Goal: Task Accomplishment & Management: Complete application form

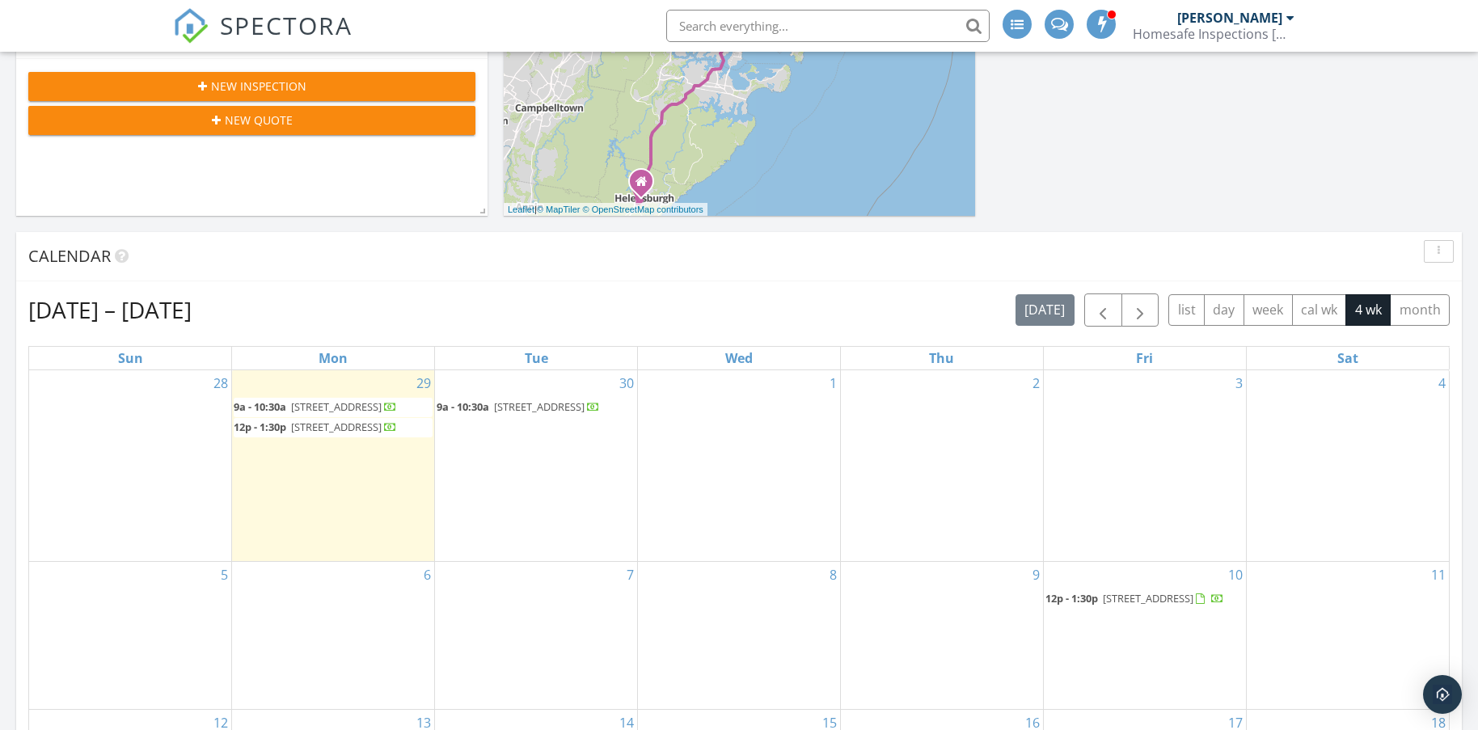
scroll to position [485, 0]
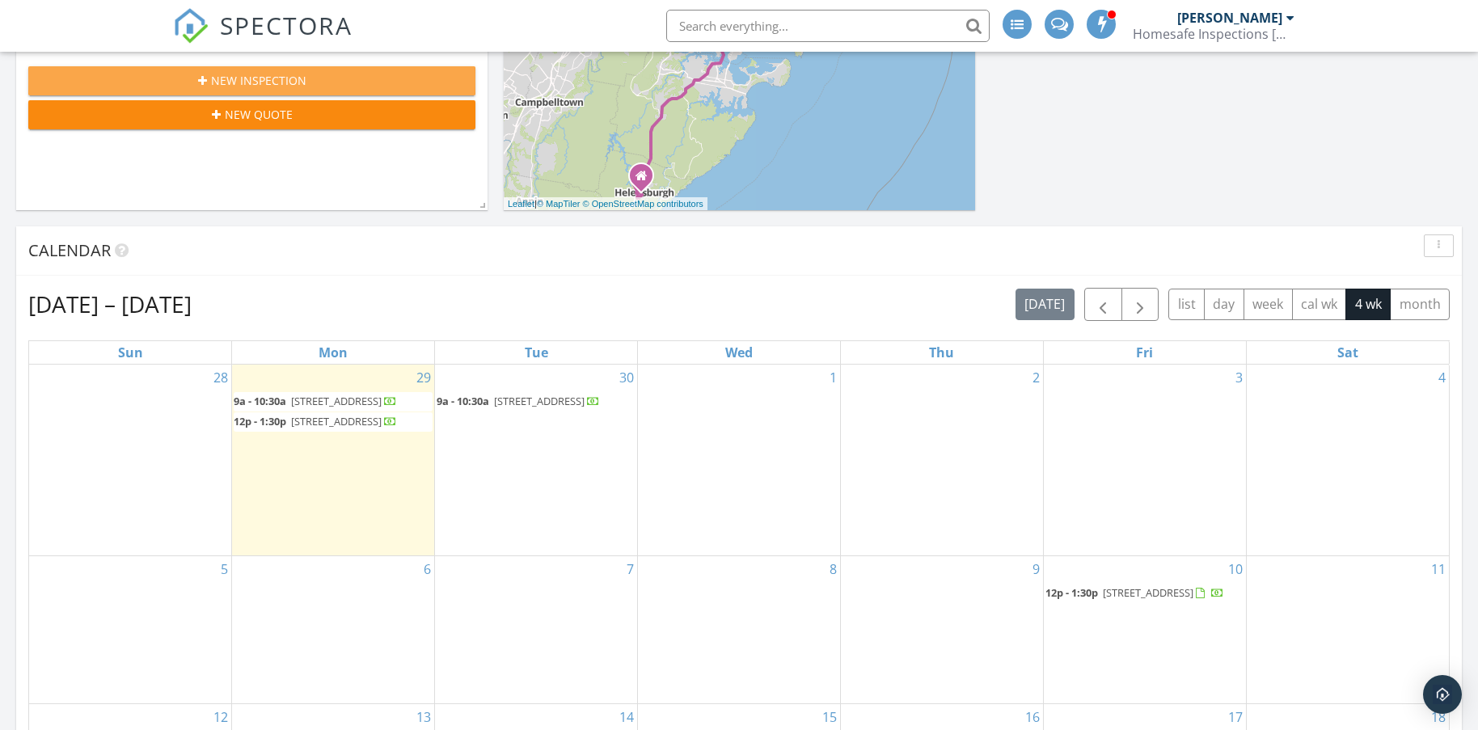
click at [285, 75] on span "New Inspection" at bounding box center [258, 80] width 95 height 17
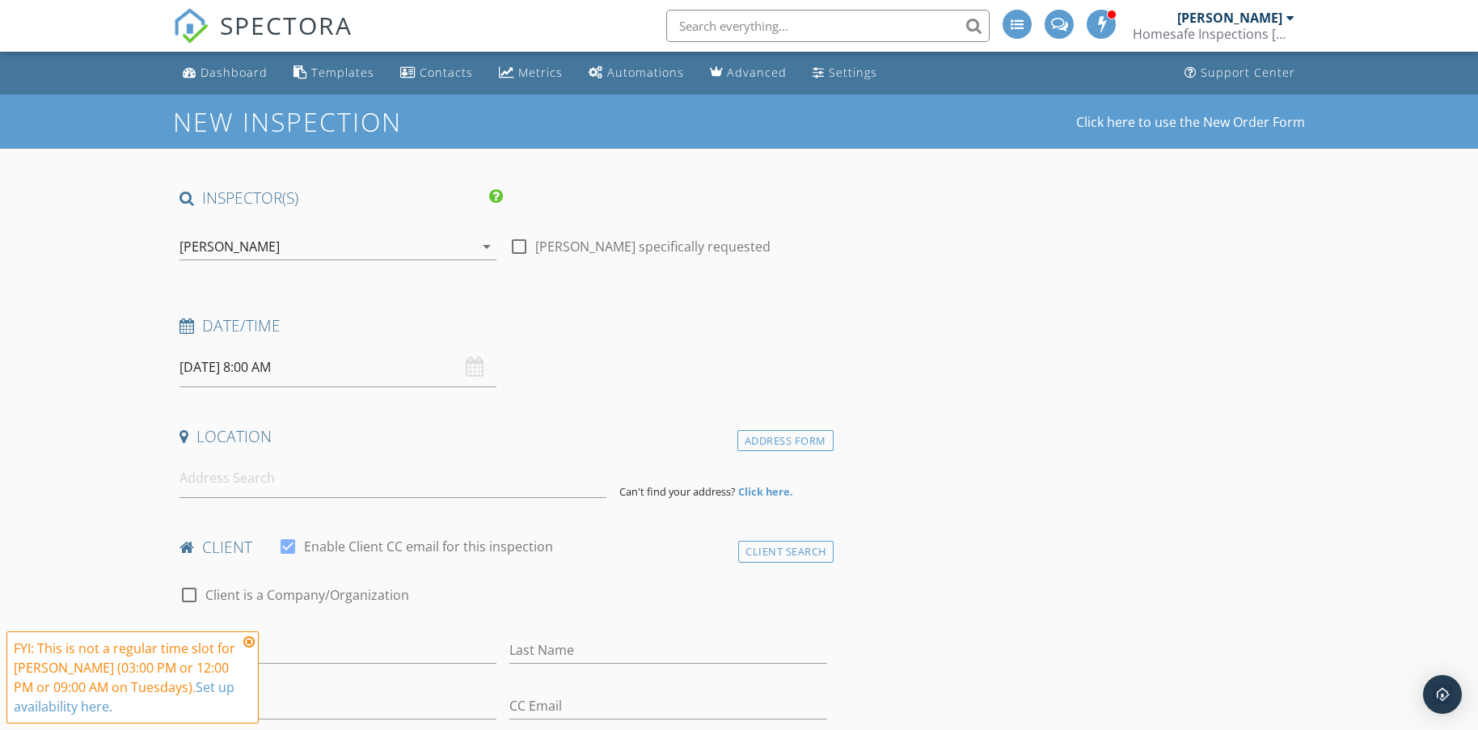
click at [324, 366] on input "30/09/2025 8:00 AM" at bounding box center [337, 368] width 317 height 40
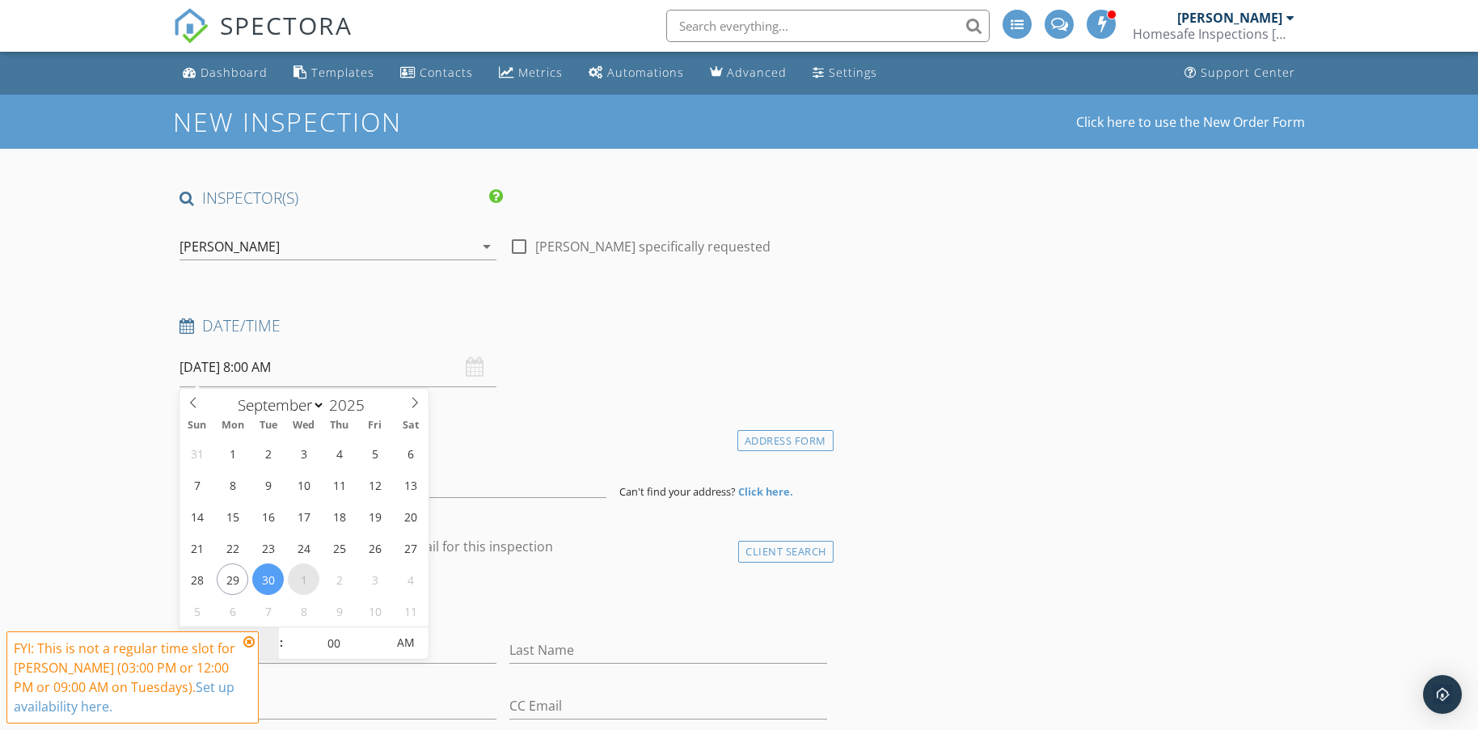
select select "9"
type input "01/10/2025 8:00 AM"
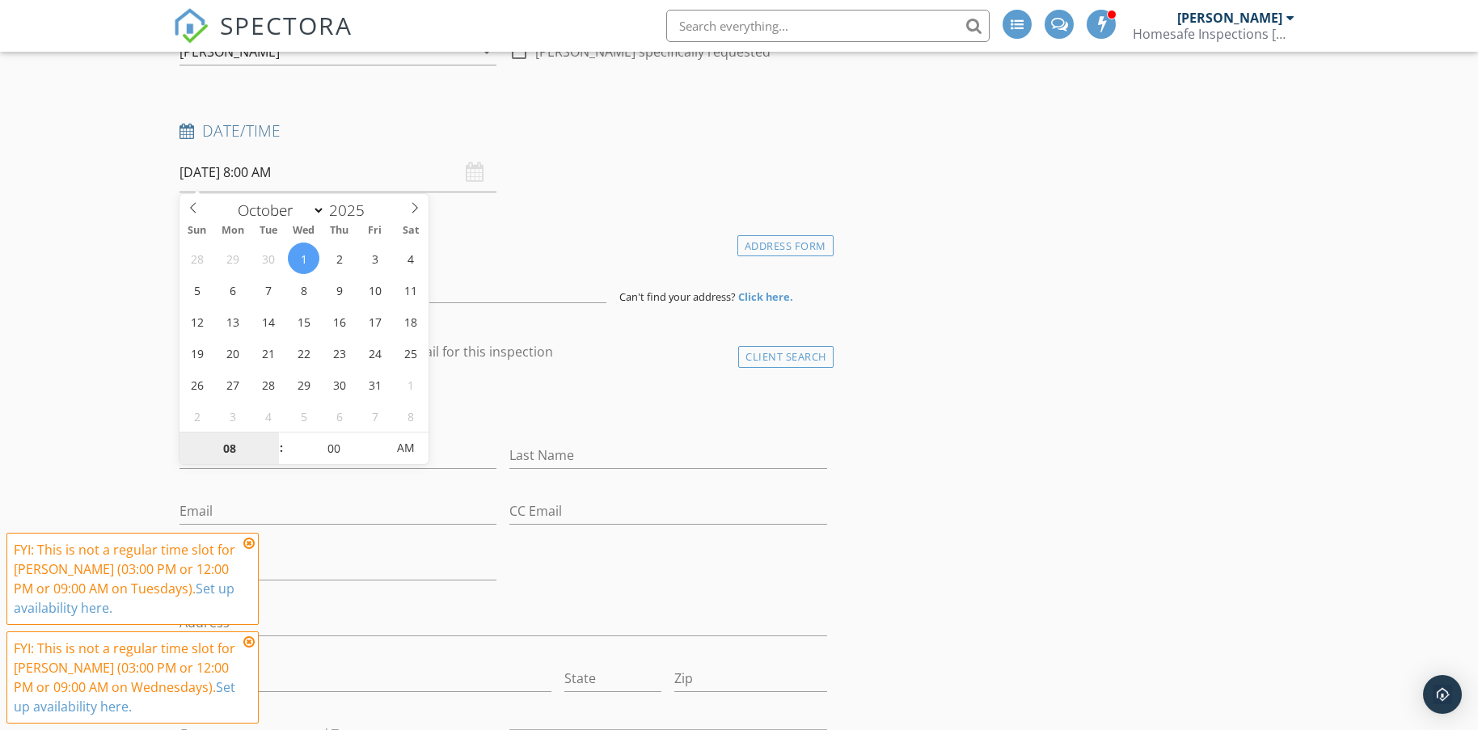
scroll to position [242, 0]
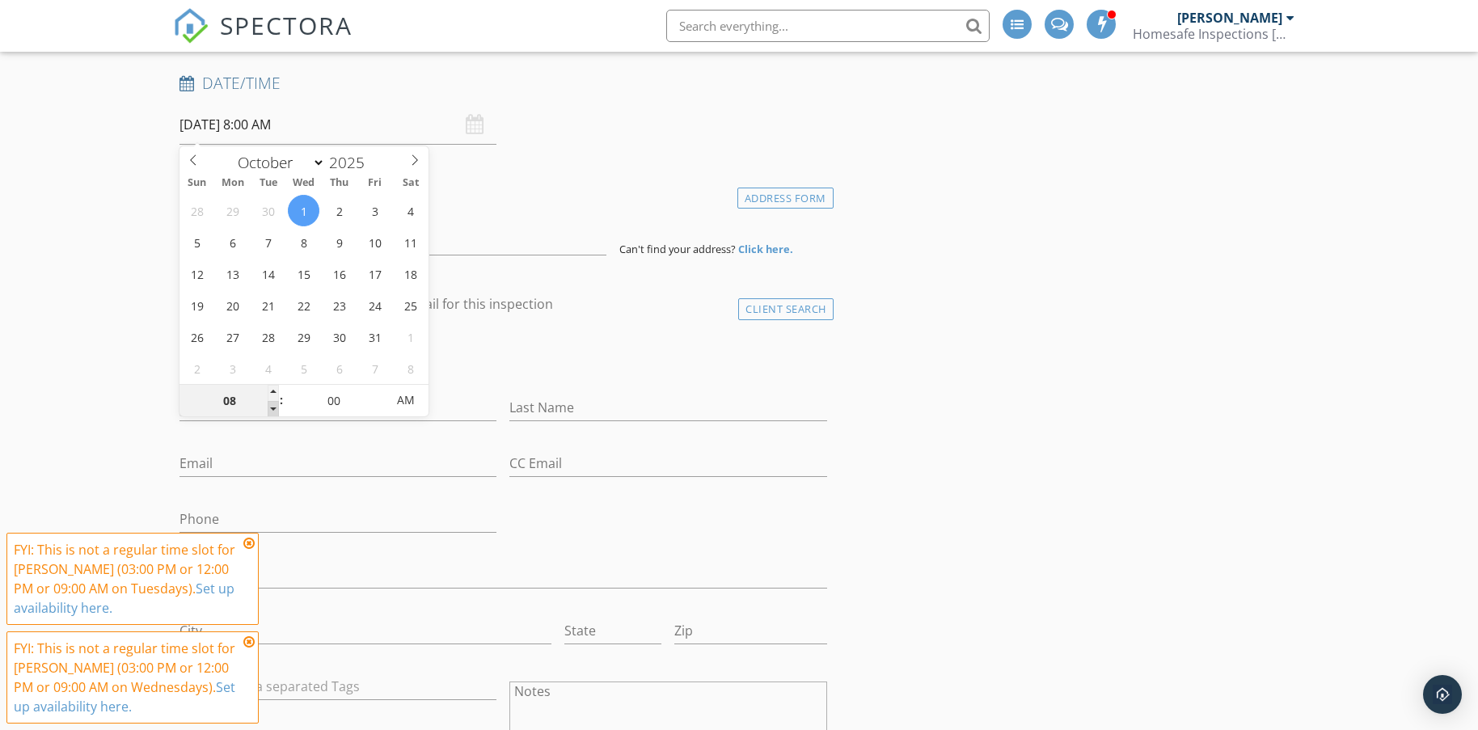
type input "07"
type input "01/10/2025 7:00 AM"
click at [273, 411] on span at bounding box center [273, 409] width 11 height 16
type input "06"
type input "01/10/2025 6:00 AM"
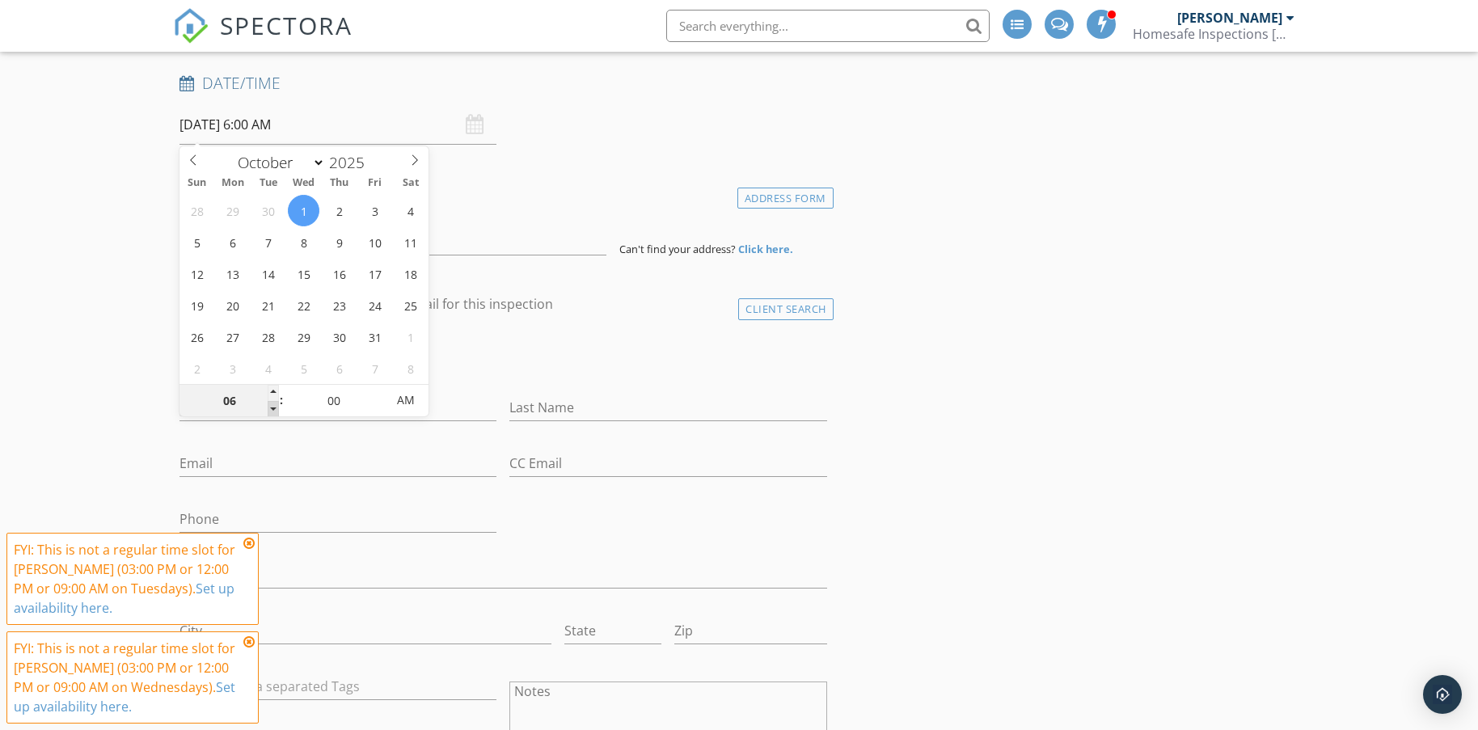
click at [273, 411] on span at bounding box center [273, 409] width 11 height 16
type input "05"
type input "01/10/2025 5:00 AM"
click at [273, 411] on span at bounding box center [273, 409] width 11 height 16
type input "04"
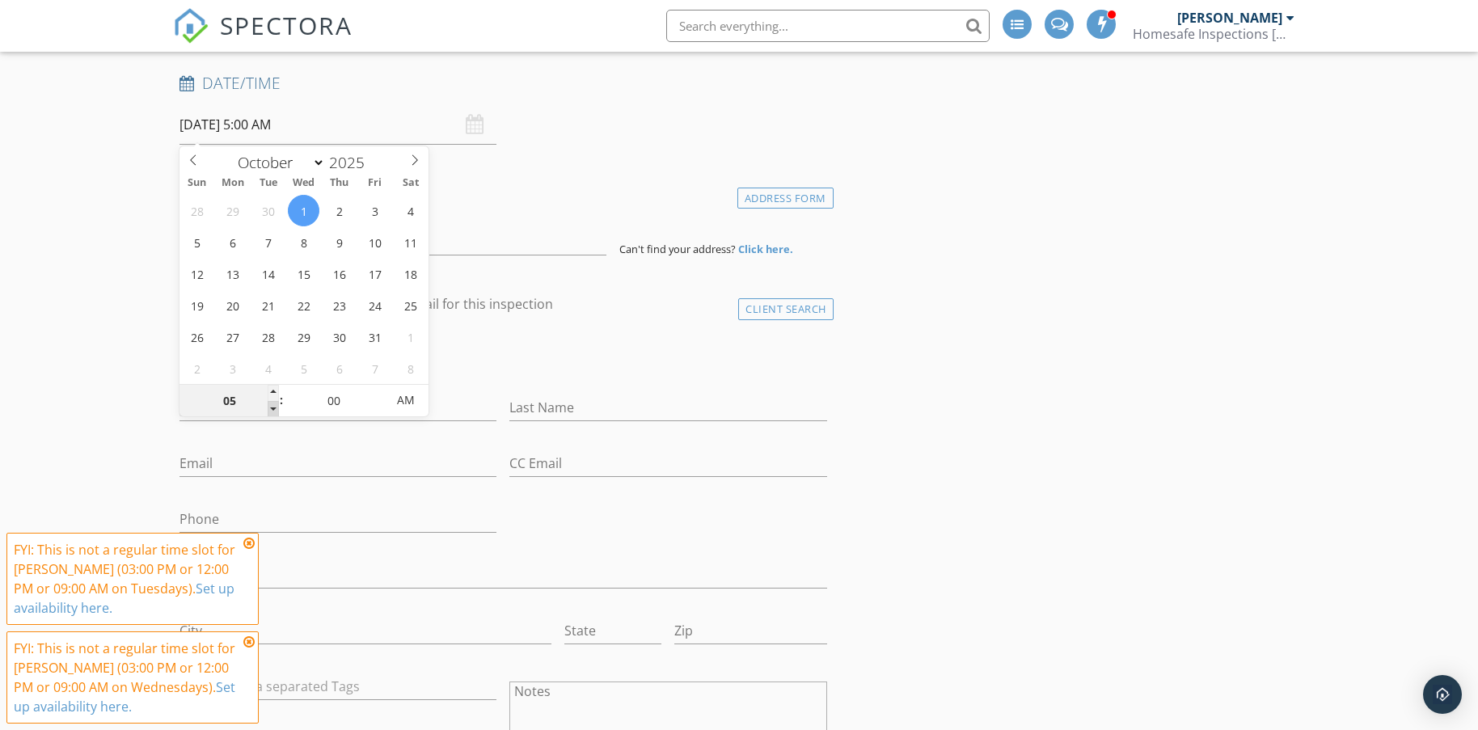
type input "01/10/2025 4:00 AM"
click at [273, 411] on span at bounding box center [273, 409] width 11 height 16
type input "03"
type input "01/10/2025 3:00 AM"
click at [273, 411] on span at bounding box center [273, 409] width 11 height 16
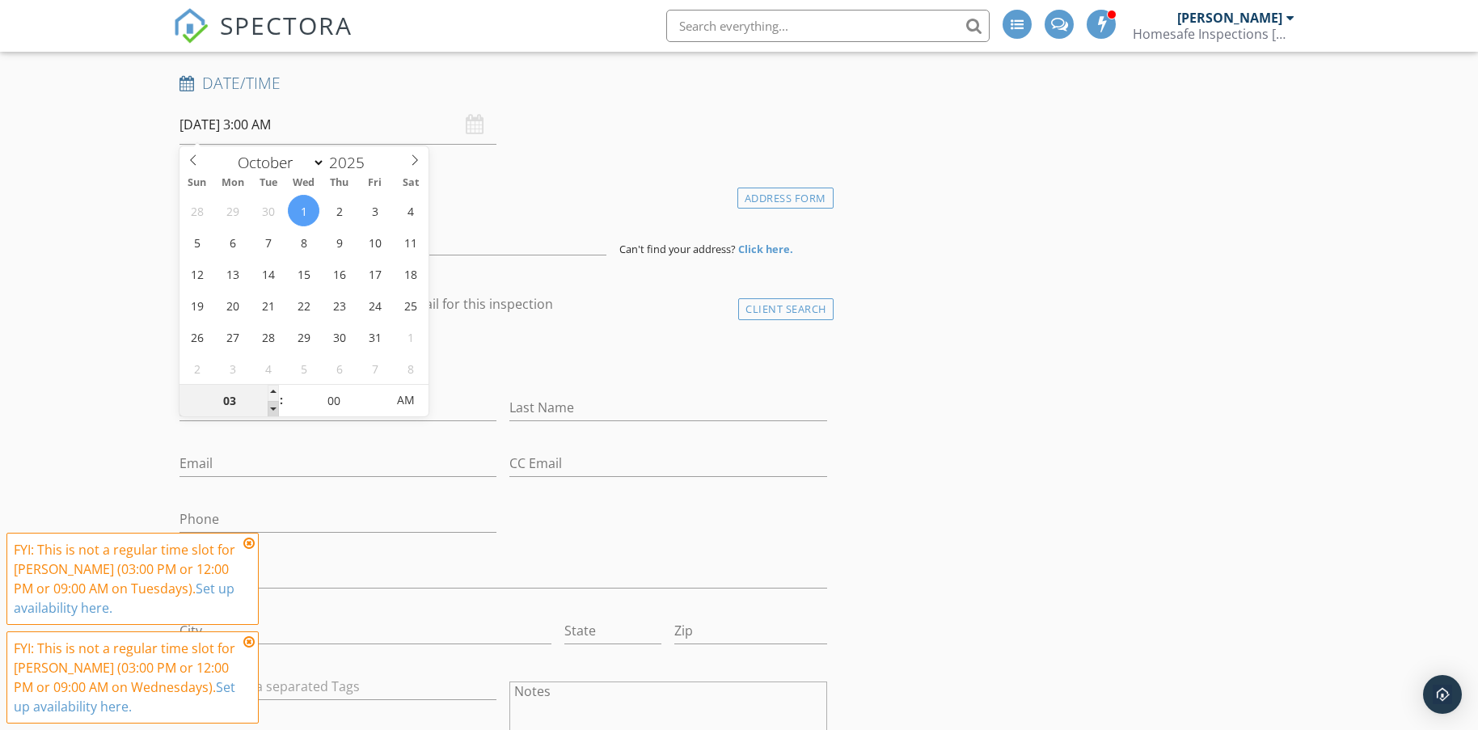
type input "02"
type input "01/10/2025 2:00 AM"
click at [273, 411] on span at bounding box center [273, 409] width 11 height 16
type input "01"
type input "01/10/2025 1:00 AM"
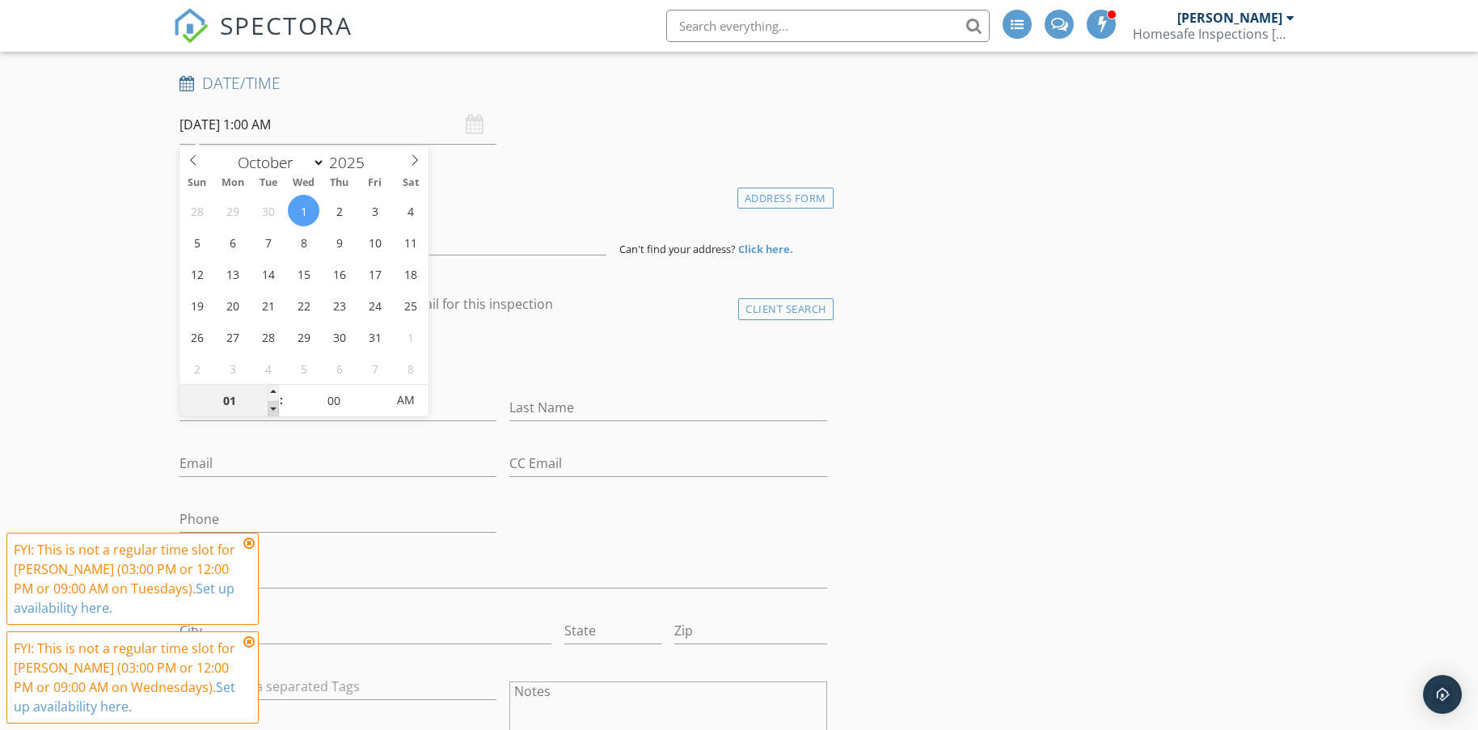
click at [273, 411] on span at bounding box center [273, 409] width 11 height 16
type input "12"
type input "01/10/2025 12:00 AM"
click at [273, 411] on span at bounding box center [273, 409] width 11 height 16
type input "11"
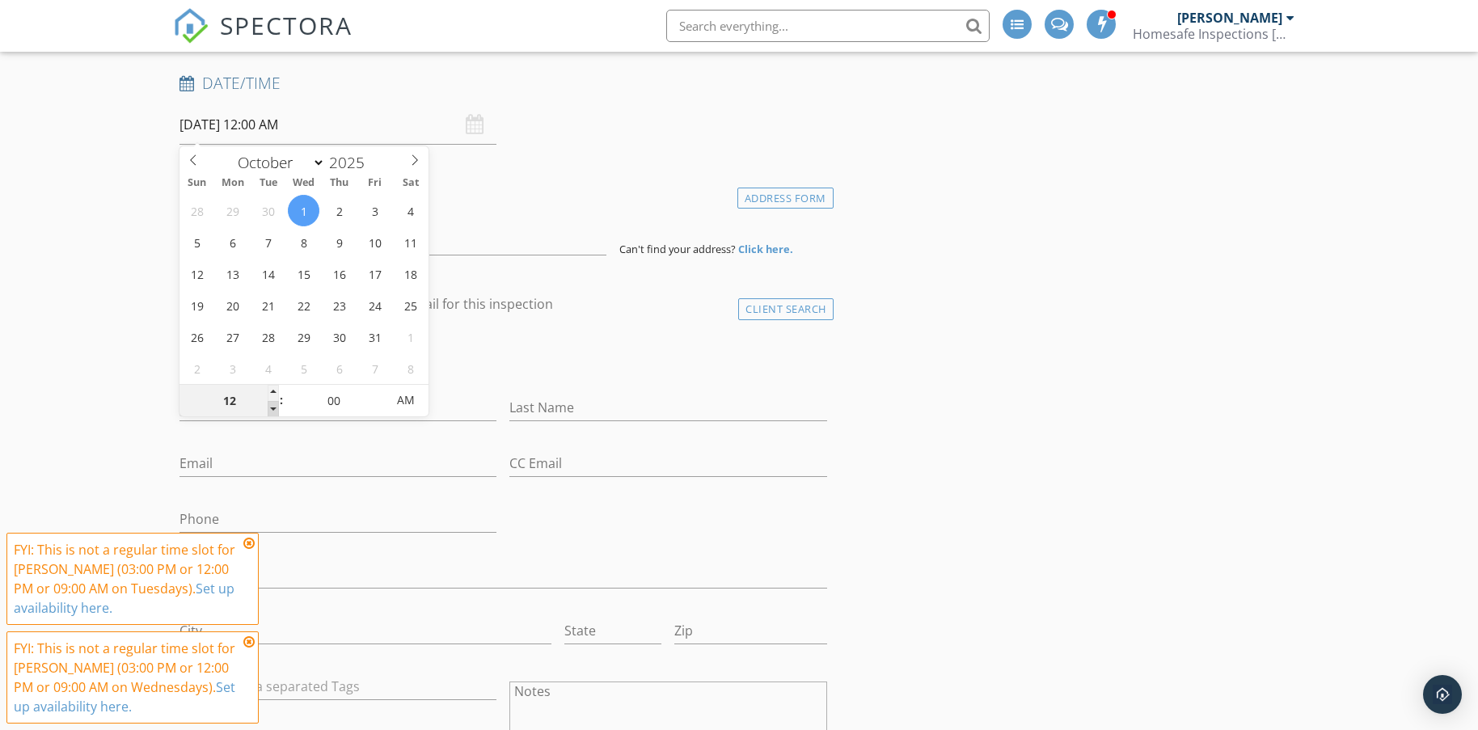
type input "01/10/2025 11:00 PM"
click at [273, 411] on span at bounding box center [273, 409] width 11 height 16
type input "12"
click at [273, 390] on span at bounding box center [273, 393] width 11 height 16
type input "01/10/2025 12:00 PM"
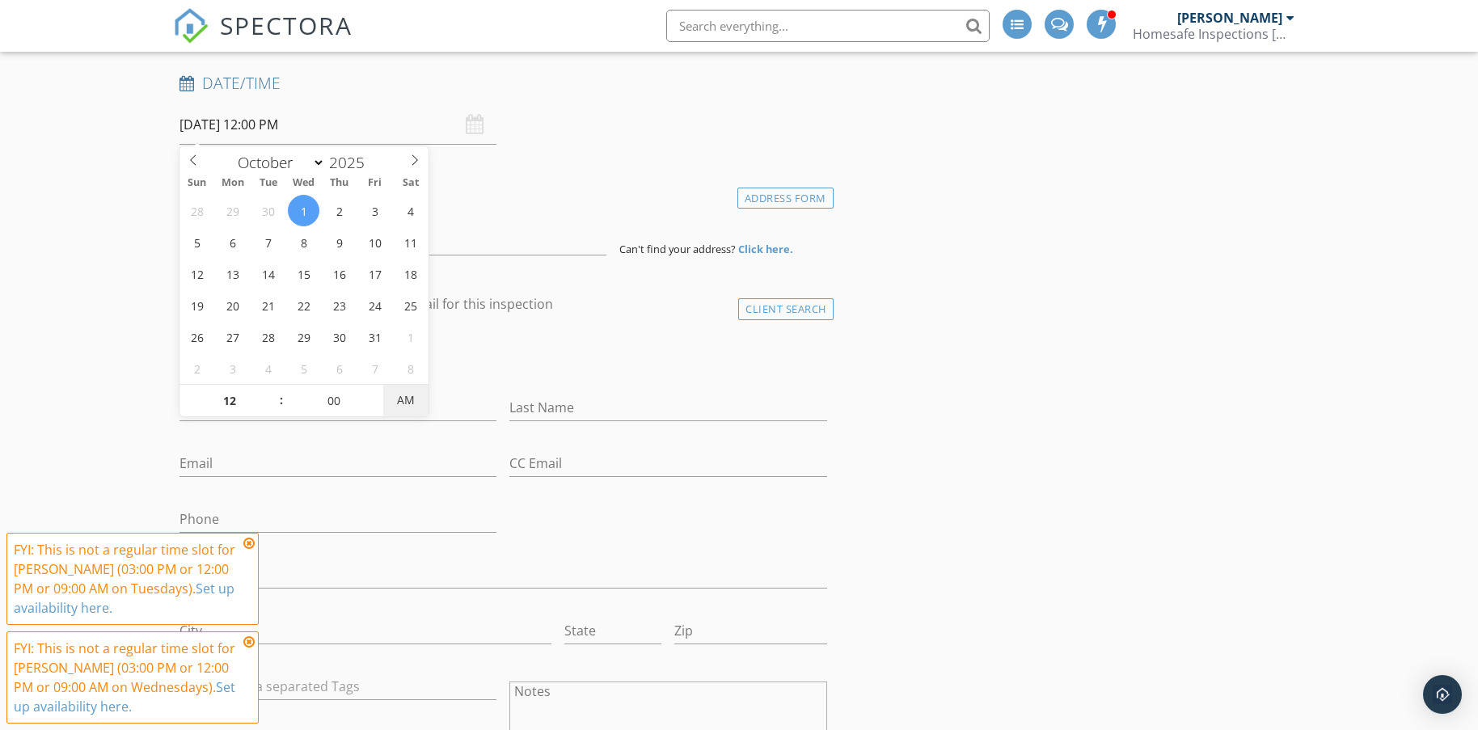
click at [421, 399] on span "AM" at bounding box center [405, 400] width 44 height 32
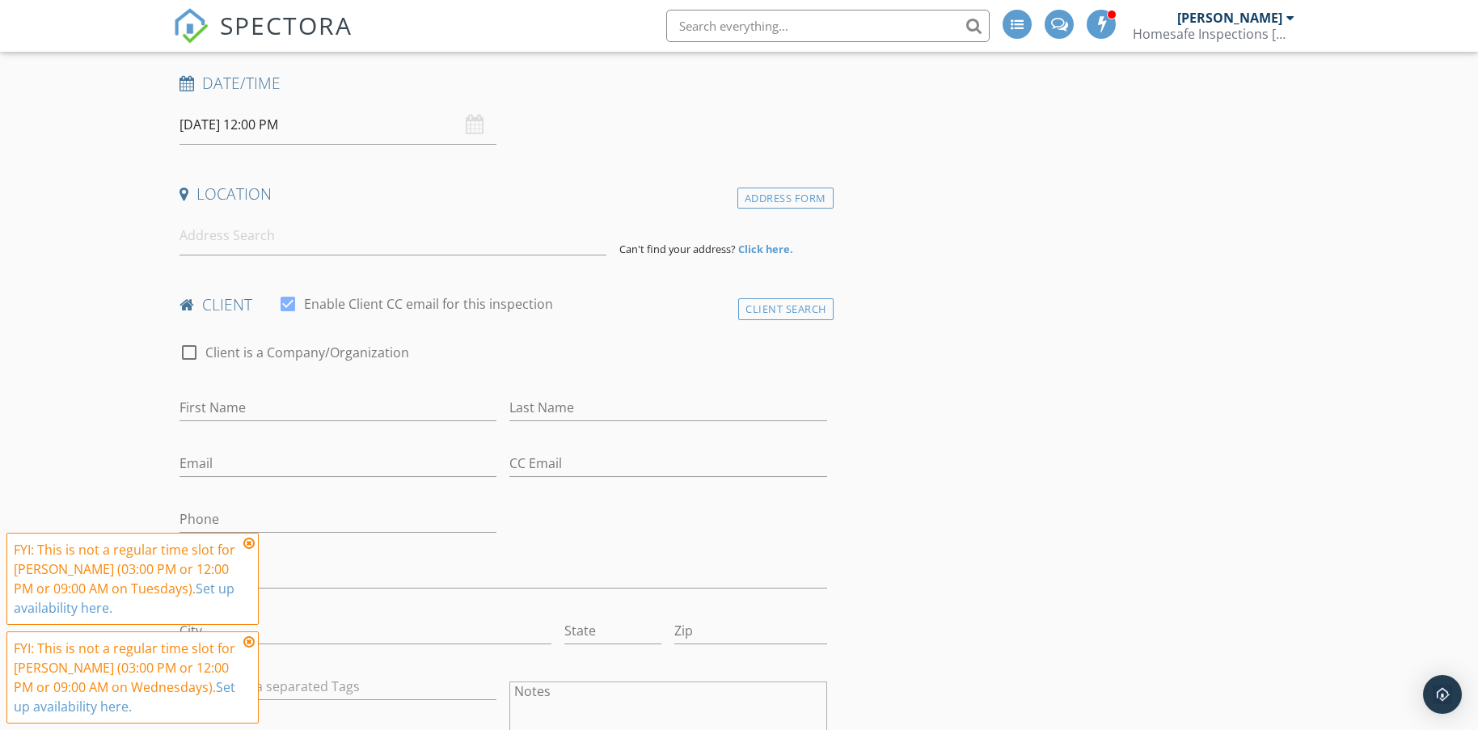
click at [328, 125] on input "01/10/2025 12:00 PM" at bounding box center [337, 125] width 317 height 40
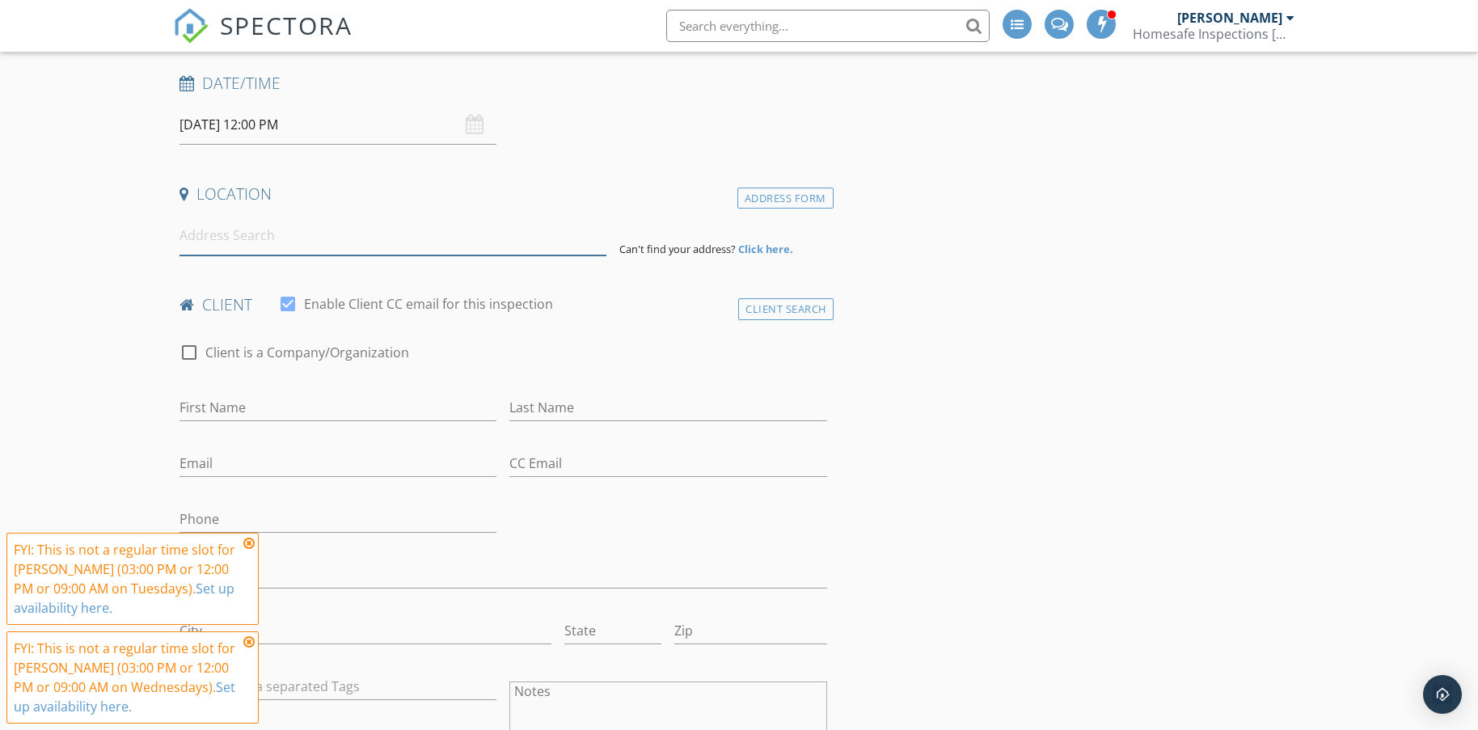
paste input "10 Coral Road, Woolooware NSW 2230"
type input "10 Coral Road, Woolooware NSW 2230, Australia"
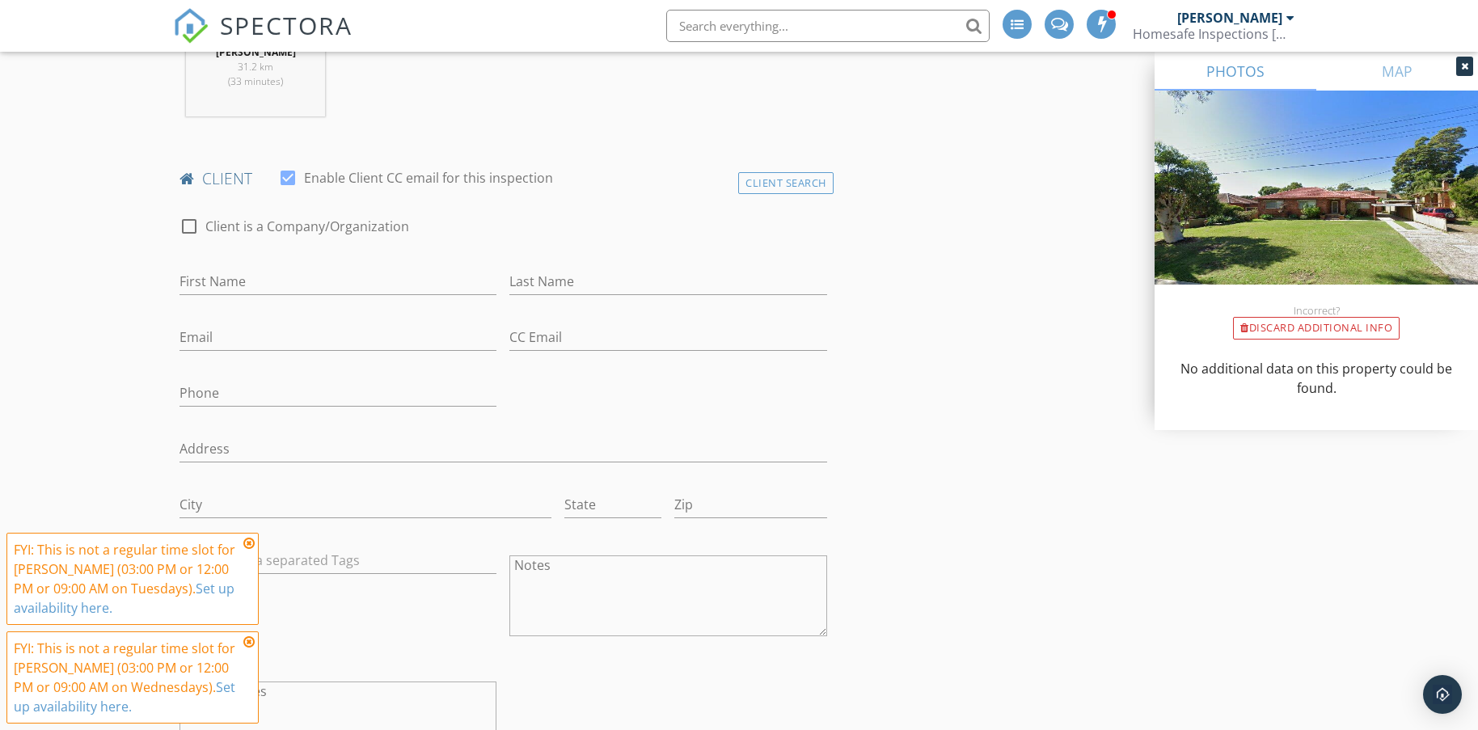
scroll to position [727, 0]
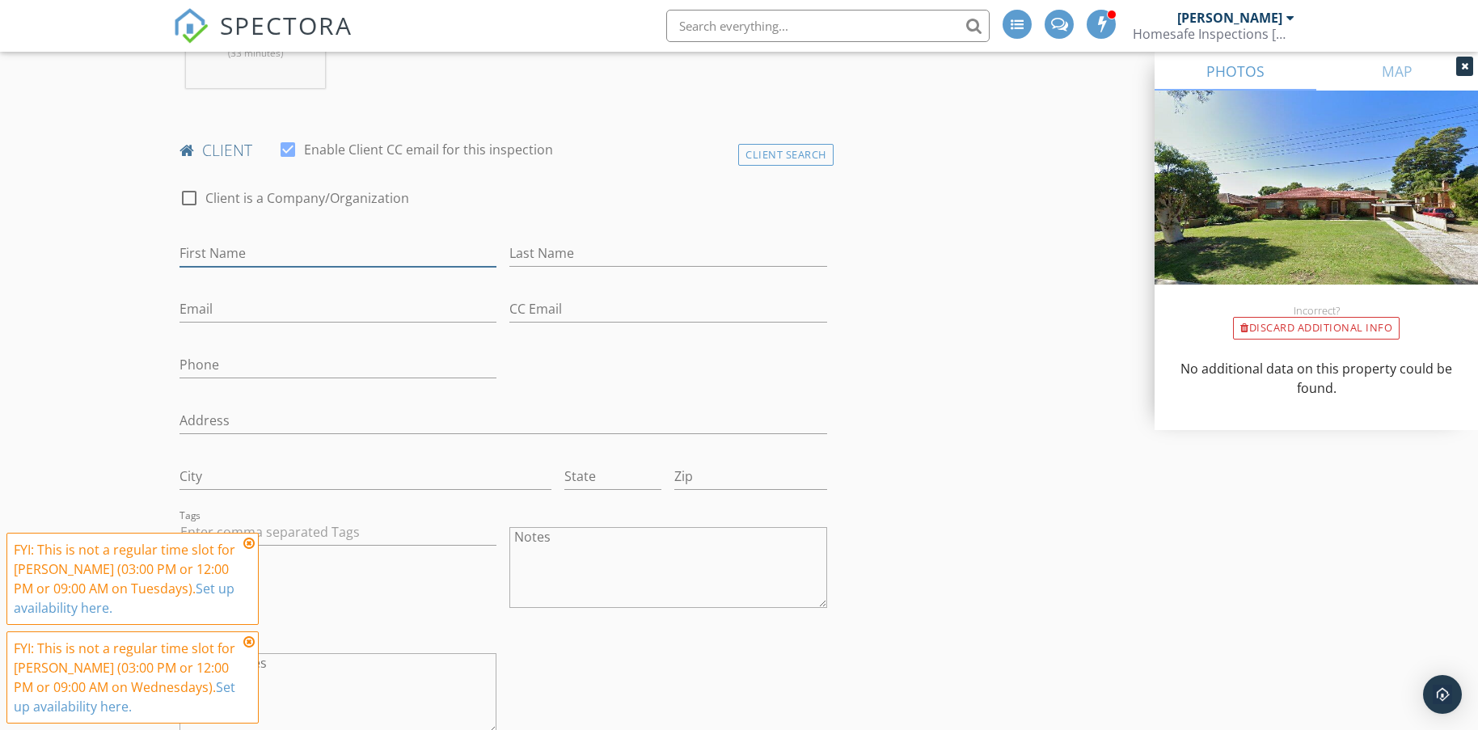
click at [217, 246] on input "First Name" at bounding box center [337, 253] width 317 height 27
type input "Leonard"
click at [568, 244] on input "Last Name" at bounding box center [667, 253] width 317 height 27
type input "Charles"
paste input "0418231931"
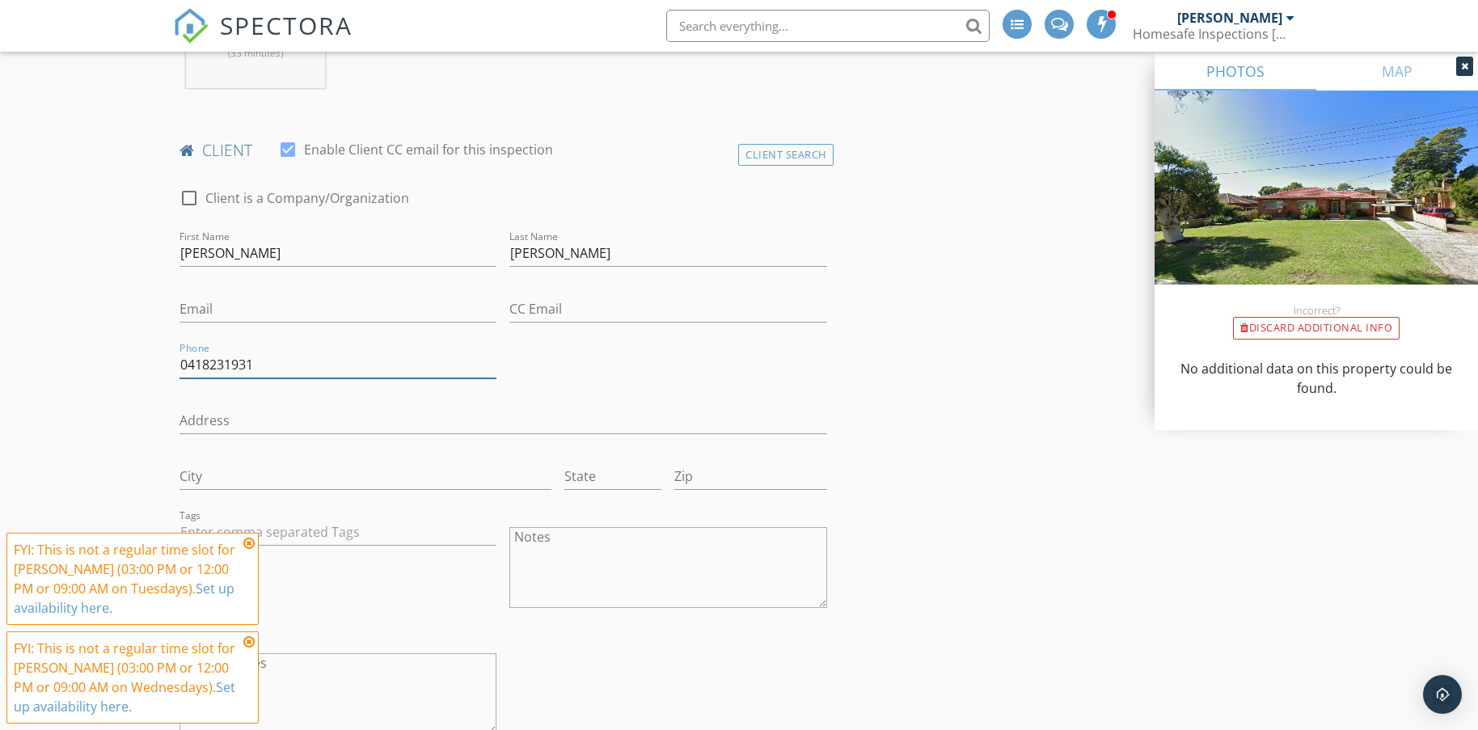
click at [233, 365] on input "0418231931" at bounding box center [337, 365] width 317 height 27
click at [207, 361] on input "0418231 931" at bounding box center [337, 365] width 317 height 27
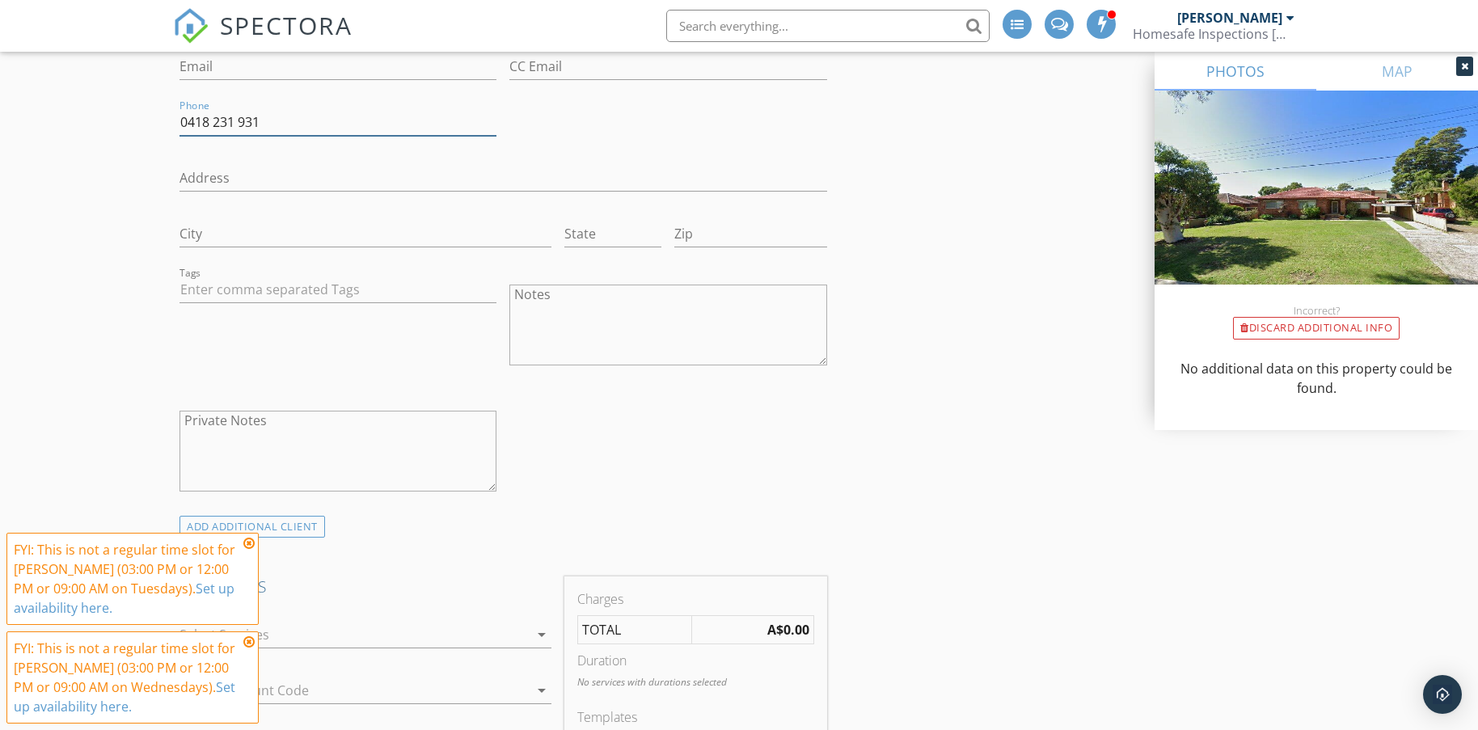
scroll to position [1293, 0]
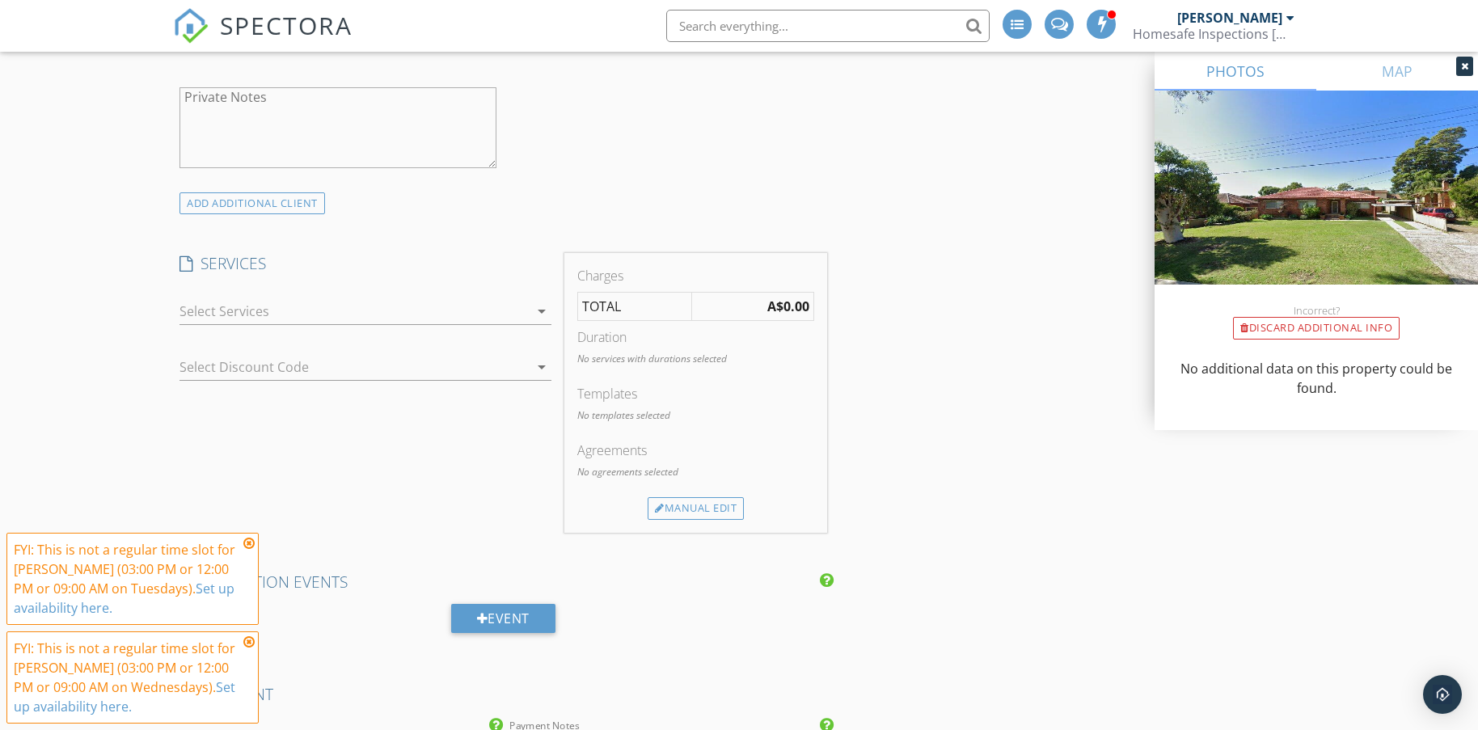
type input "0418 231 931"
click at [181, 306] on div at bounding box center [353, 311] width 349 height 26
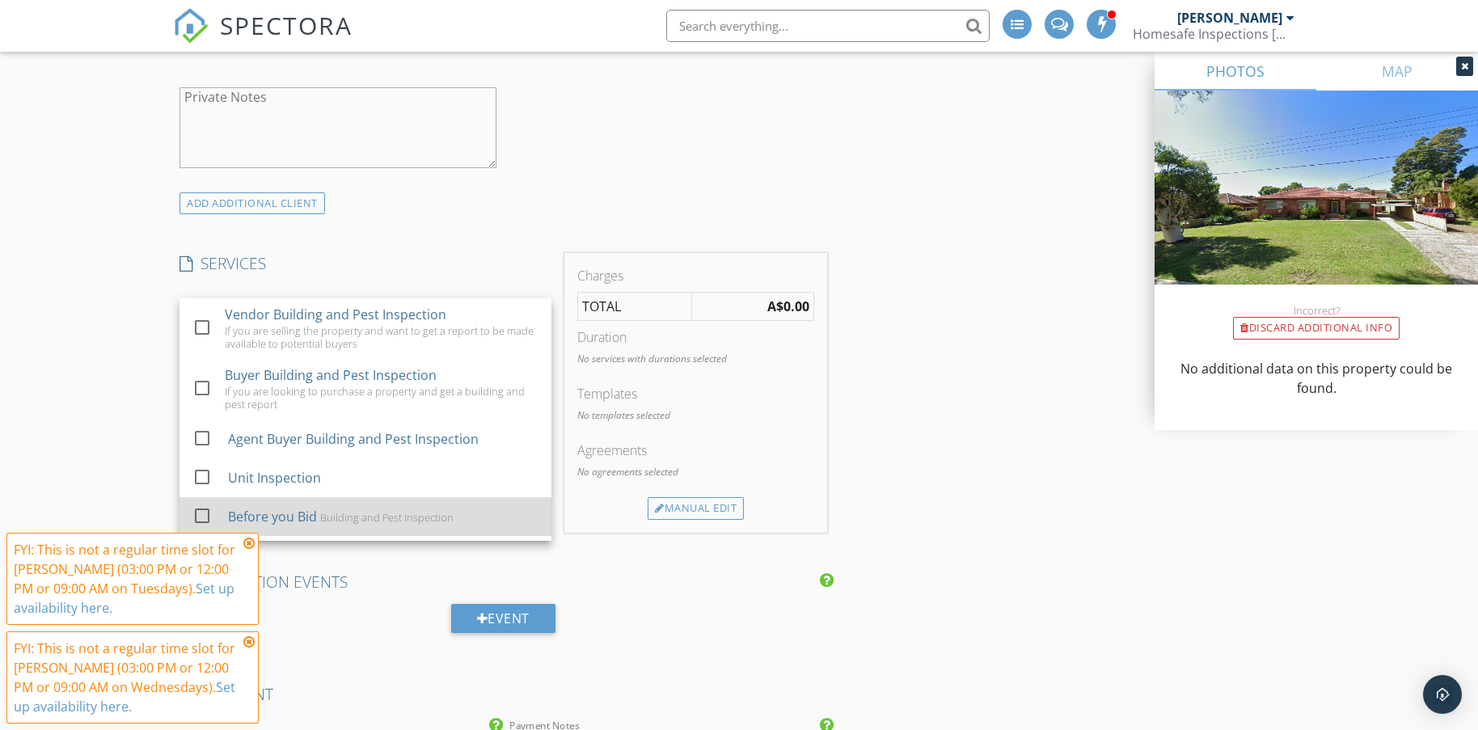
click at [322, 511] on div "Building and Pest Inspection" at bounding box center [386, 517] width 133 height 13
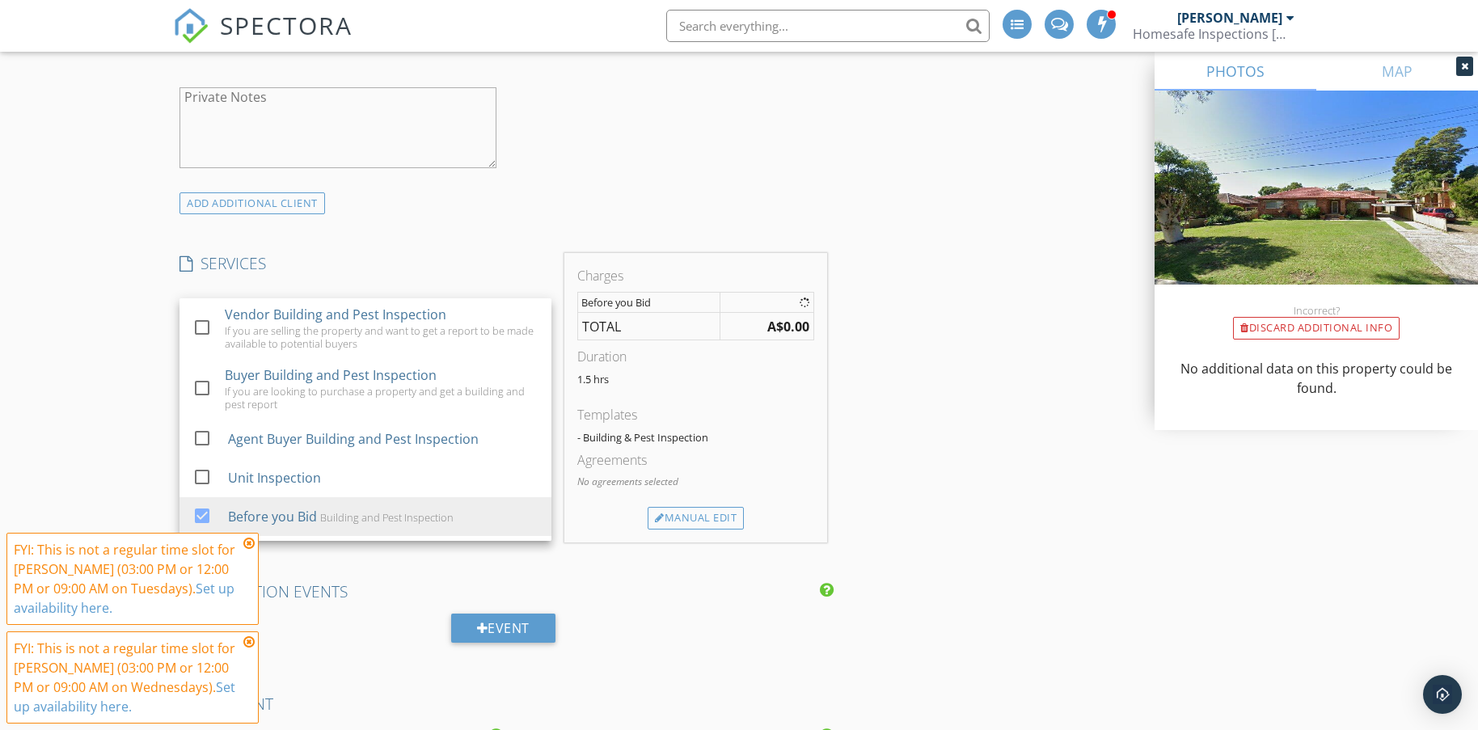
click at [109, 360] on div "New Inspection Click here to use the New Order Form INSPECTOR(S) check_box Marc…" at bounding box center [739, 427] width 1478 height 3253
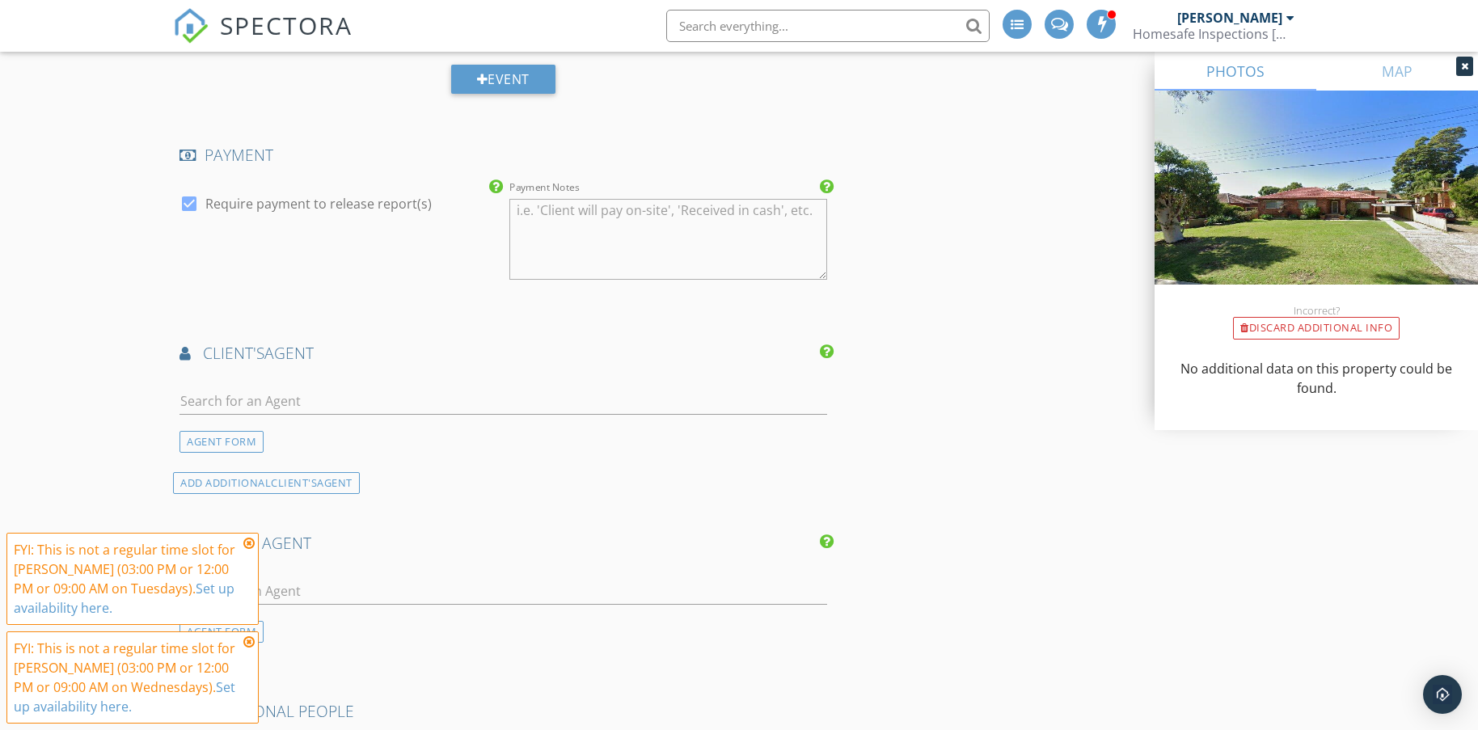
scroll to position [1859, 0]
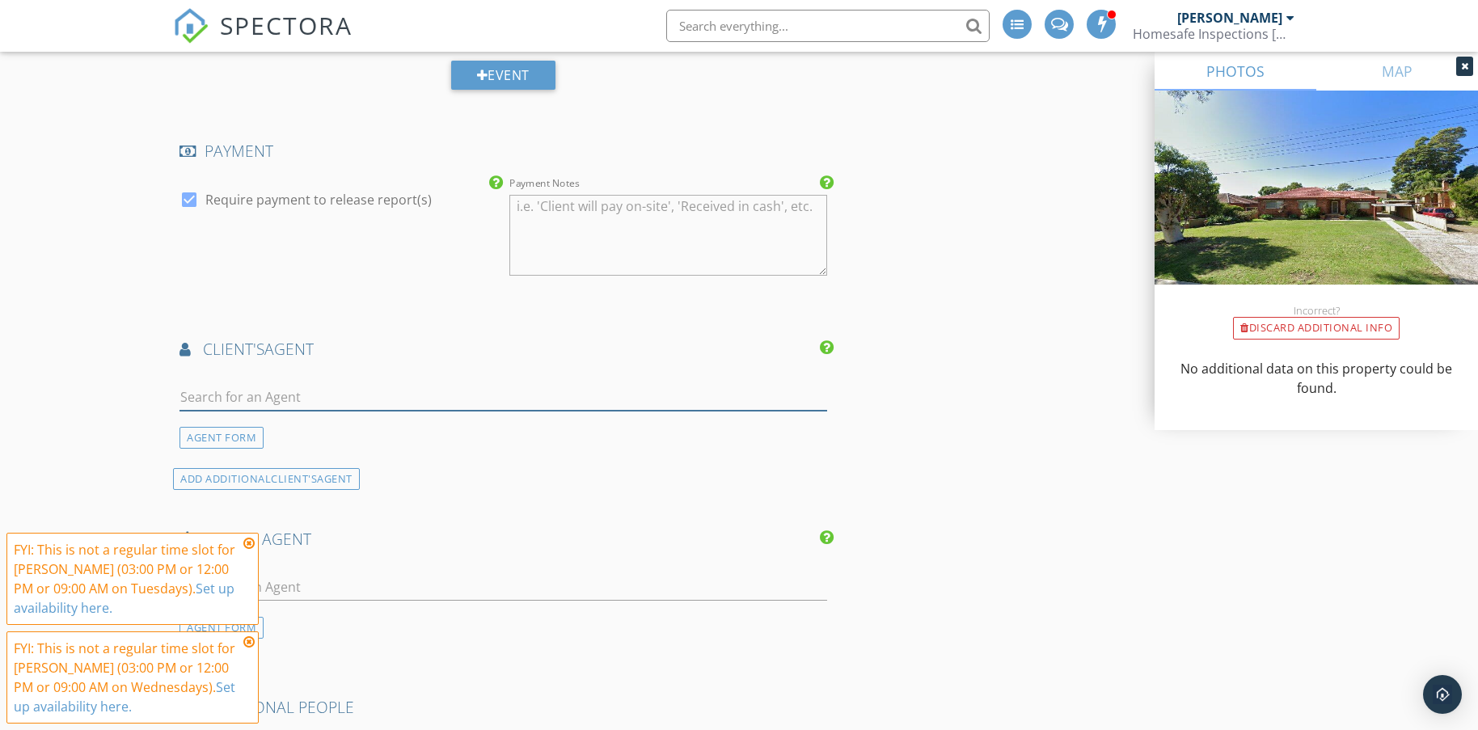
click at [288, 396] on input "text" at bounding box center [502, 397] width 647 height 27
type input "Michael Gleeson"
click at [200, 425] on div "No results found. Click to add a new Agent" at bounding box center [308, 432] width 243 height 19
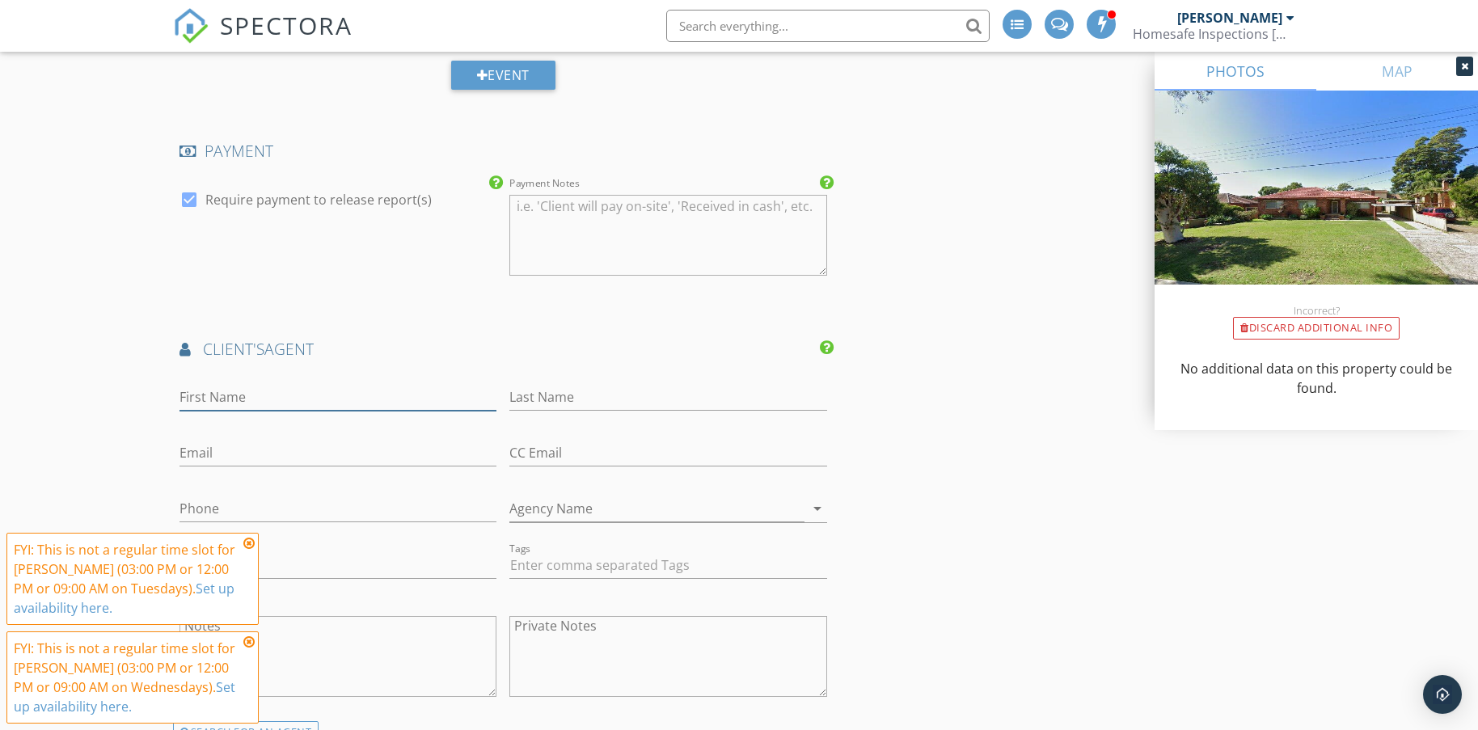
click at [306, 395] on input "First Name" at bounding box center [337, 397] width 317 height 27
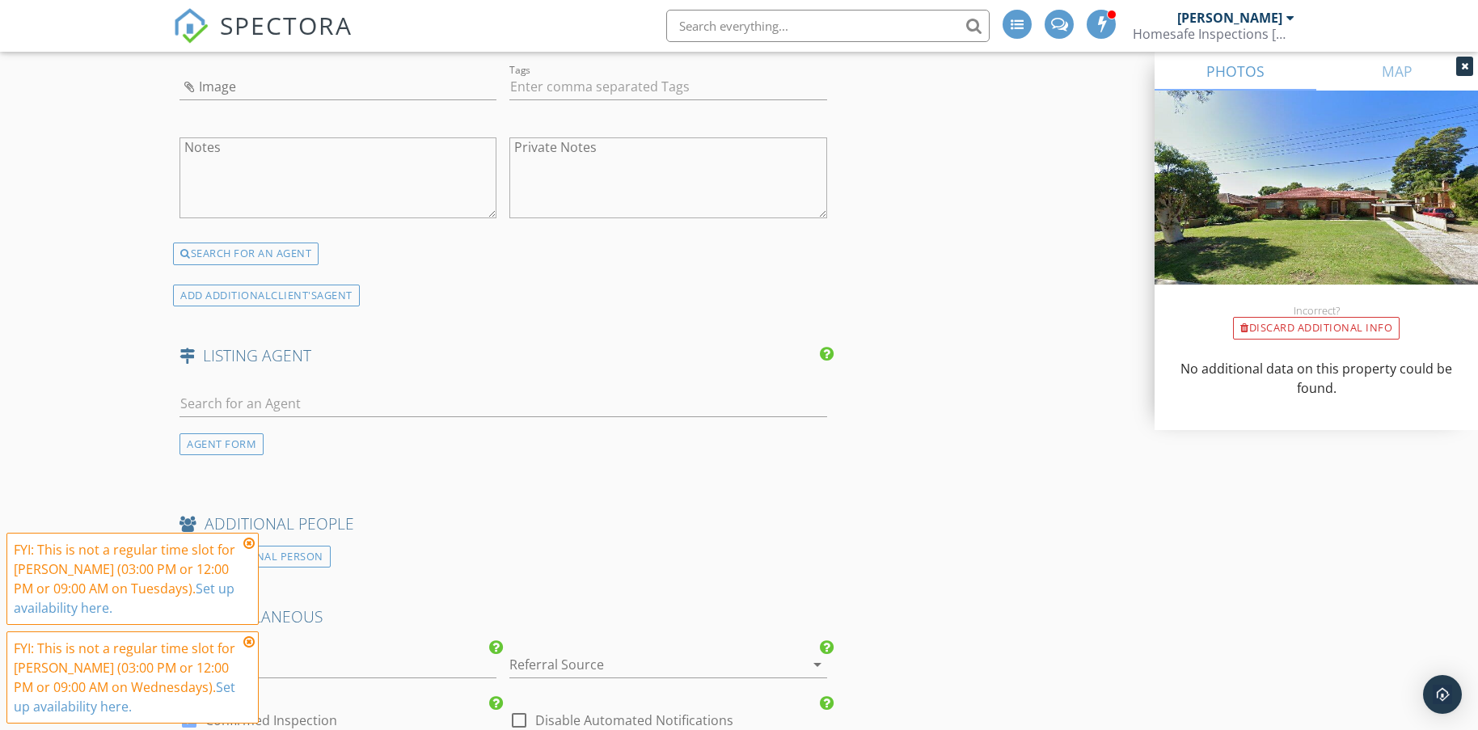
scroll to position [2344, 0]
click at [284, 395] on input "text" at bounding box center [502, 397] width 647 height 27
type input "Michael Gleeson"
click at [288, 432] on div "No results found. Click to add a new Agent" at bounding box center [308, 432] width 243 height 19
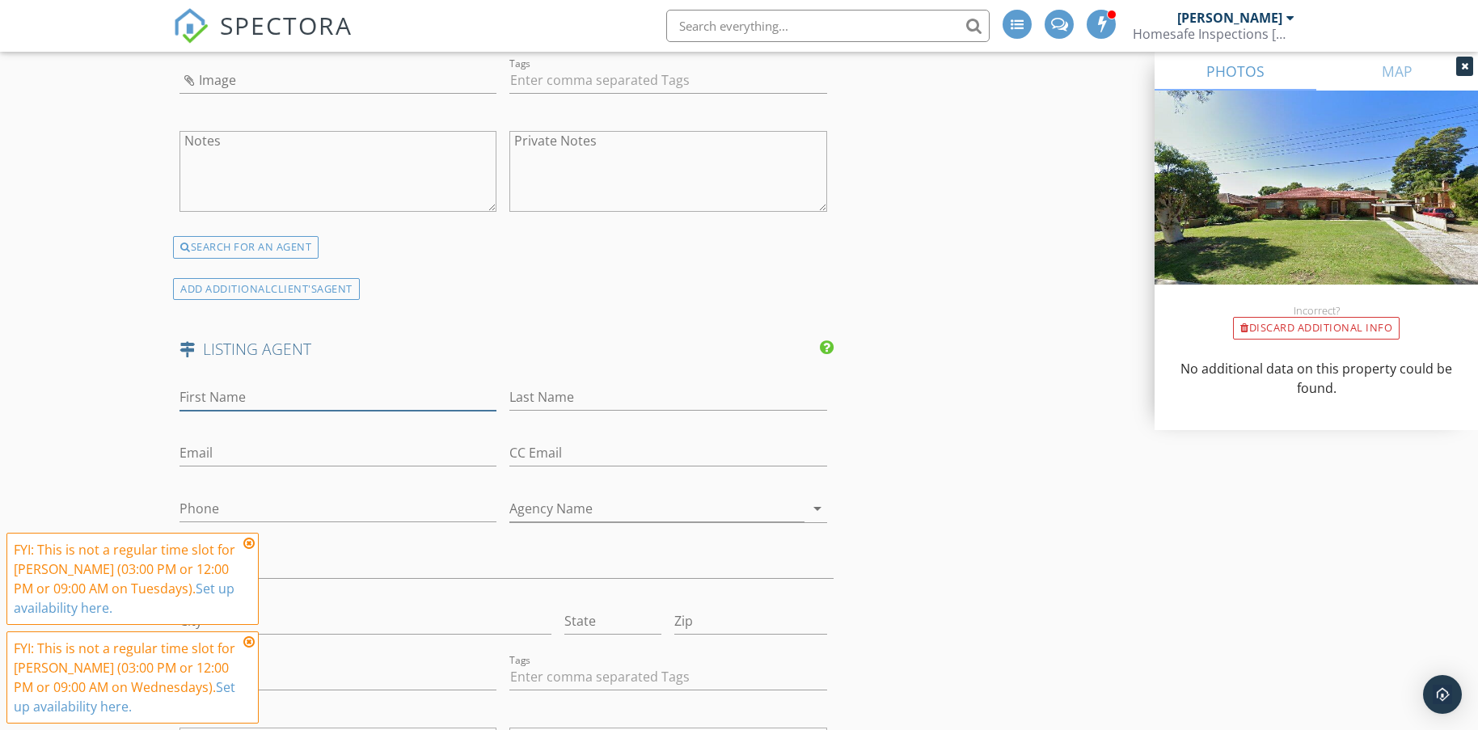
click at [240, 390] on input "First Name" at bounding box center [337, 397] width 317 height 27
type input "Michael"
click at [535, 393] on input "Last Name" at bounding box center [667, 397] width 317 height 27
type input "Gleeson"
click at [540, 502] on input "Agency Name" at bounding box center [656, 509] width 294 height 27
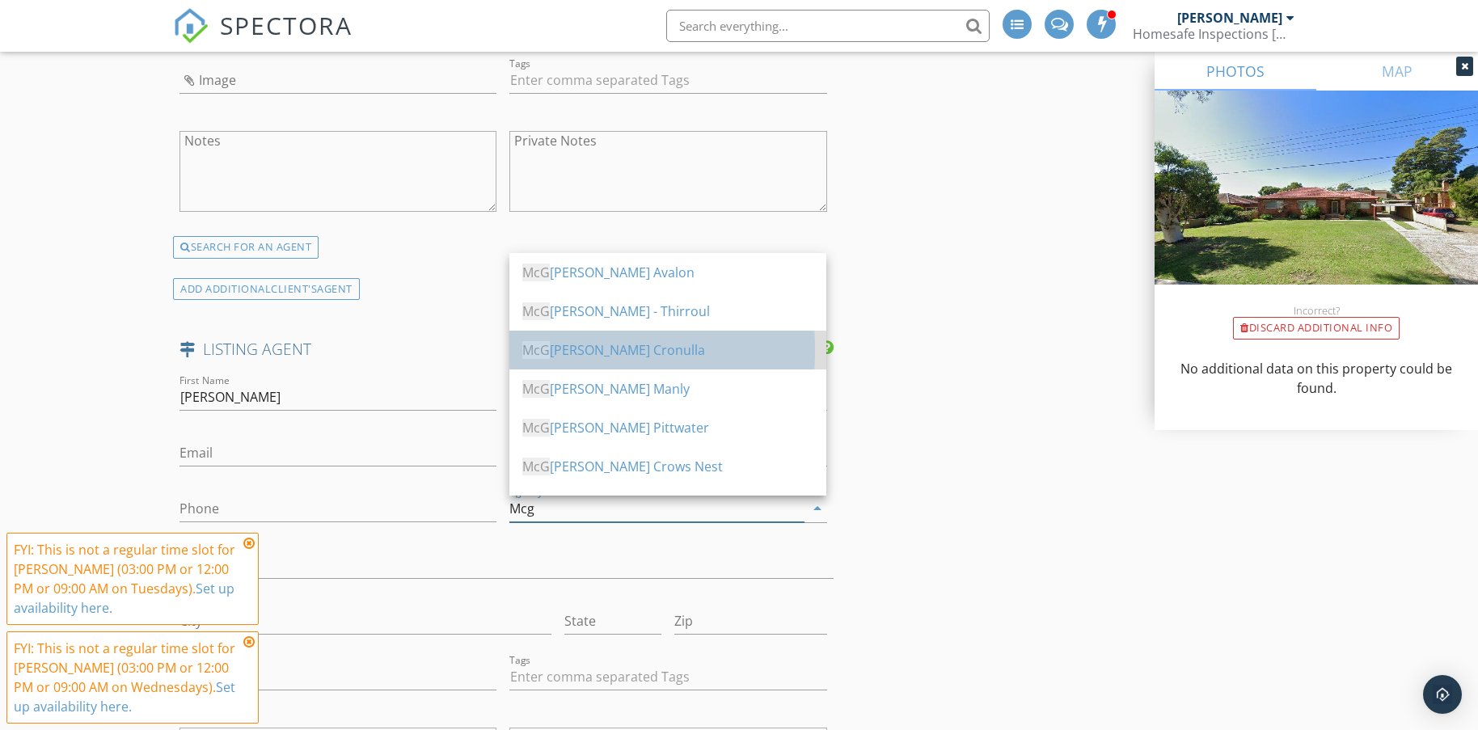
click at [589, 338] on div "McG rath Cronulla" at bounding box center [667, 350] width 291 height 39
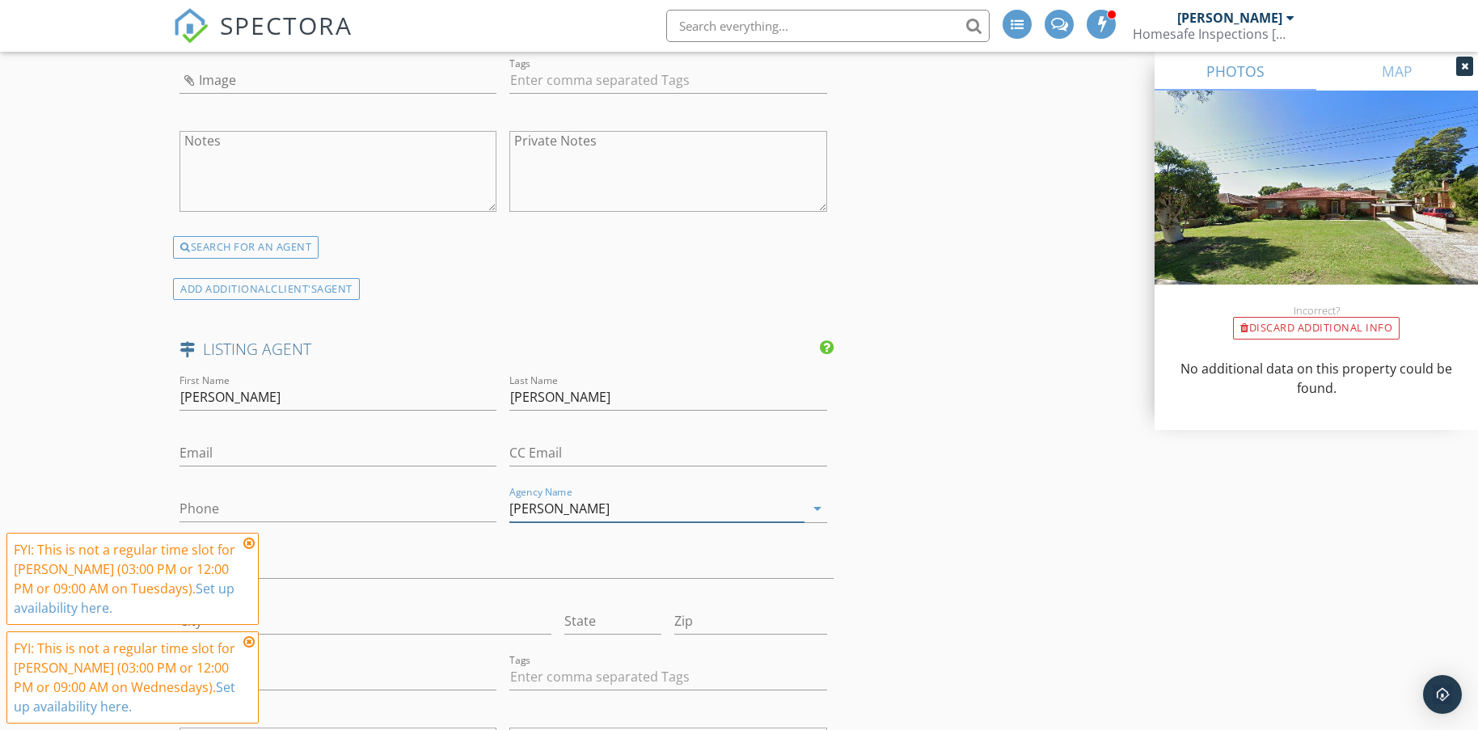
type input "McGrath Cronulla"
drag, startPoint x: 219, startPoint y: 454, endPoint x: 215, endPoint y: 445, distance: 9.8
click at [219, 454] on input "Email" at bounding box center [337, 453] width 317 height 27
paste input "michaelgleeson@mcgrath.com.au"
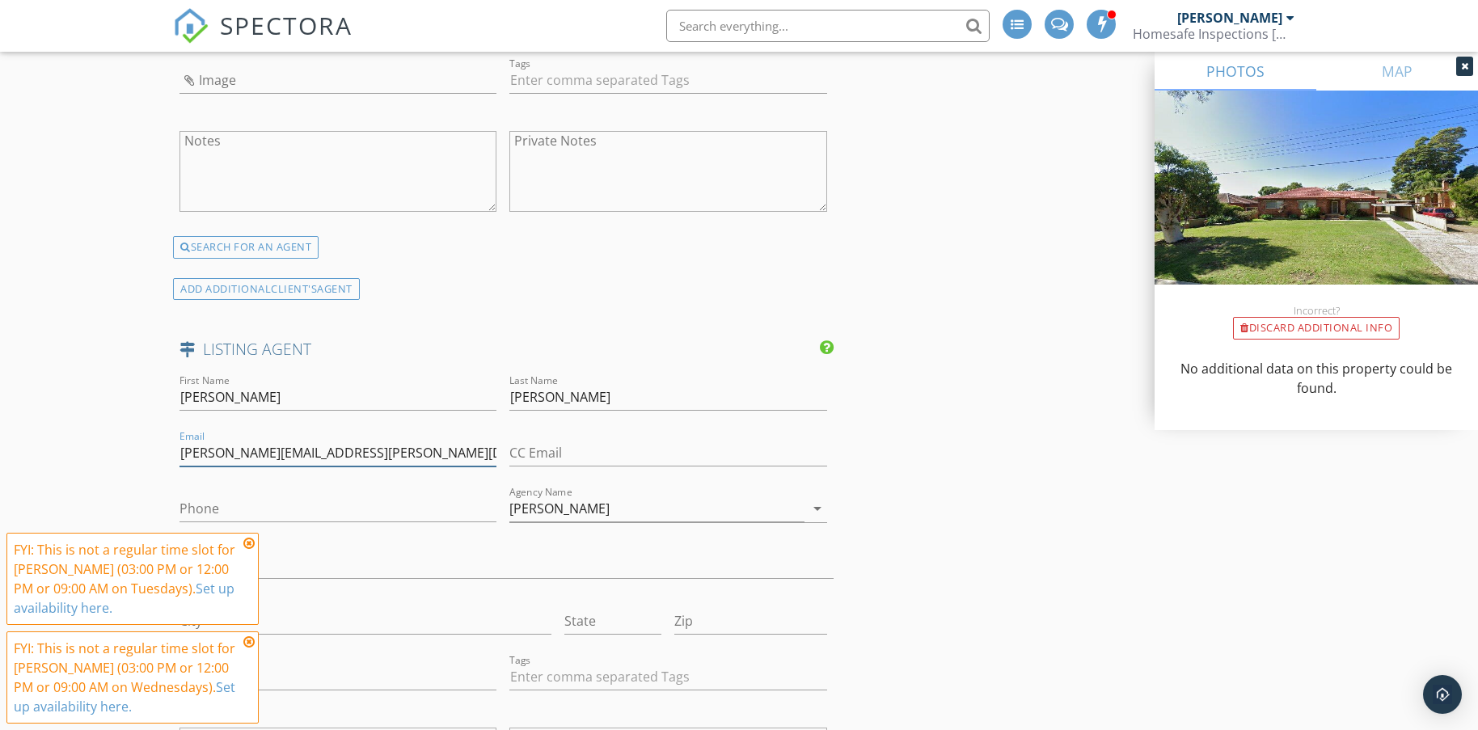
scroll to position [2587, 0]
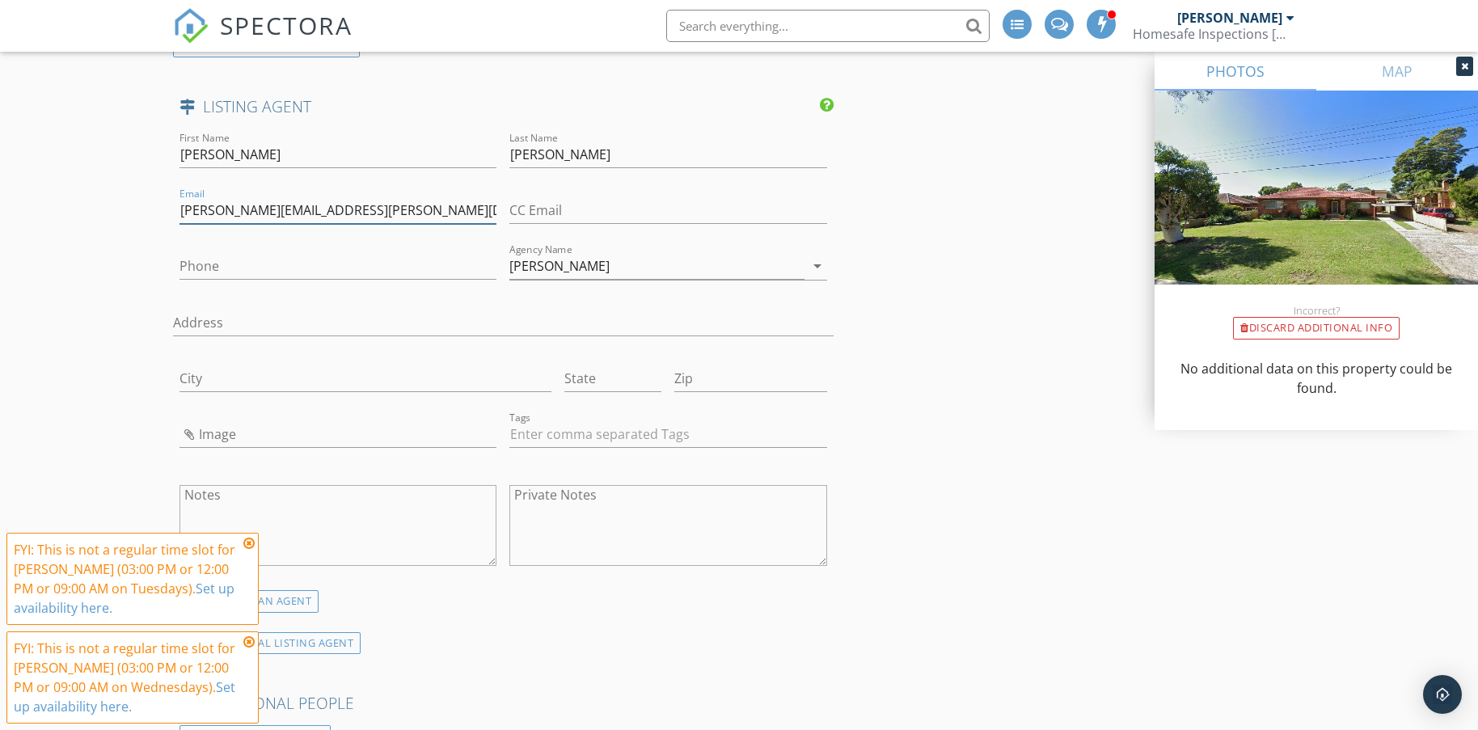
type input "michaelgleeson@mcgrath.com.au"
drag, startPoint x: 222, startPoint y: 264, endPoint x: 212, endPoint y: 262, distance: 10.6
click at [222, 264] on input "Phone" at bounding box center [337, 266] width 317 height 27
paste input "0410 774 031"
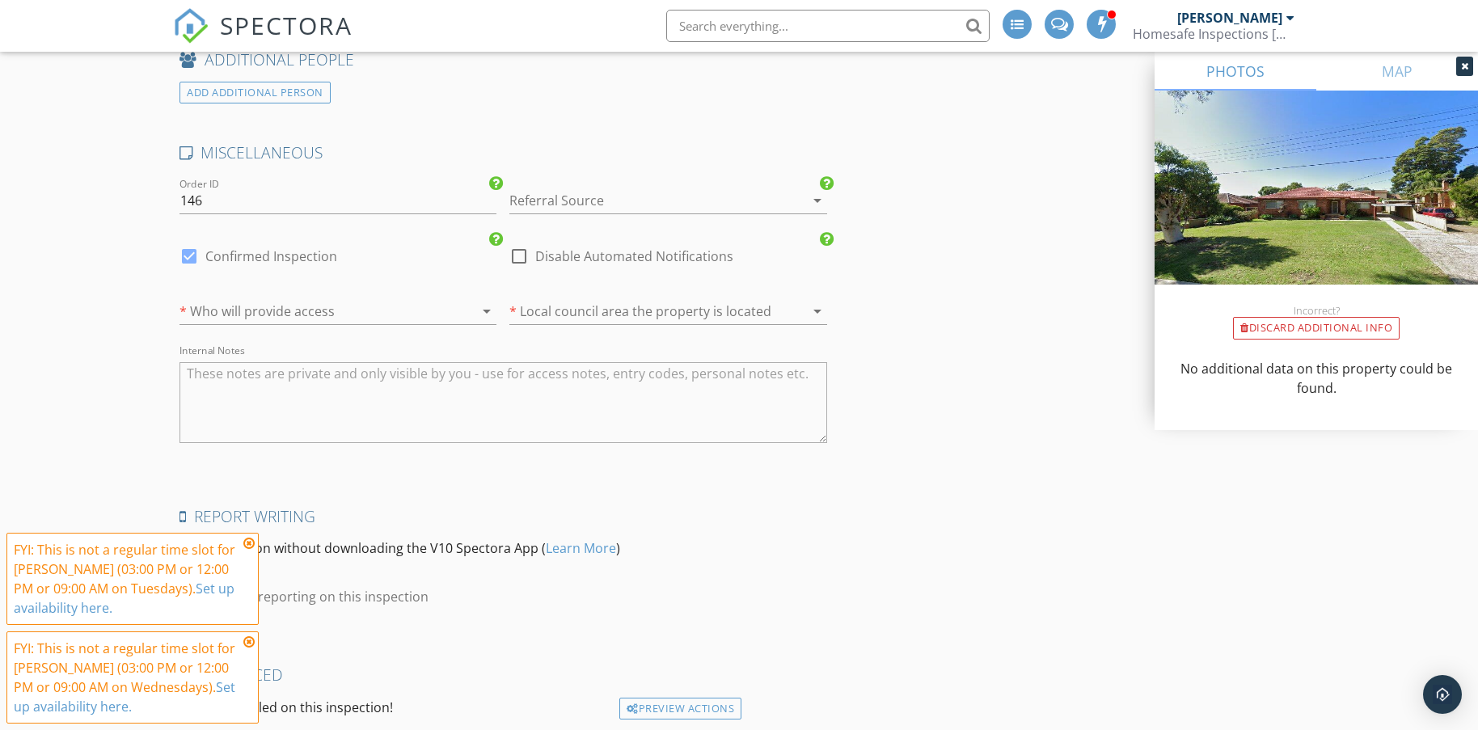
scroll to position [3233, 0]
type input "0410 774 031"
click at [535, 187] on div at bounding box center [645, 197] width 272 height 26
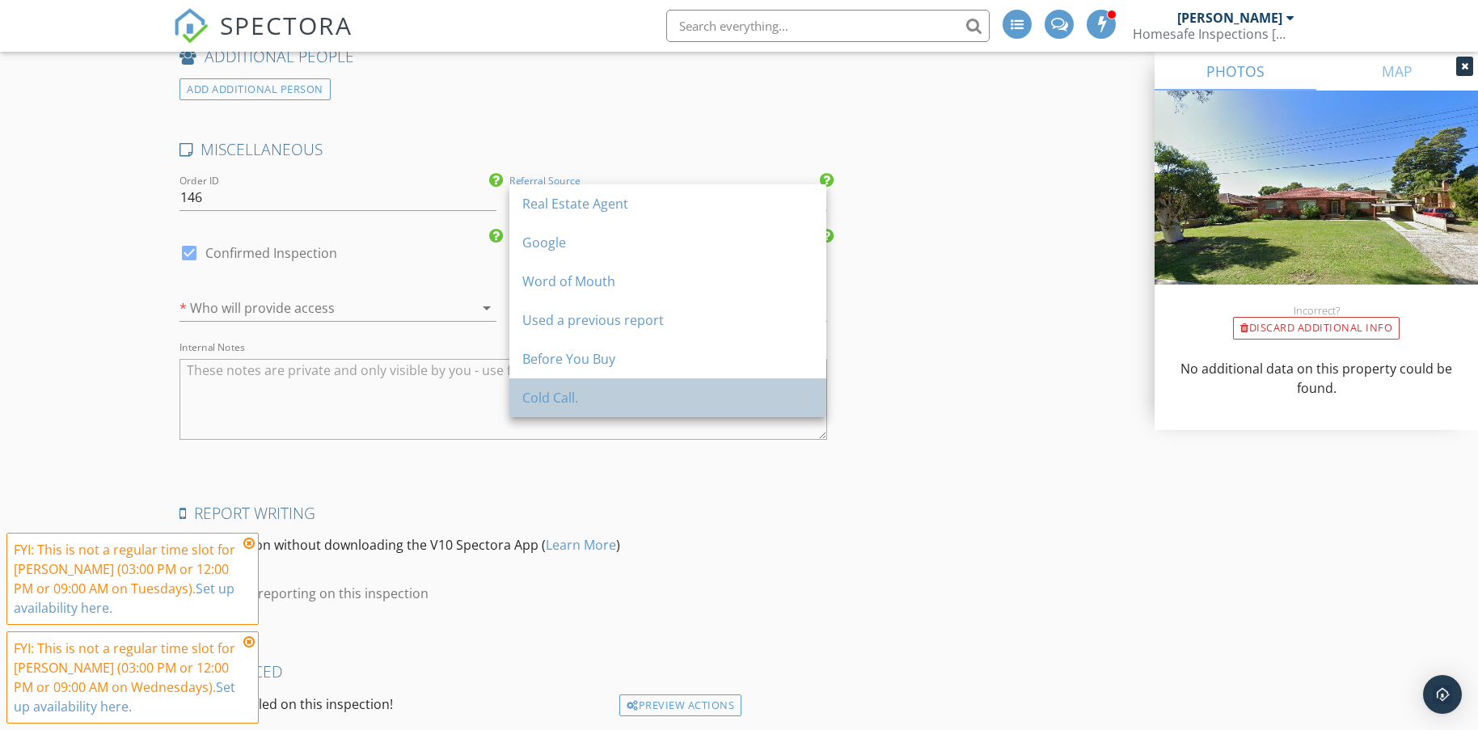
click at [581, 399] on div "Cold Call." at bounding box center [667, 397] width 291 height 19
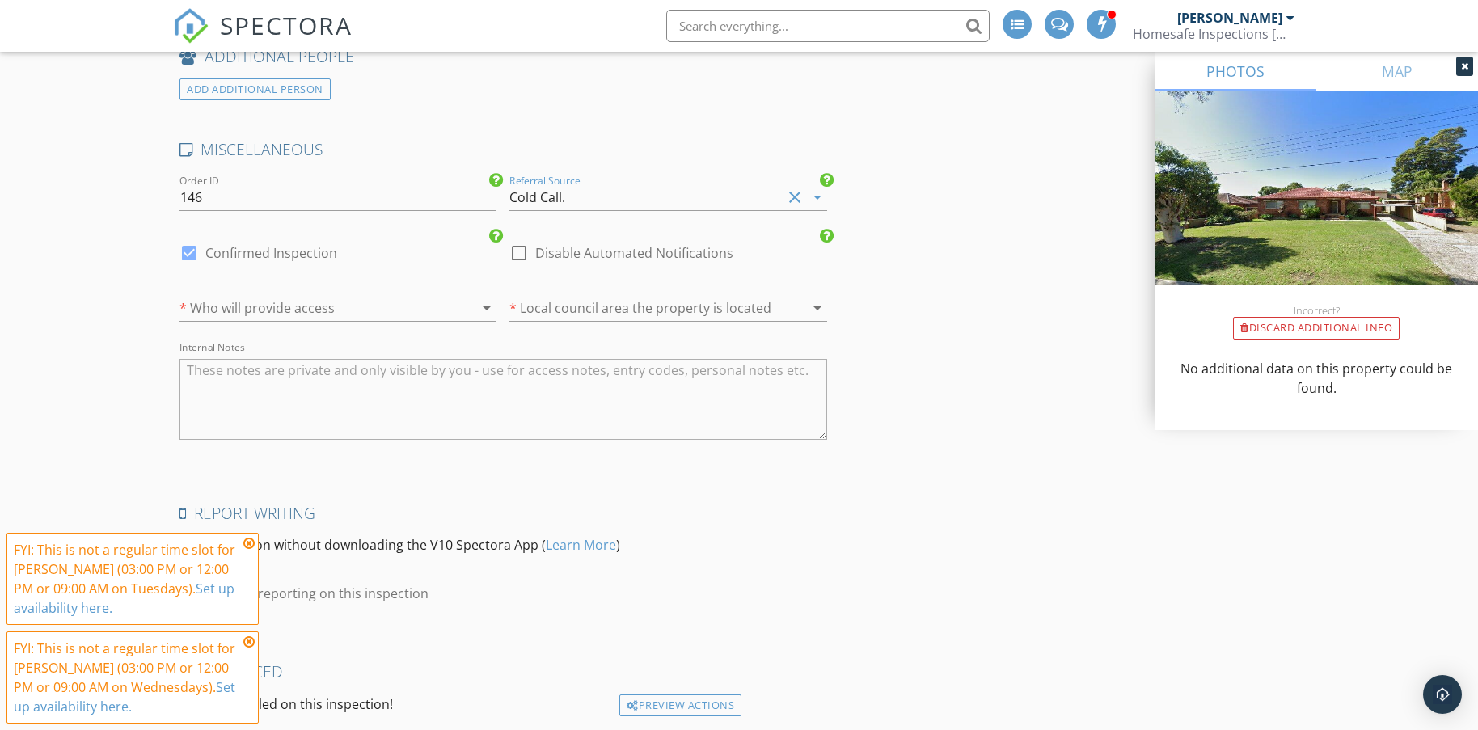
click at [593, 196] on div "Cold Call." at bounding box center [645, 197] width 272 height 26
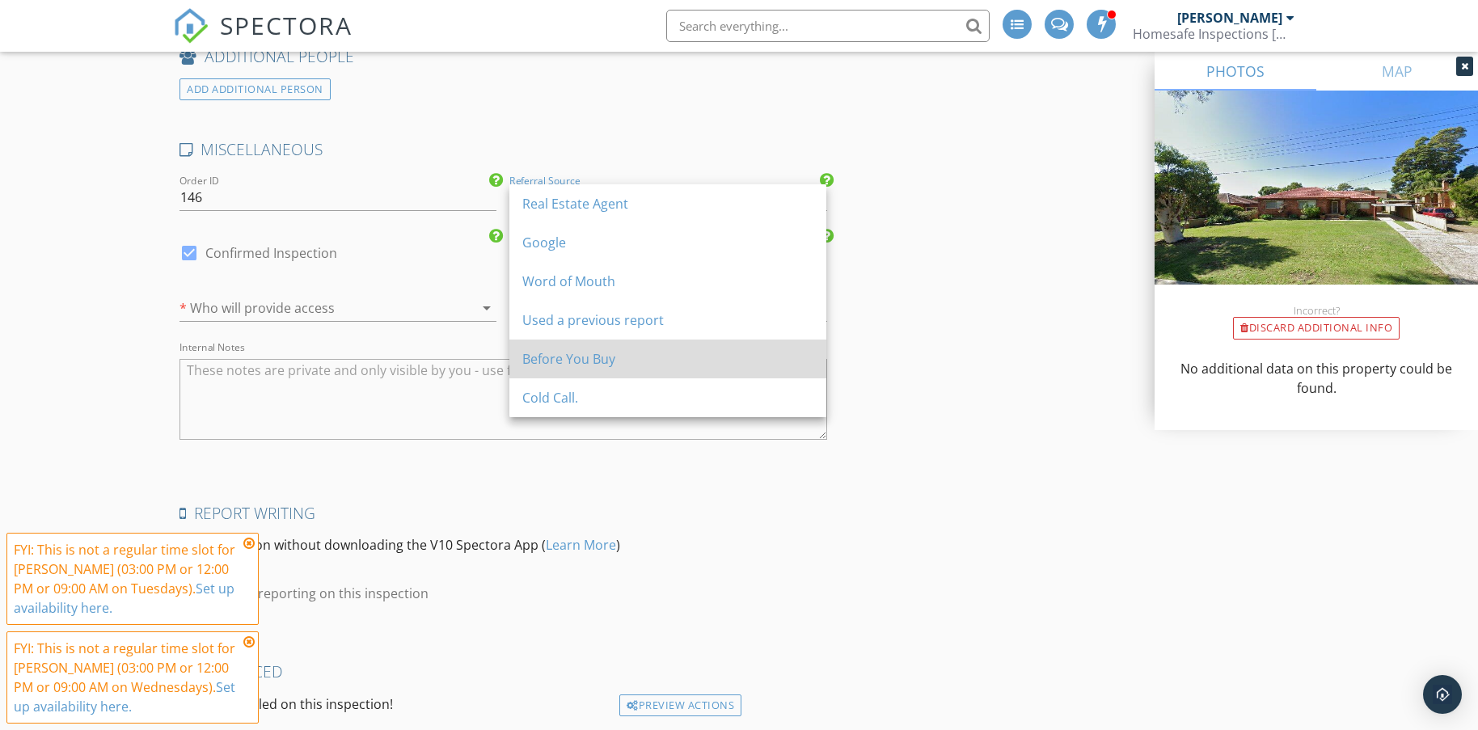
click at [591, 362] on div "Before You Buy" at bounding box center [667, 358] width 291 height 19
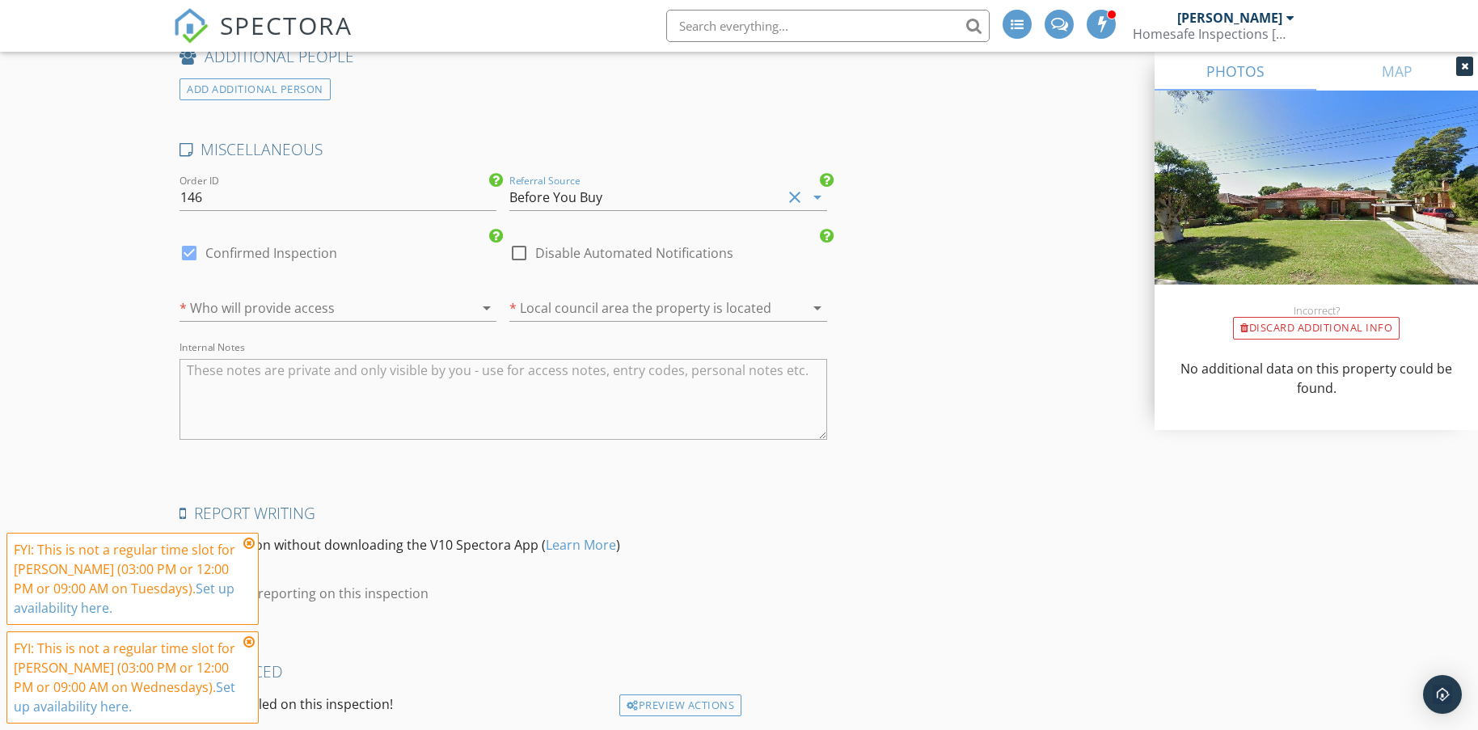
click at [288, 306] on div at bounding box center [315, 308] width 272 height 26
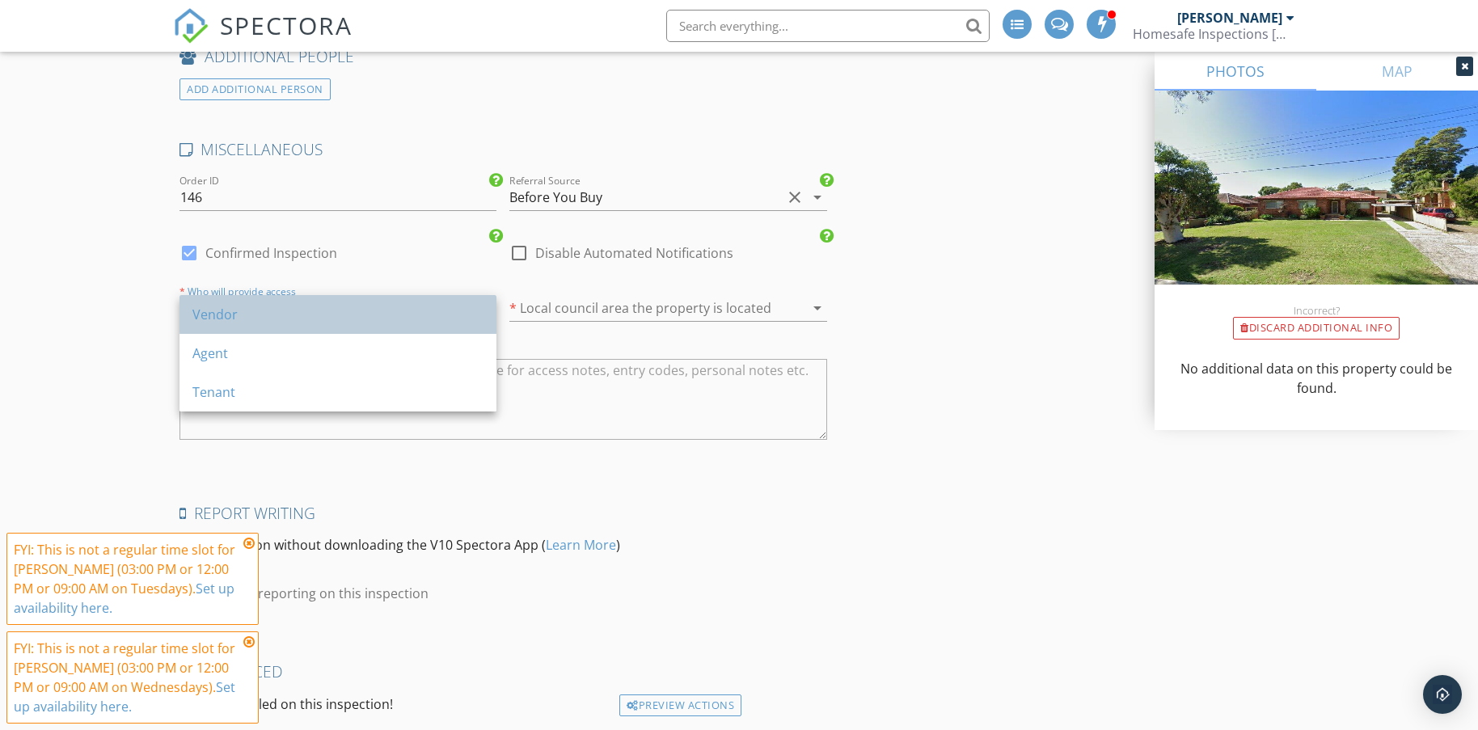
click at [281, 307] on div "Vendor" at bounding box center [337, 314] width 291 height 19
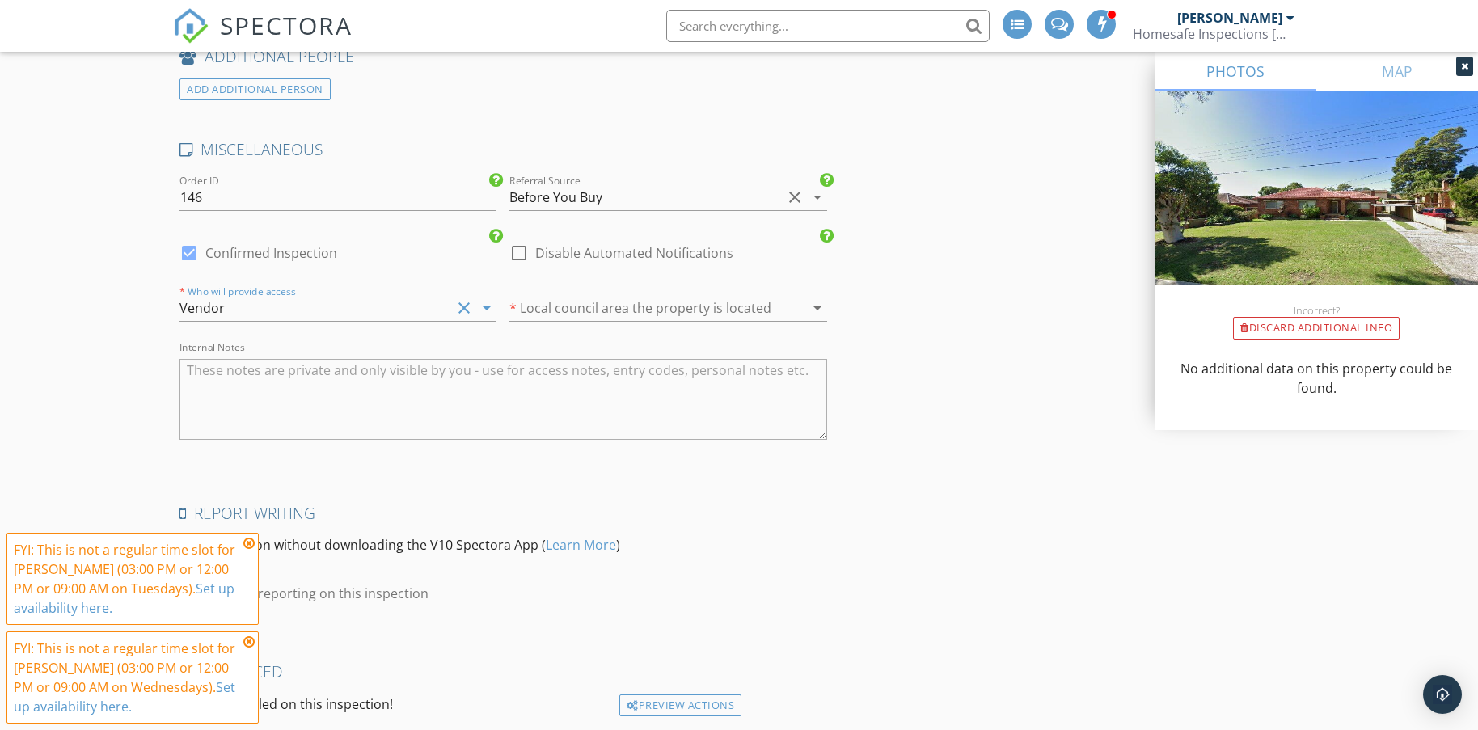
click at [673, 302] on div at bounding box center [645, 308] width 272 height 26
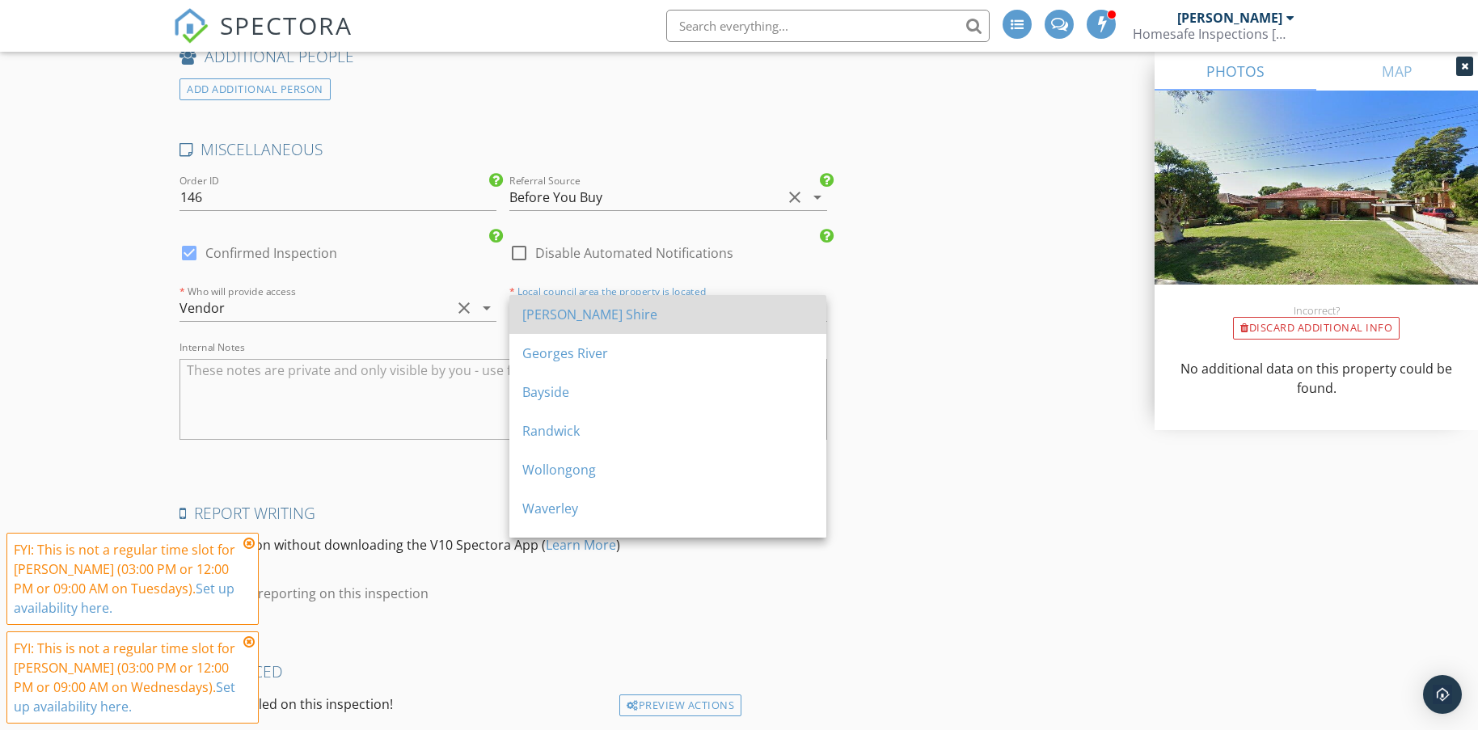
click at [637, 315] on div "Sutherland Shire" at bounding box center [667, 314] width 291 height 19
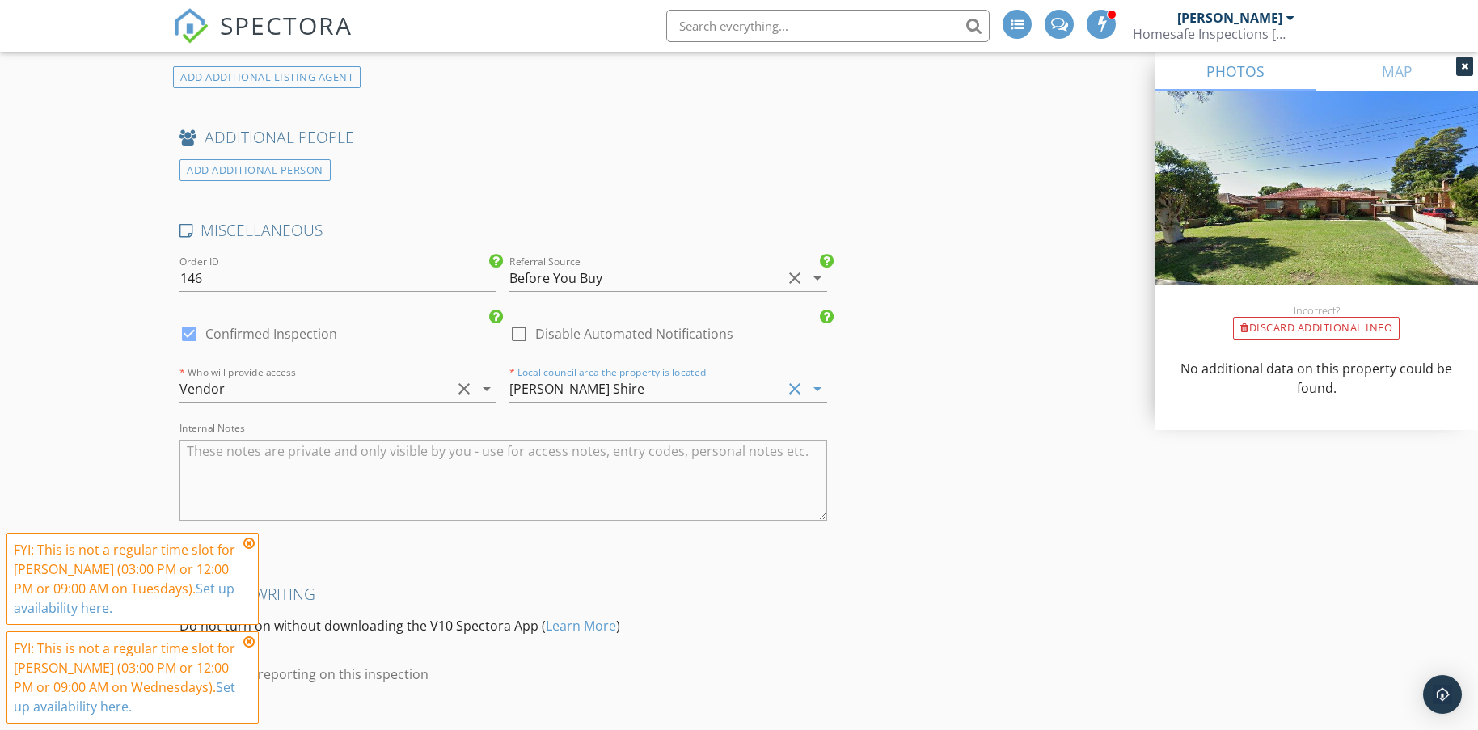
scroll to position [3353, 0]
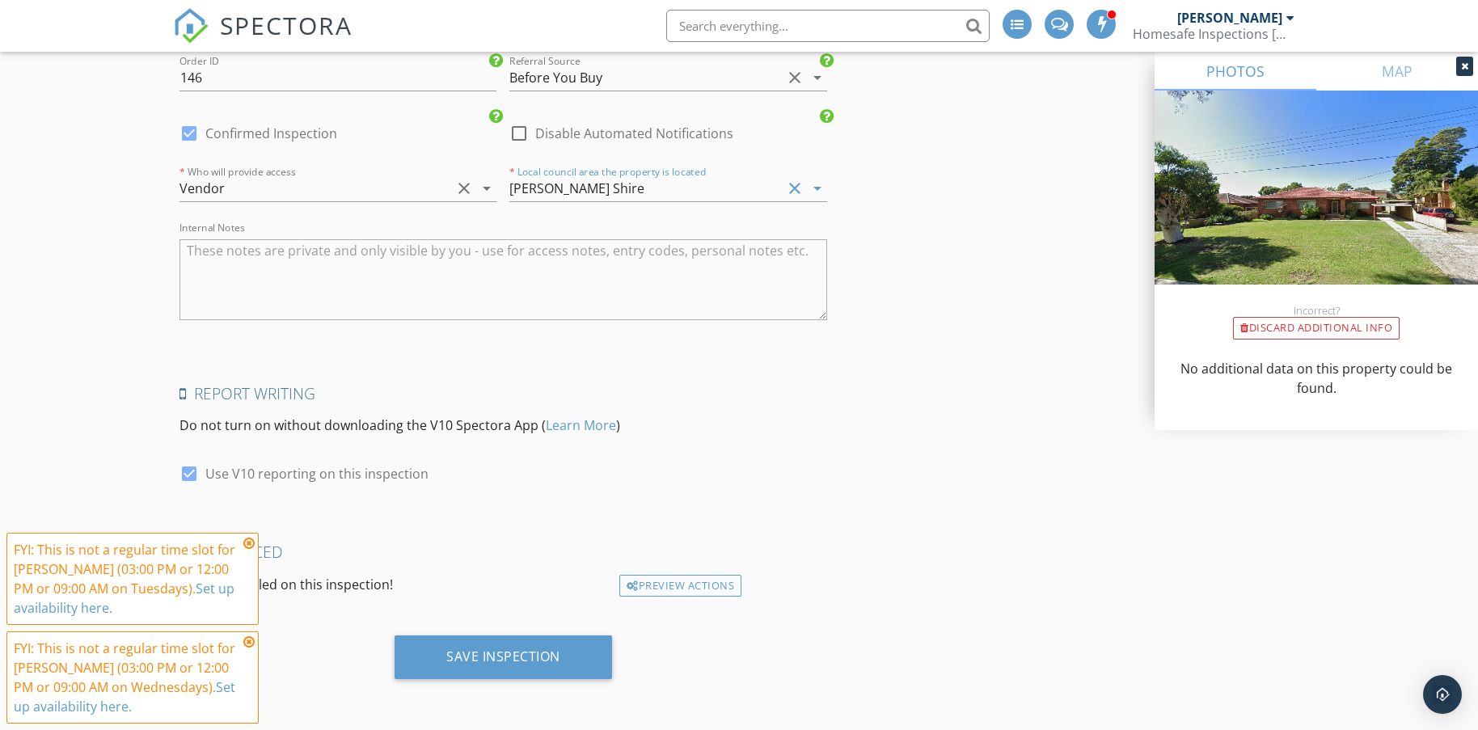
drag, startPoint x: 480, startPoint y: 660, endPoint x: 854, endPoint y: 630, distance: 375.4
click at [481, 655] on div "Save Inspection" at bounding box center [503, 656] width 114 height 16
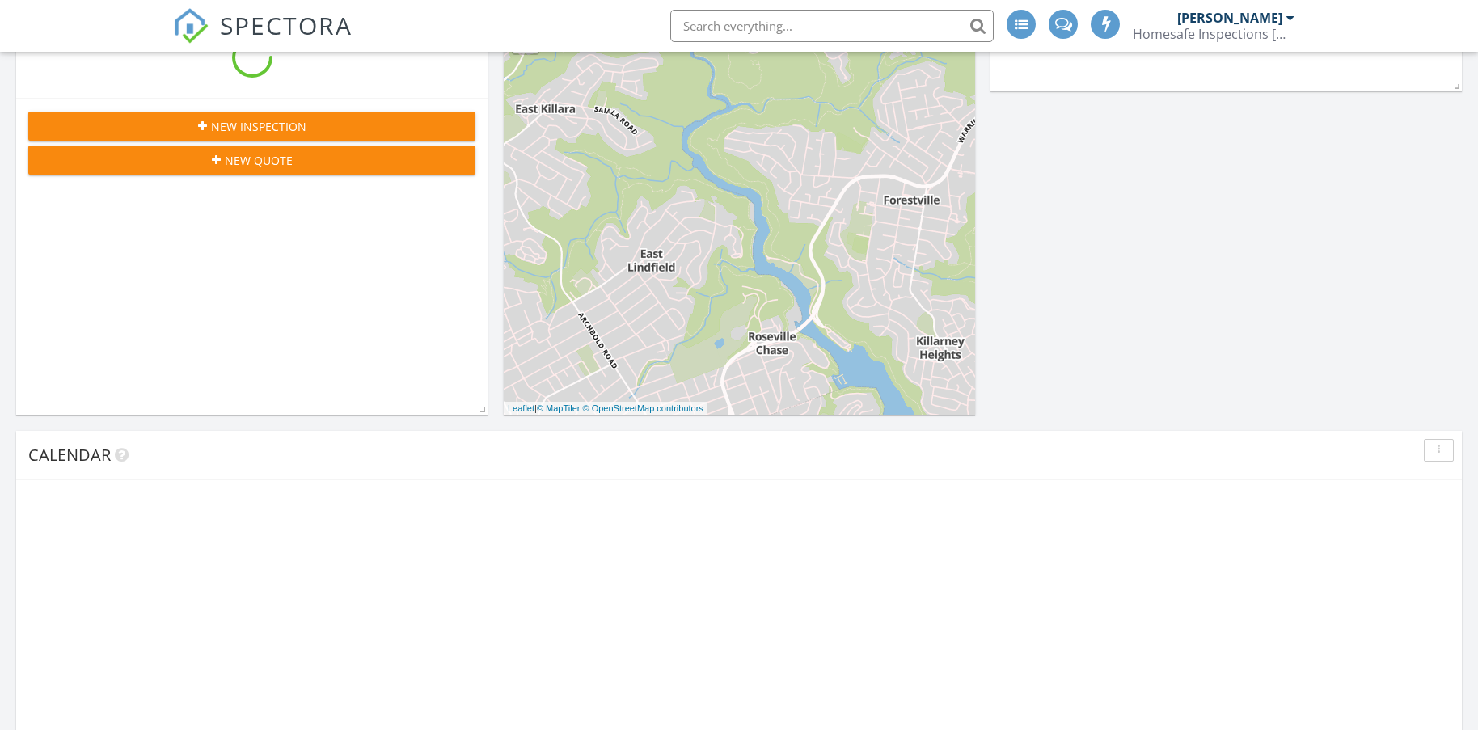
scroll to position [1496, 1503]
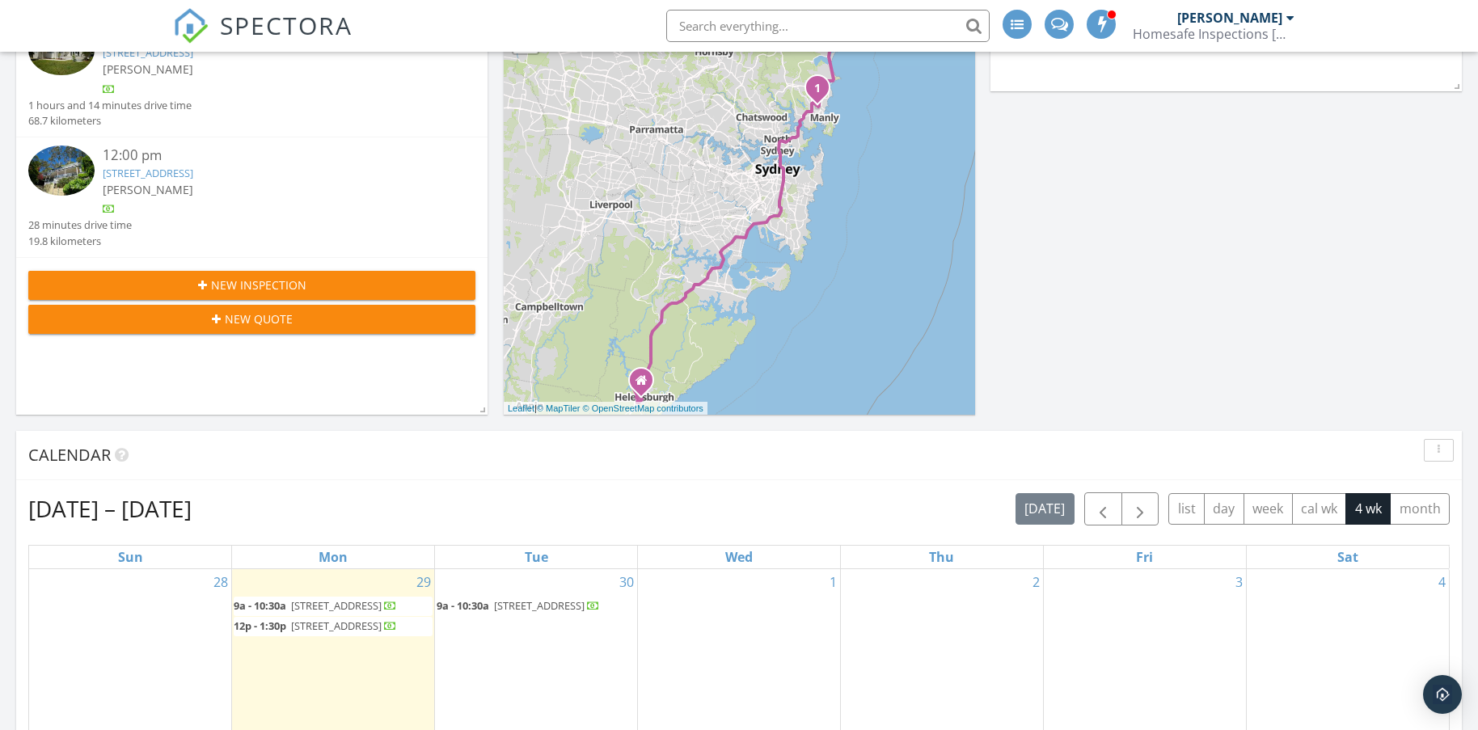
click at [331, 286] on div "New Inspection" at bounding box center [251, 284] width 421 height 17
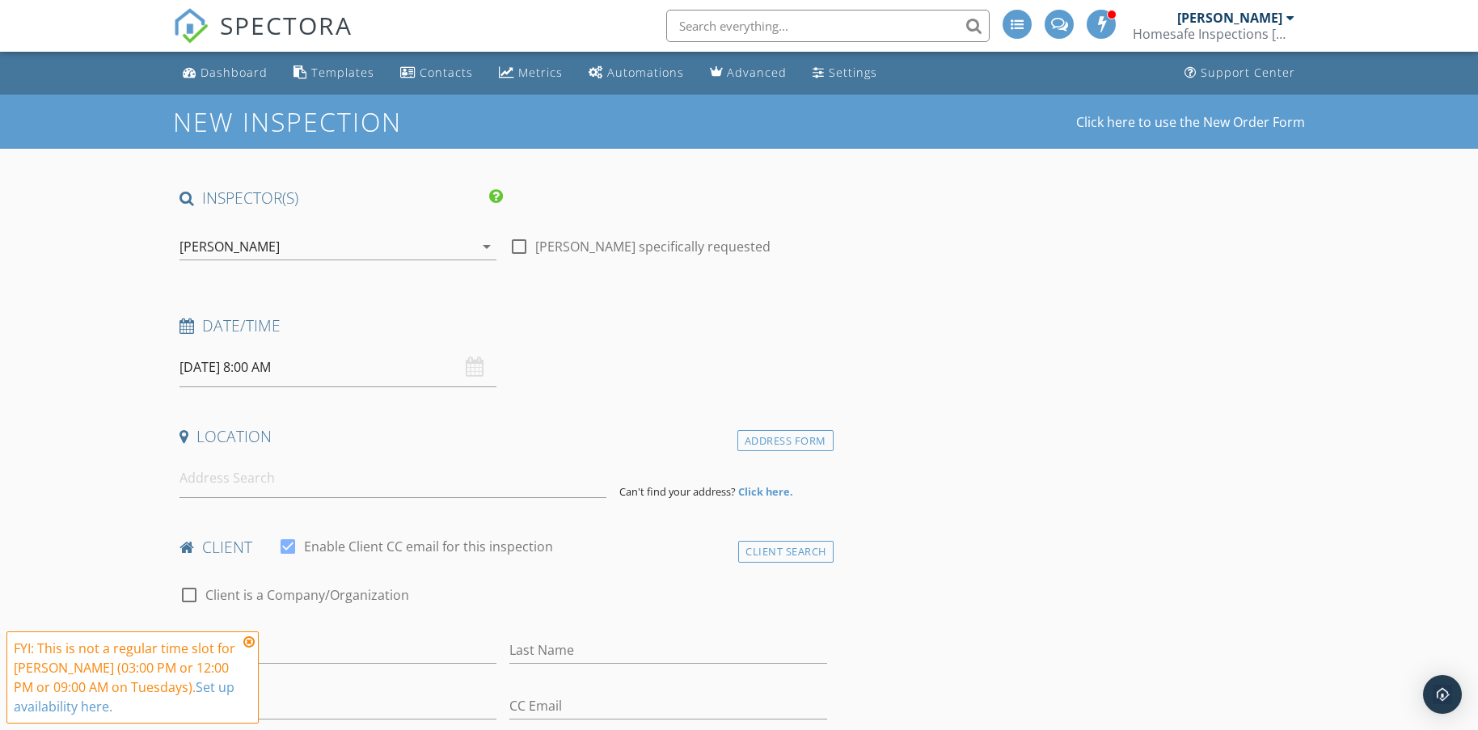
click at [338, 378] on input "30/09/2025 8:00 AM" at bounding box center [337, 368] width 317 height 40
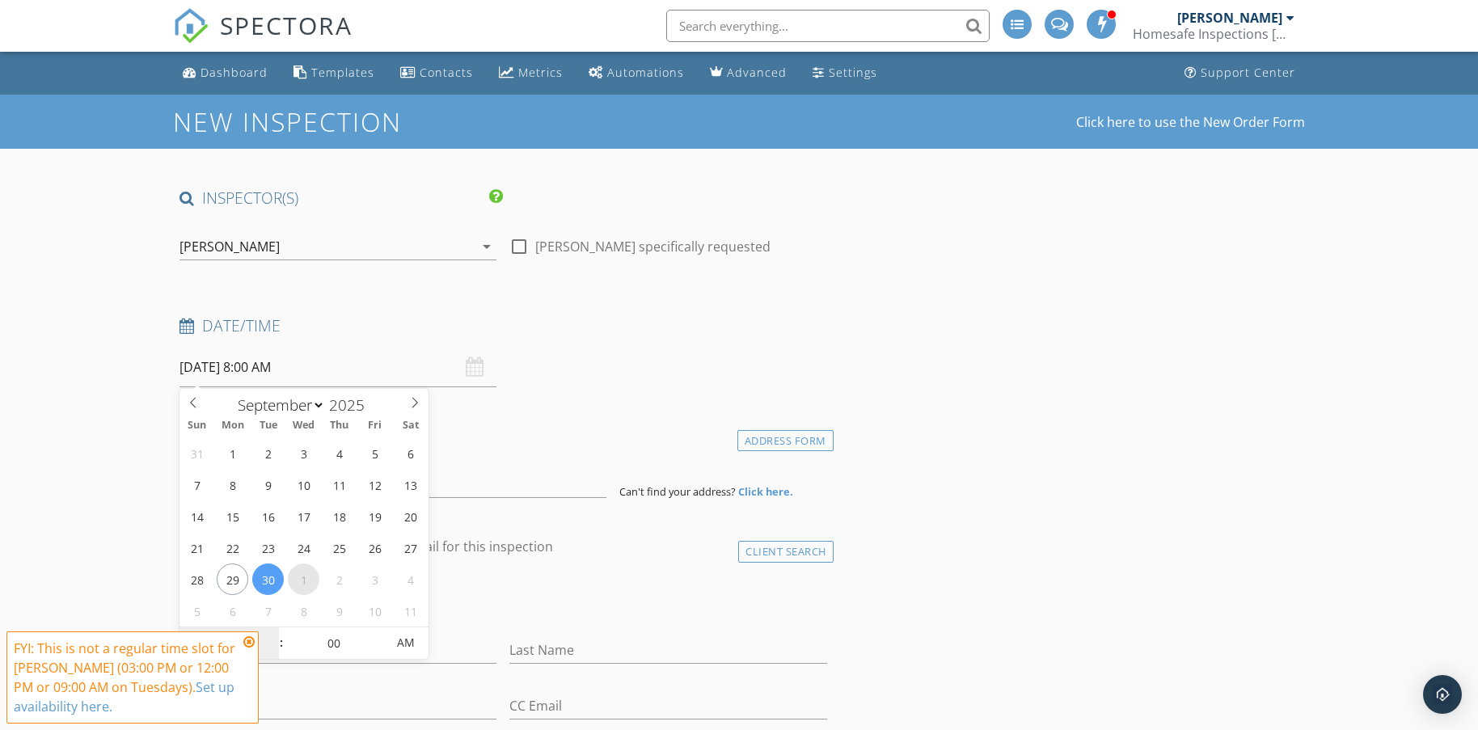
select select "9"
type input "01/10/2025 8:00 AM"
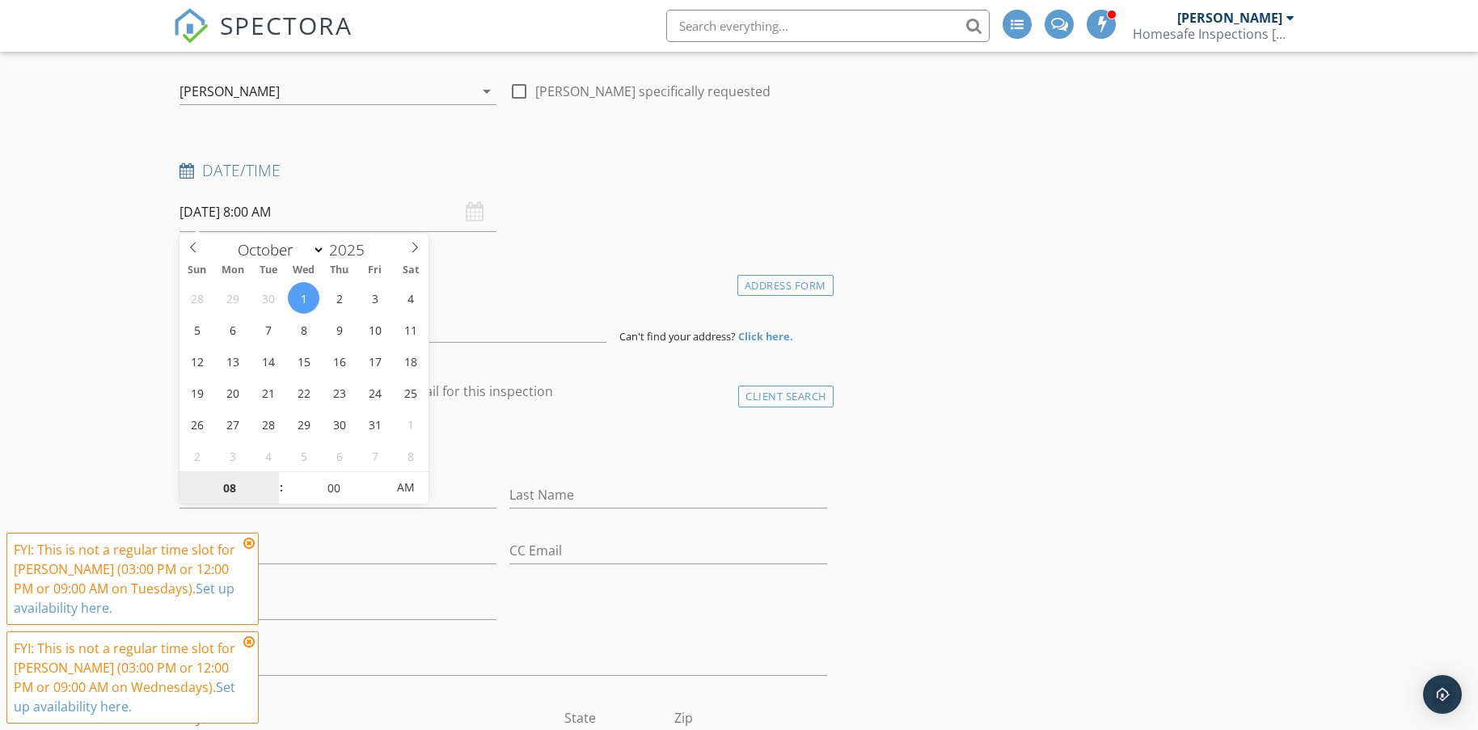
scroll to position [162, 0]
type input "09"
type input "01/10/2025 9:00 AM"
click at [275, 472] on span at bounding box center [273, 474] width 11 height 16
type input "10"
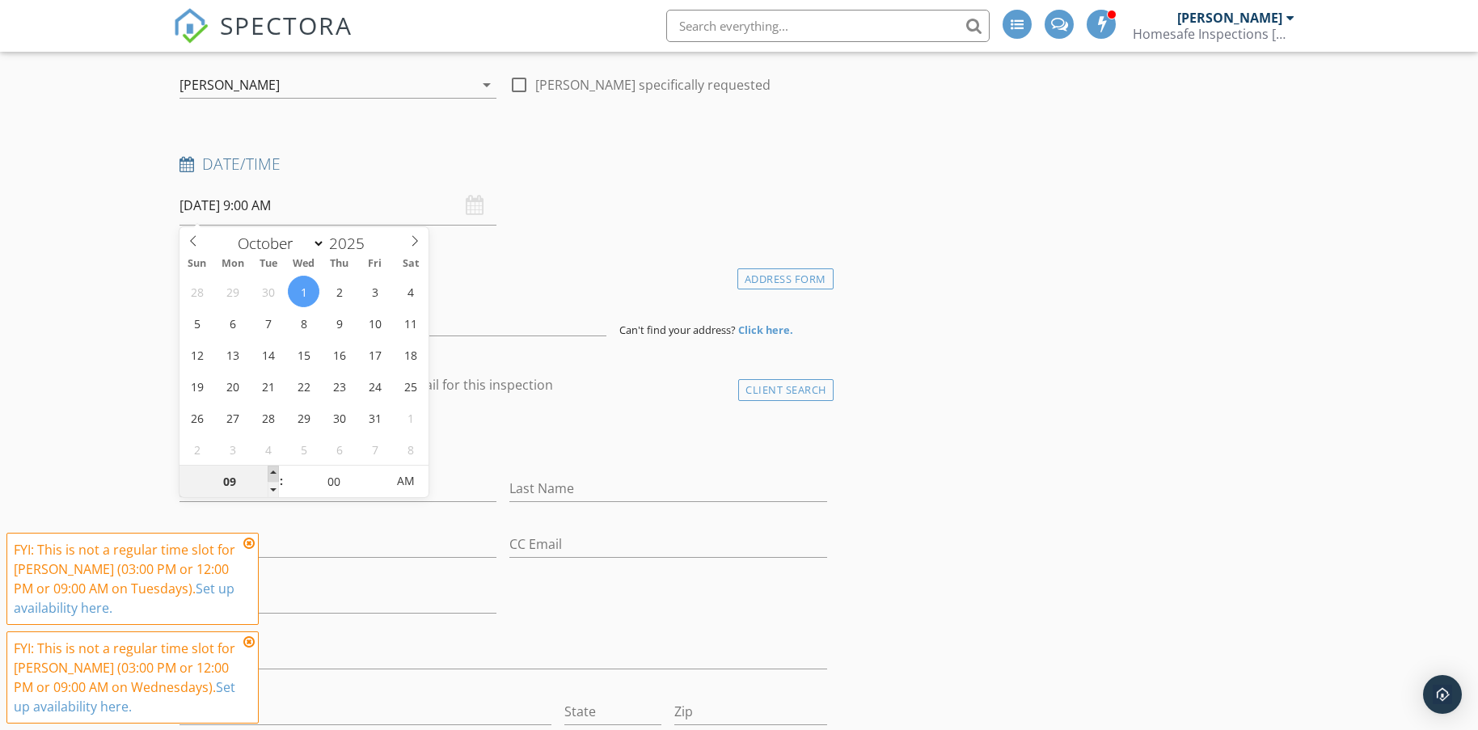
type input "[DATE] 10:00 AM"
click at [272, 470] on span at bounding box center [273, 474] width 11 height 16
type input "11"
type input "[DATE] 11:00 AM"
click at [268, 470] on span at bounding box center [273, 474] width 11 height 16
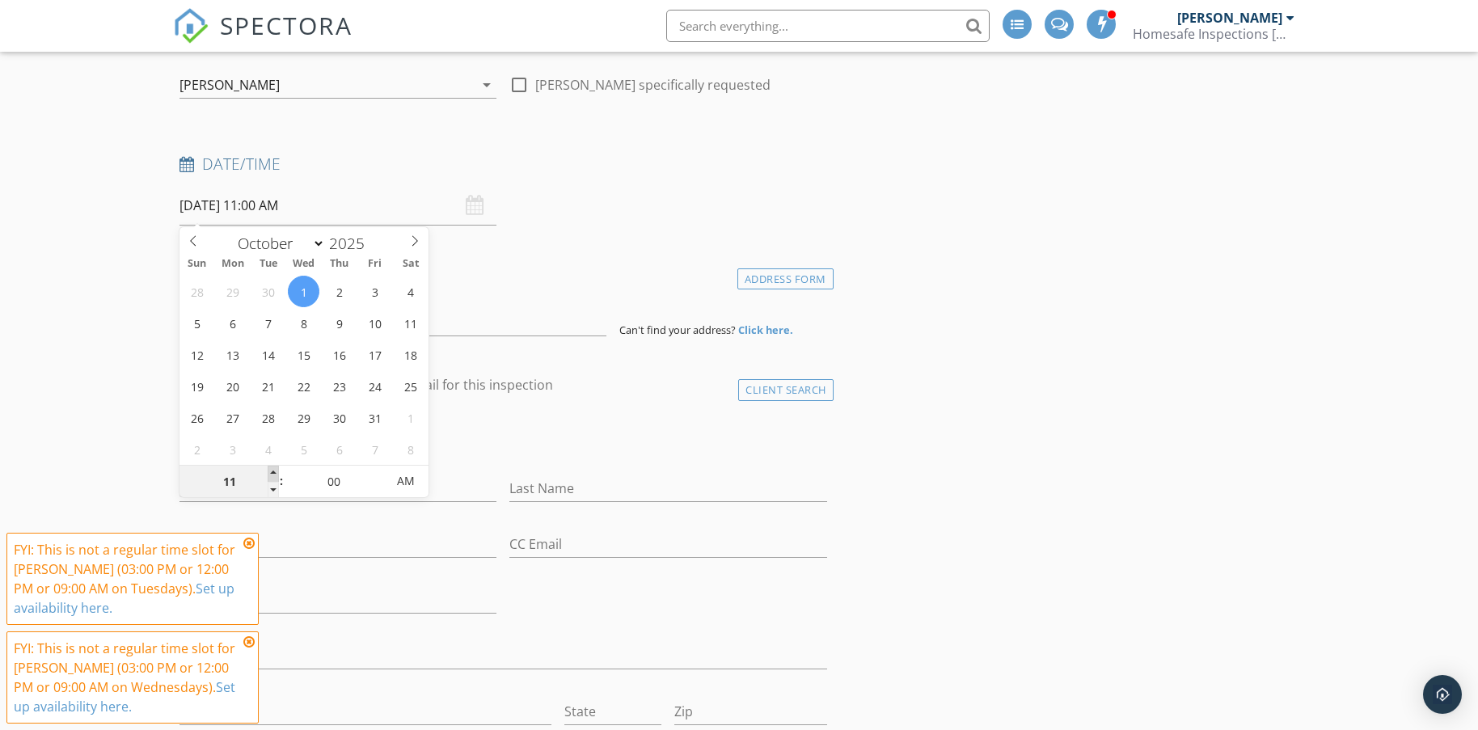
type input "12"
type input "01/10/2025 12:00 PM"
click at [268, 470] on span at bounding box center [273, 474] width 11 height 16
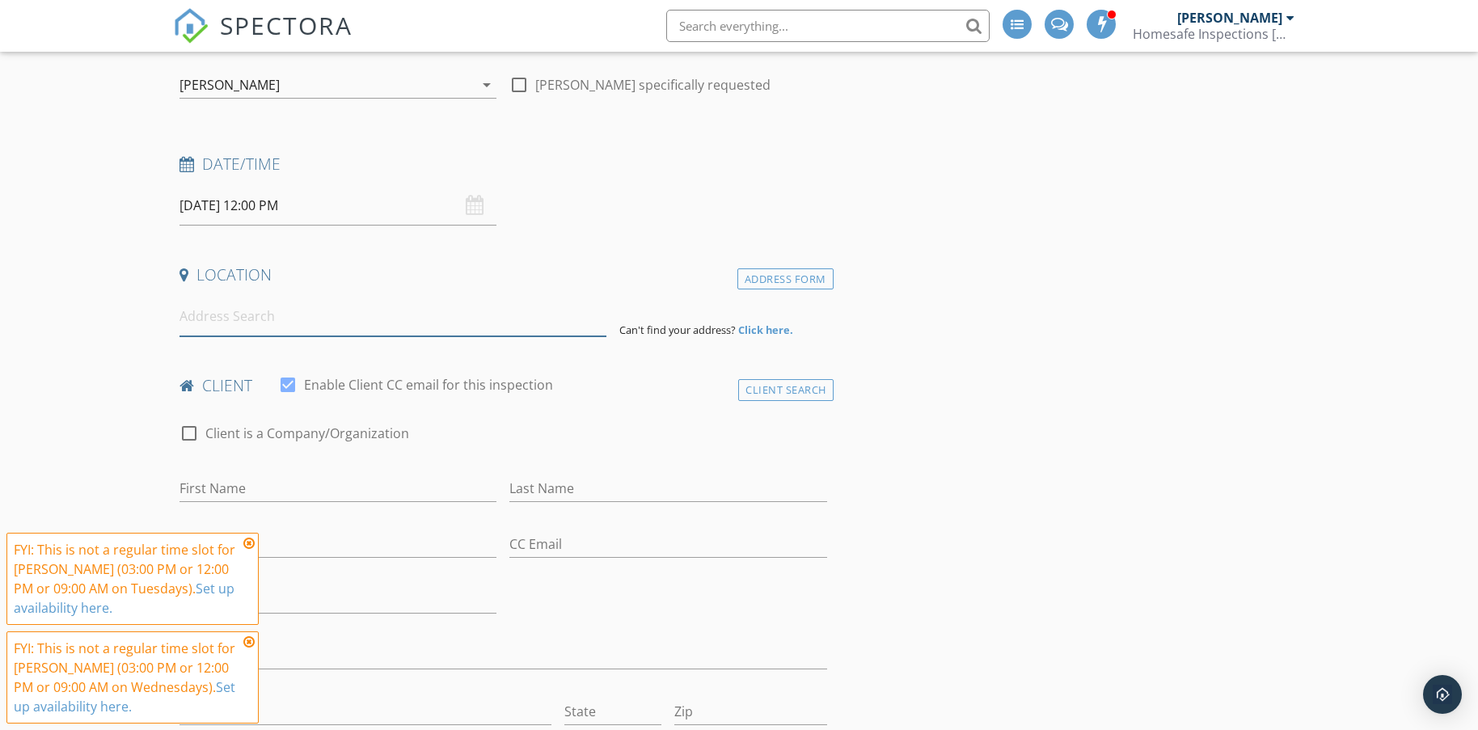
click at [223, 318] on input at bounding box center [392, 317] width 427 height 40
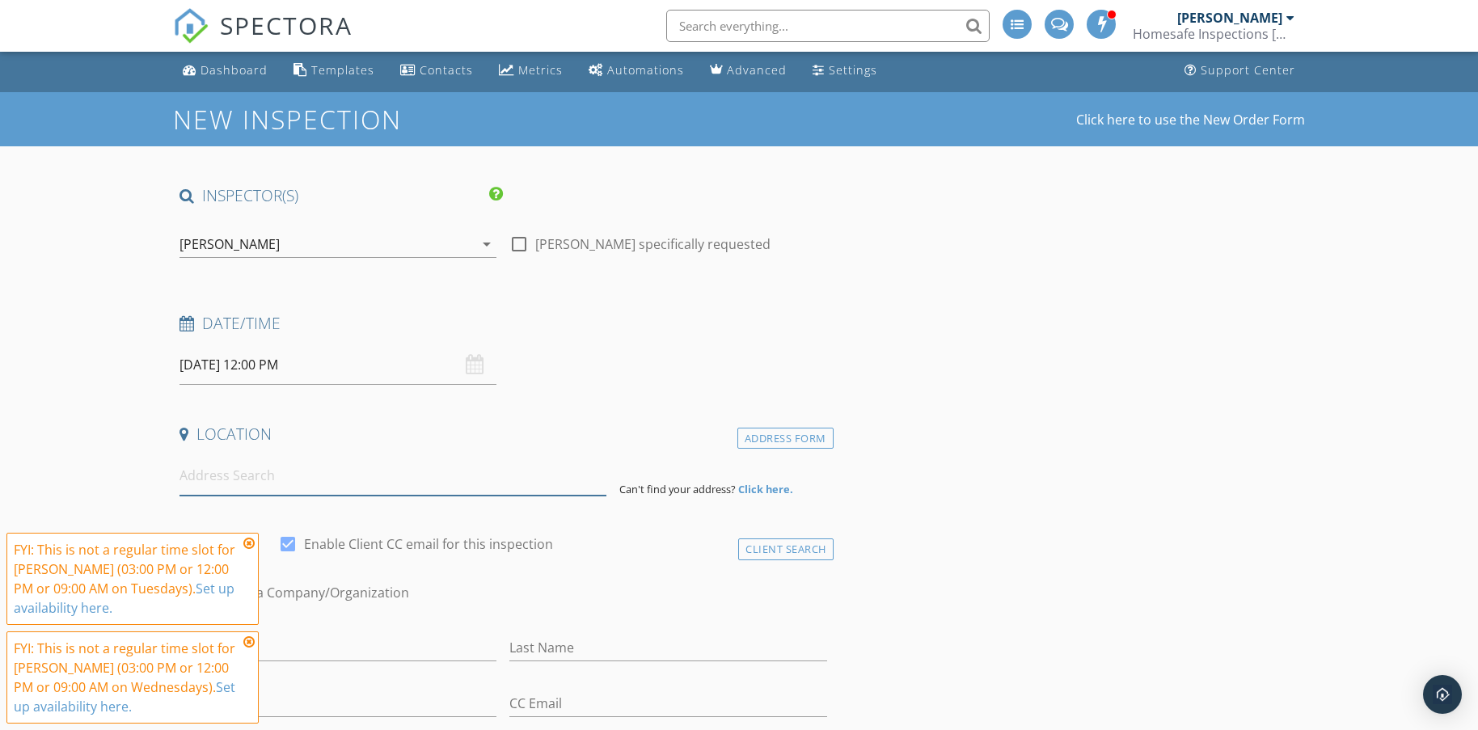
scroll to position [0, 0]
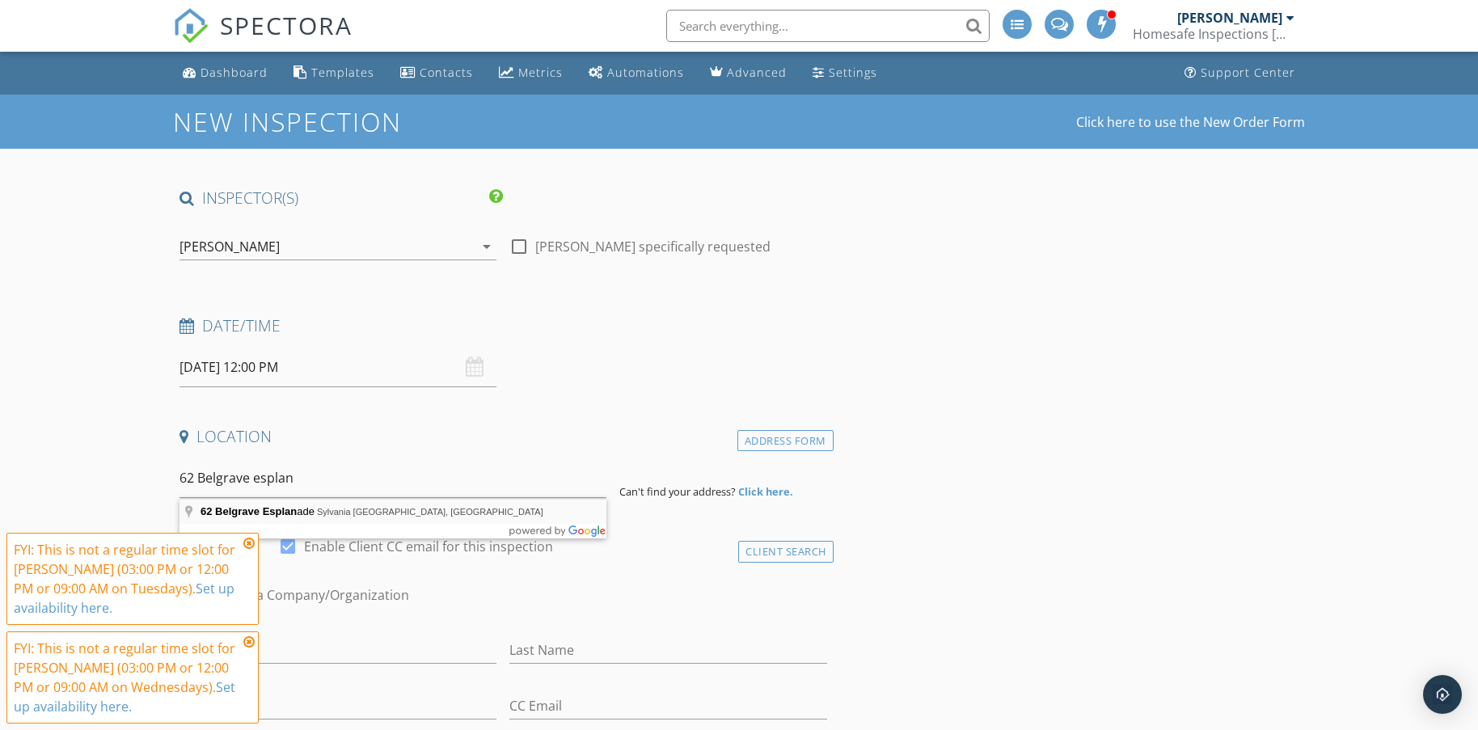
type input "62 Belgrave Esplanade, Sylvania NSW, Australia"
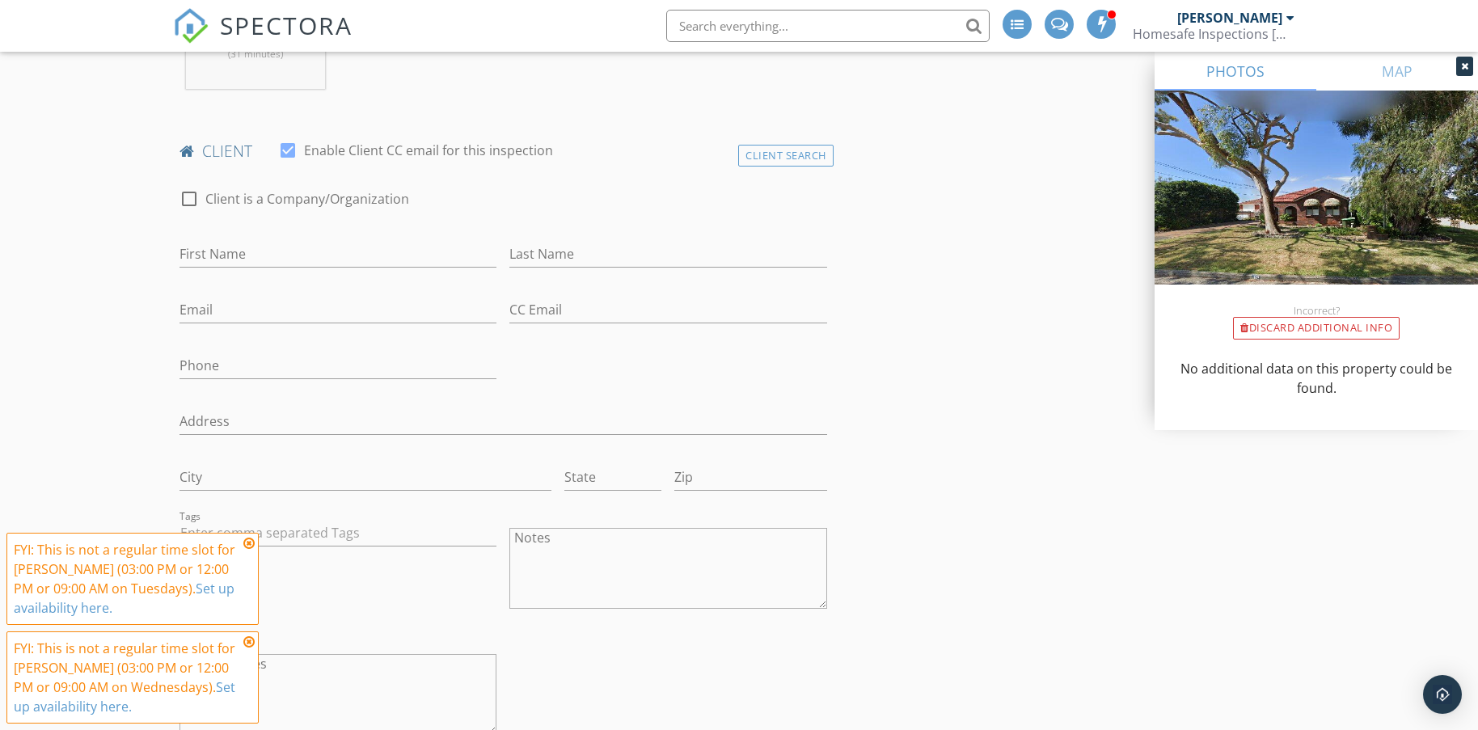
scroll to position [727, 0]
click at [251, 252] on input "First Name" at bounding box center [337, 253] width 317 height 27
type input "[PERSON_NAME]"
drag, startPoint x: 195, startPoint y: 304, endPoint x: 201, endPoint y: 295, distance: 11.0
click at [195, 304] on input "Email" at bounding box center [337, 309] width 317 height 27
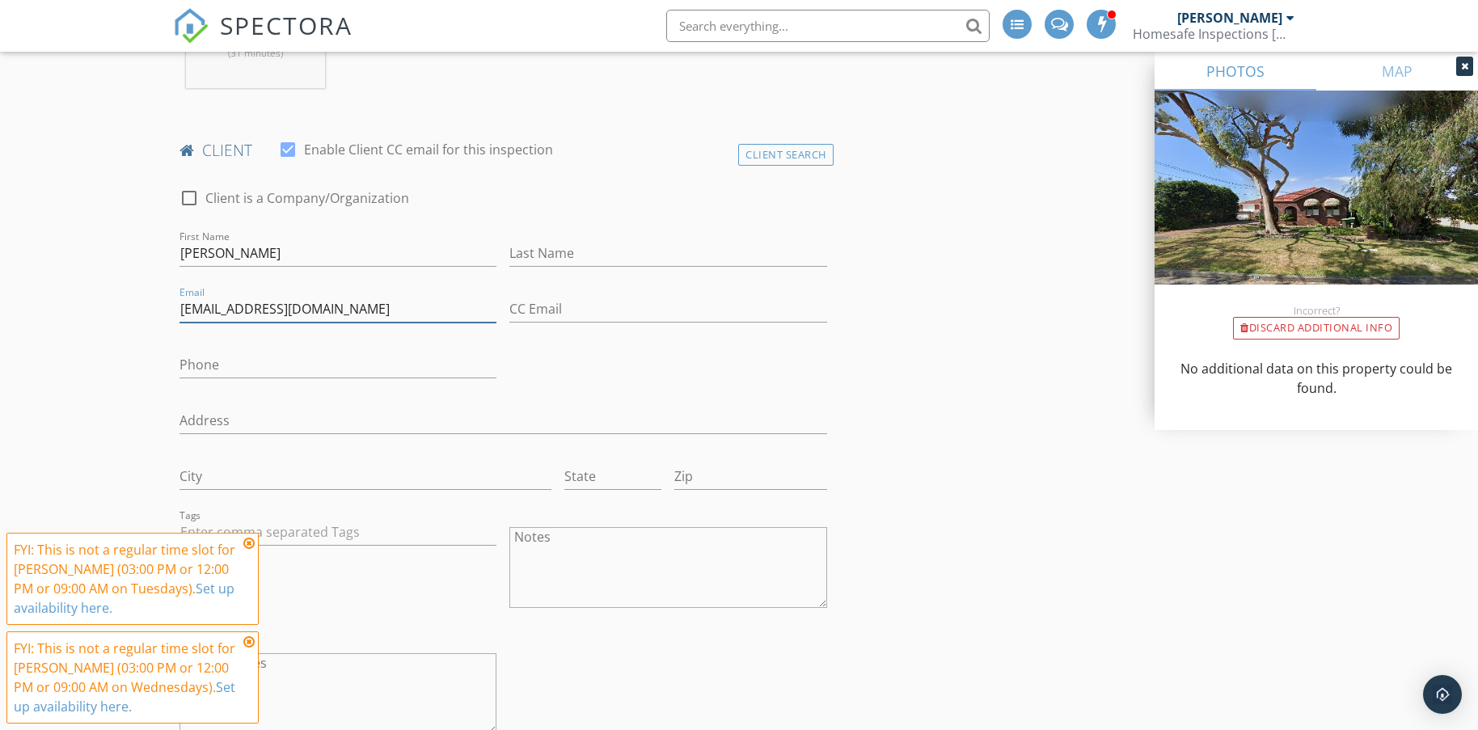
type input "[EMAIL_ADDRESS][DOMAIN_NAME]"
click at [195, 367] on input "Phone" at bounding box center [337, 365] width 317 height 27
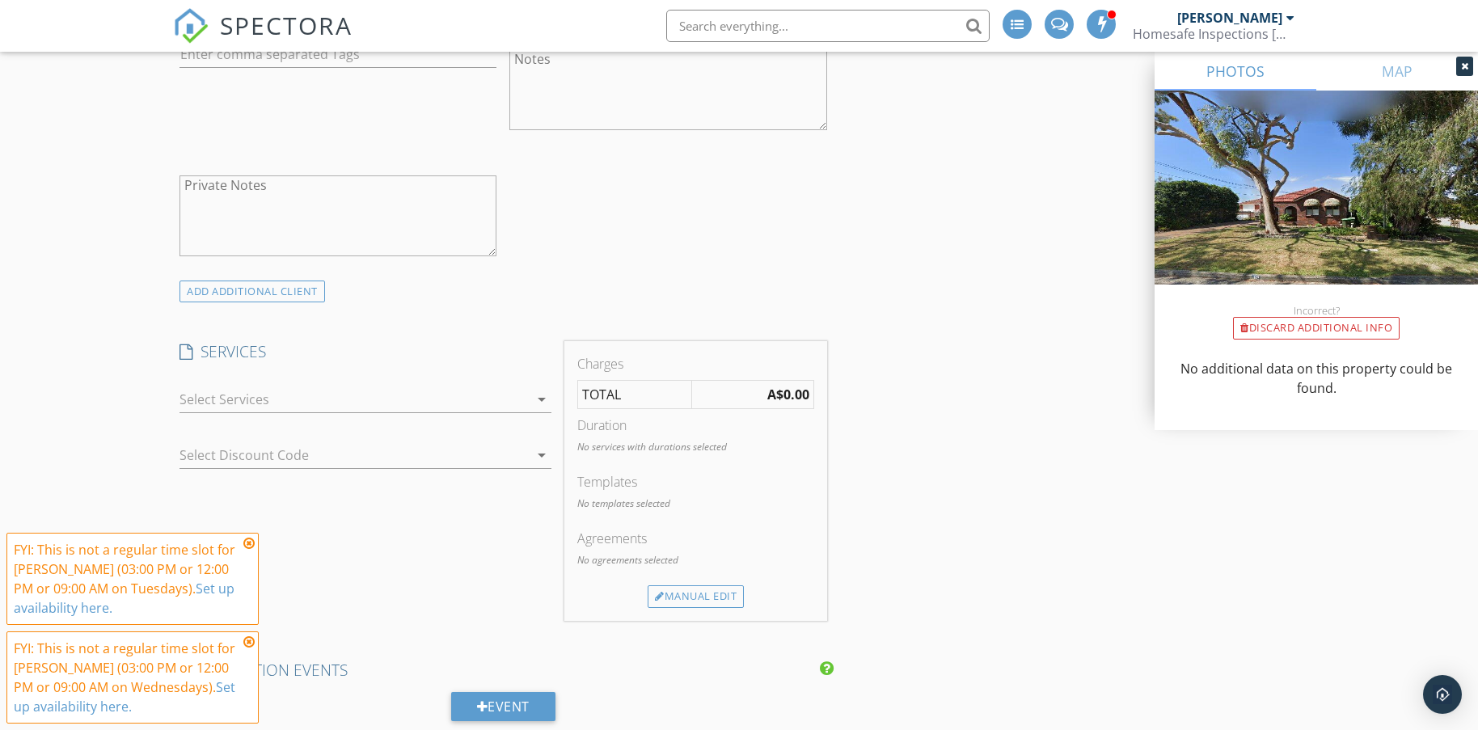
scroll to position [1212, 0]
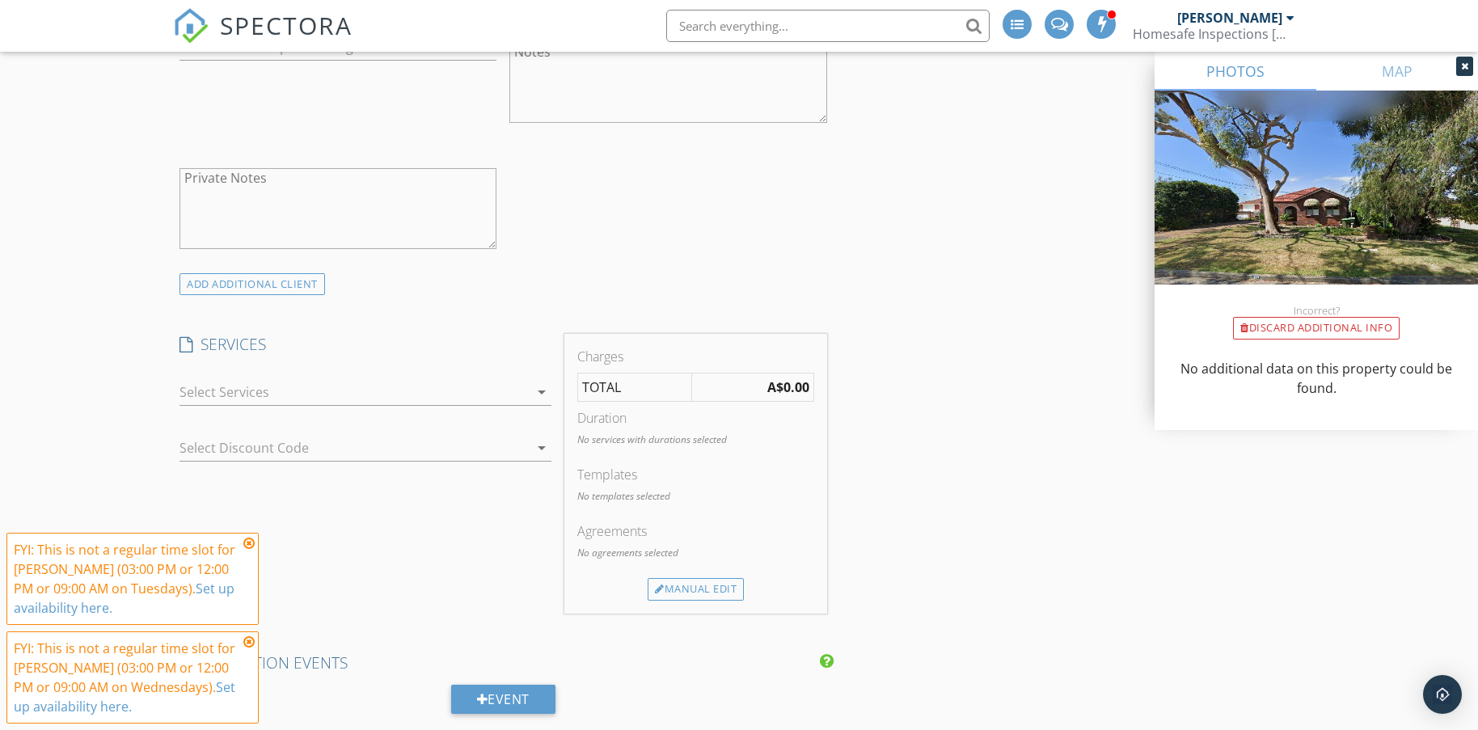
type input "0425 386 727"
click at [221, 394] on div at bounding box center [353, 392] width 349 height 26
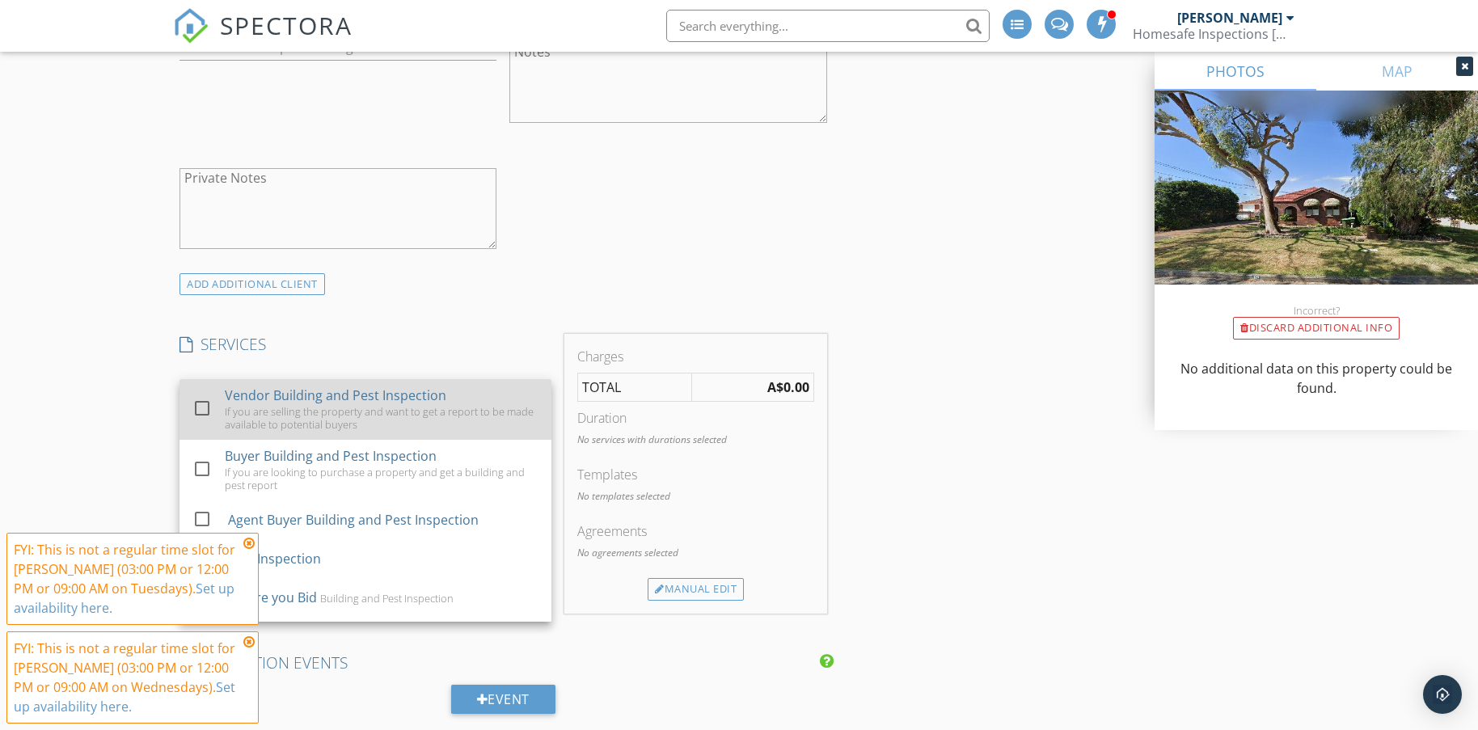
click at [276, 398] on div "Vendor Building and Pest Inspection" at bounding box center [335, 395] width 221 height 19
click at [274, 405] on div "If you are selling the property and want to get a report to be made available t…" at bounding box center [382, 418] width 314 height 26
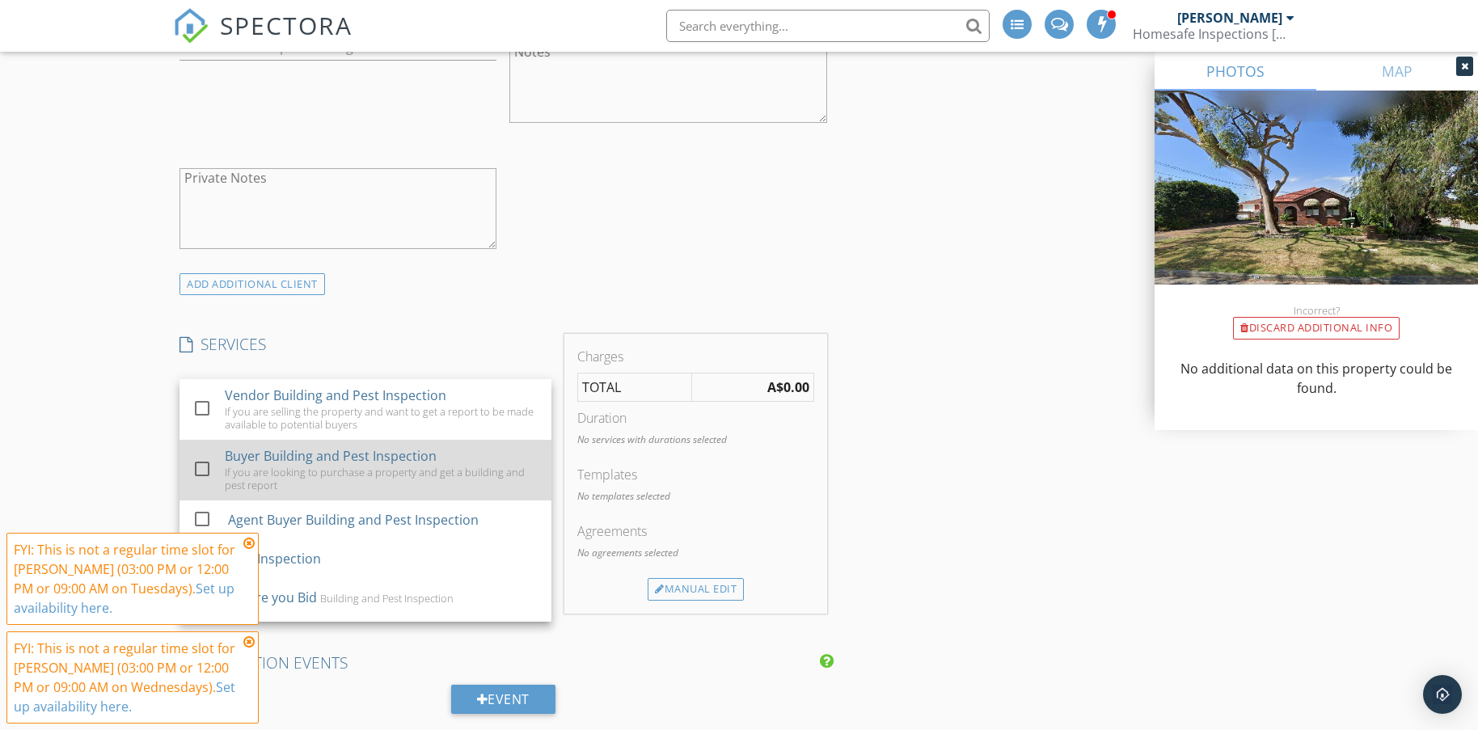
click at [230, 461] on div "Buyer Building and Pest Inspection" at bounding box center [331, 455] width 212 height 19
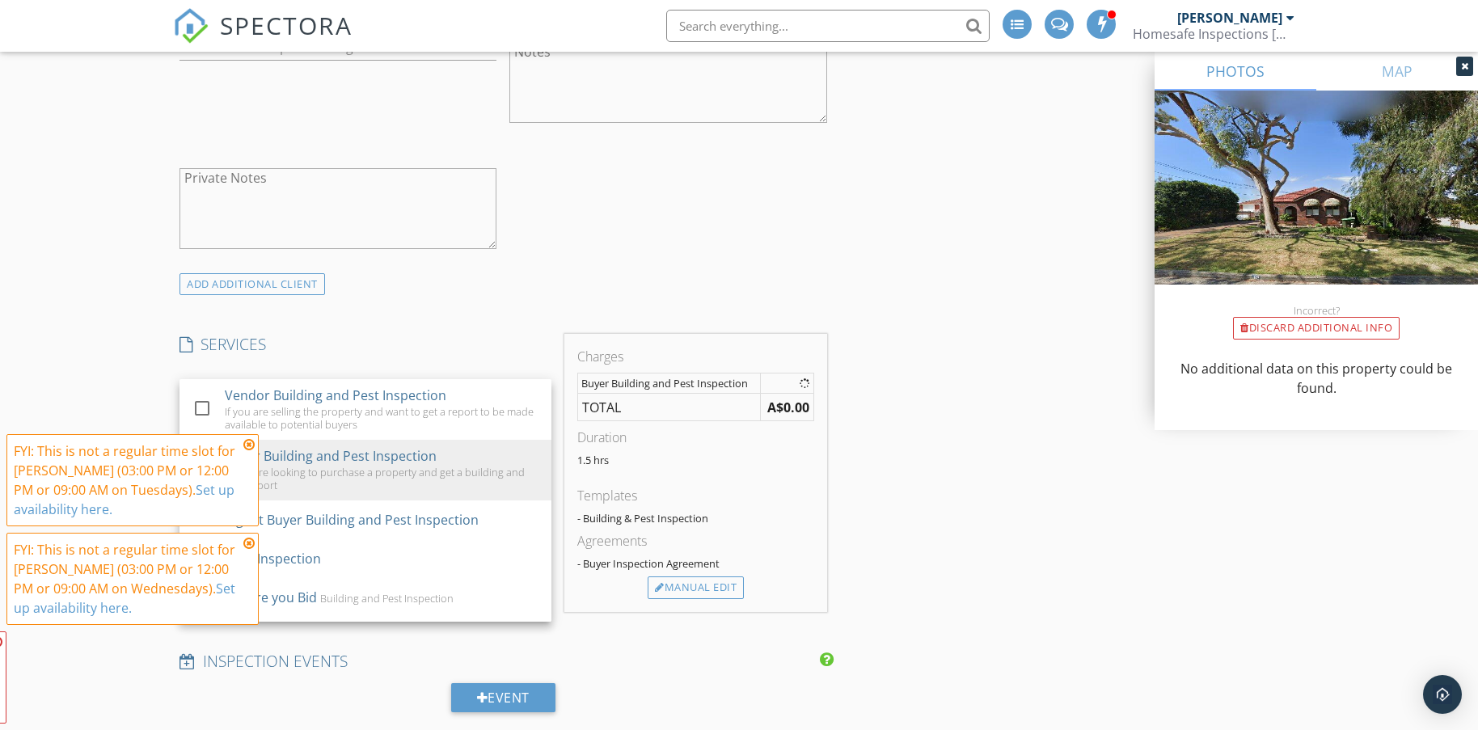
click at [126, 397] on div "New Inspection Click here to use the New Order Form INSPECTOR(S) check_box Marc…" at bounding box center [739, 502] width 1478 height 3241
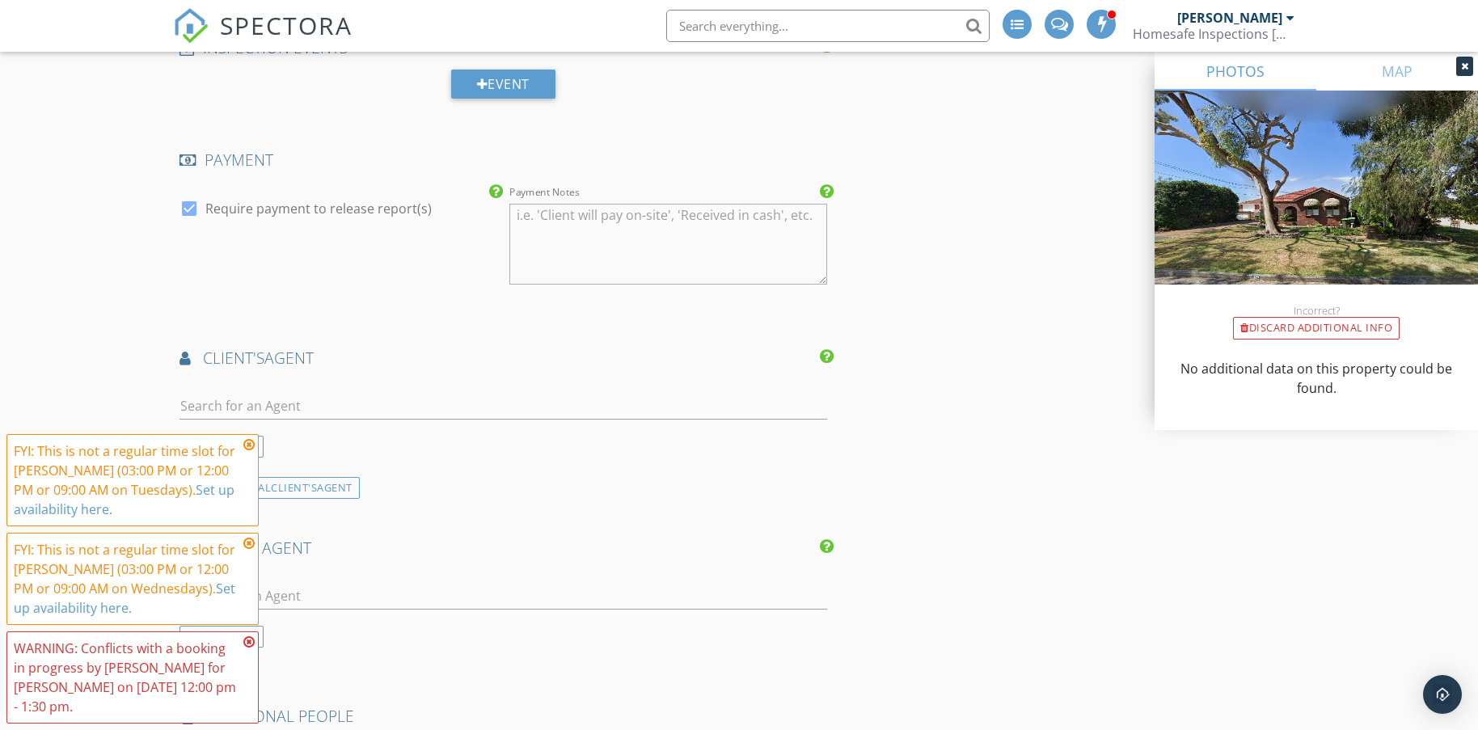
scroll to position [2021, 0]
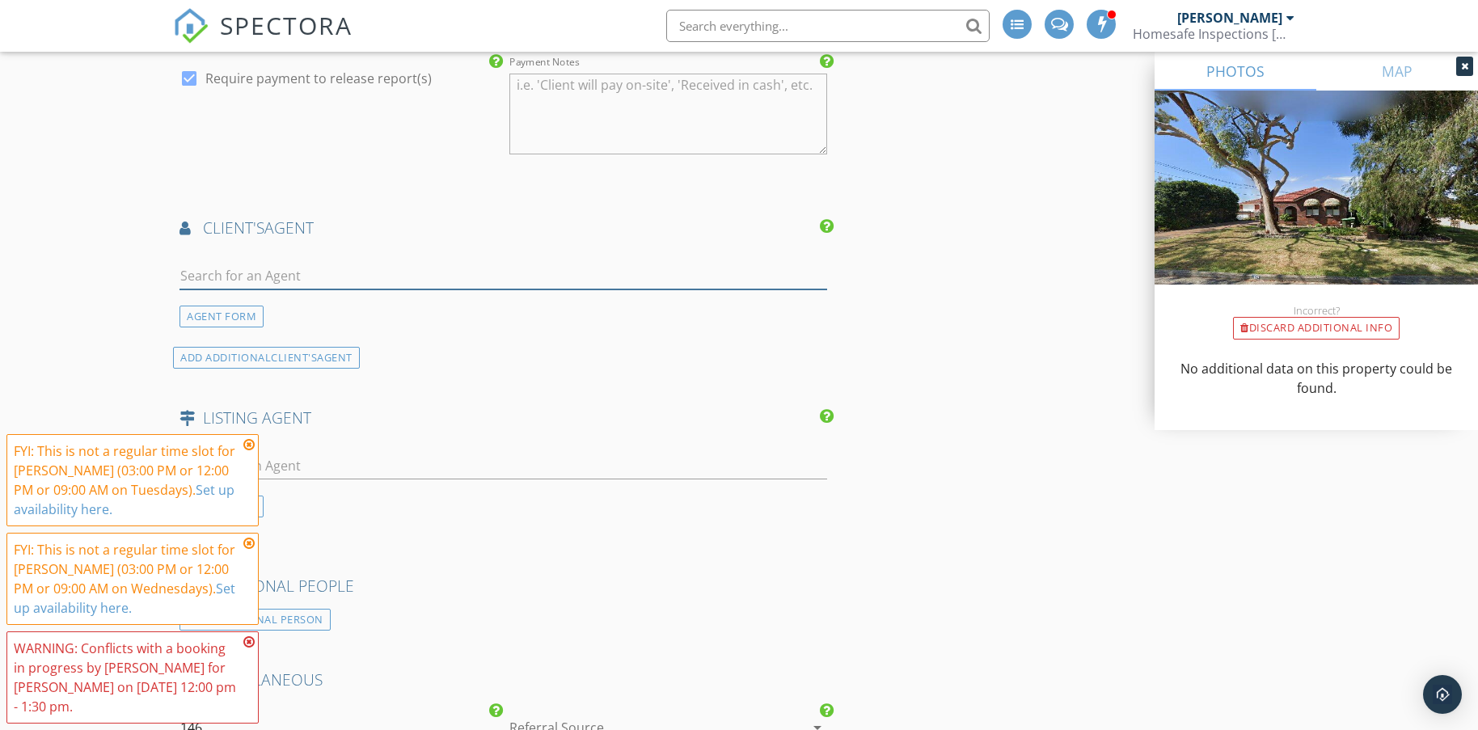
click at [302, 267] on input "text" at bounding box center [502, 276] width 647 height 27
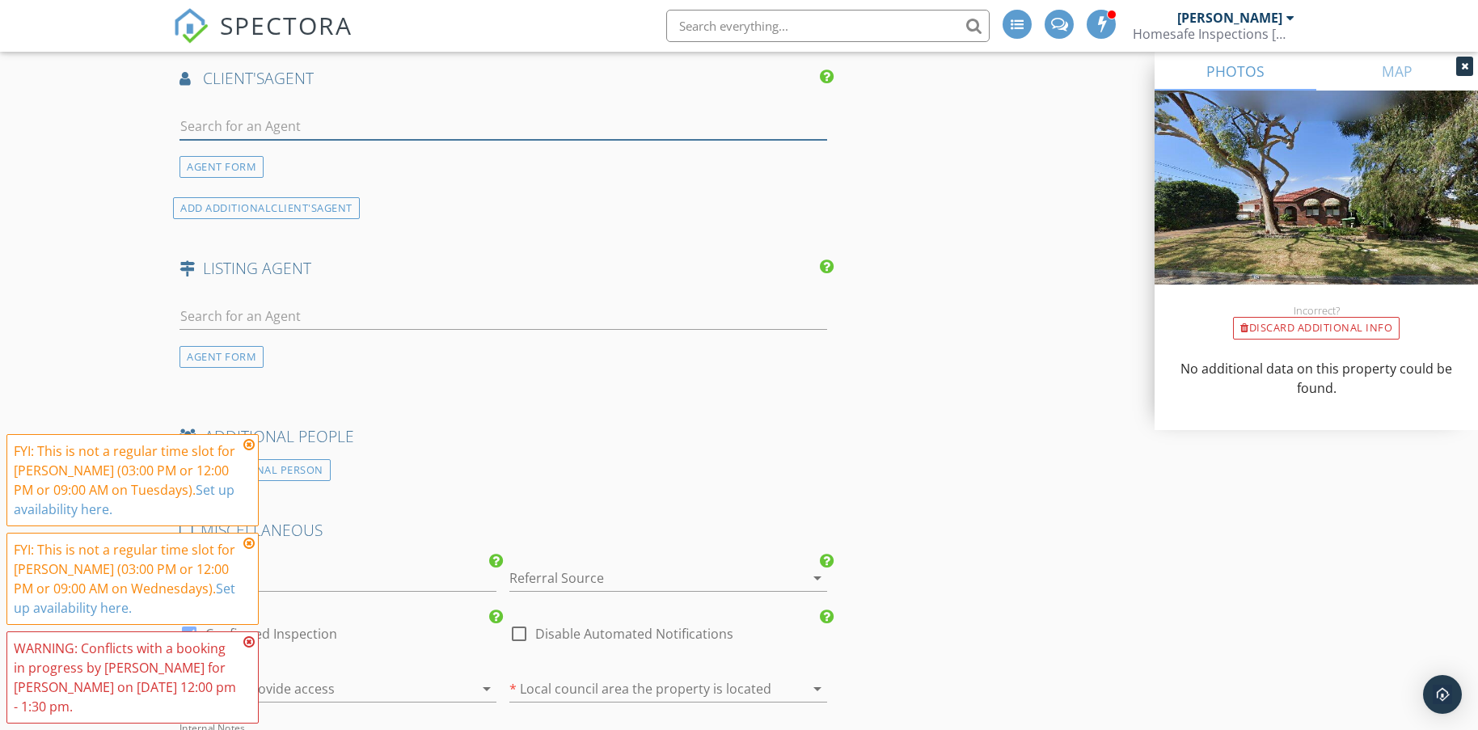
scroll to position [2182, 0]
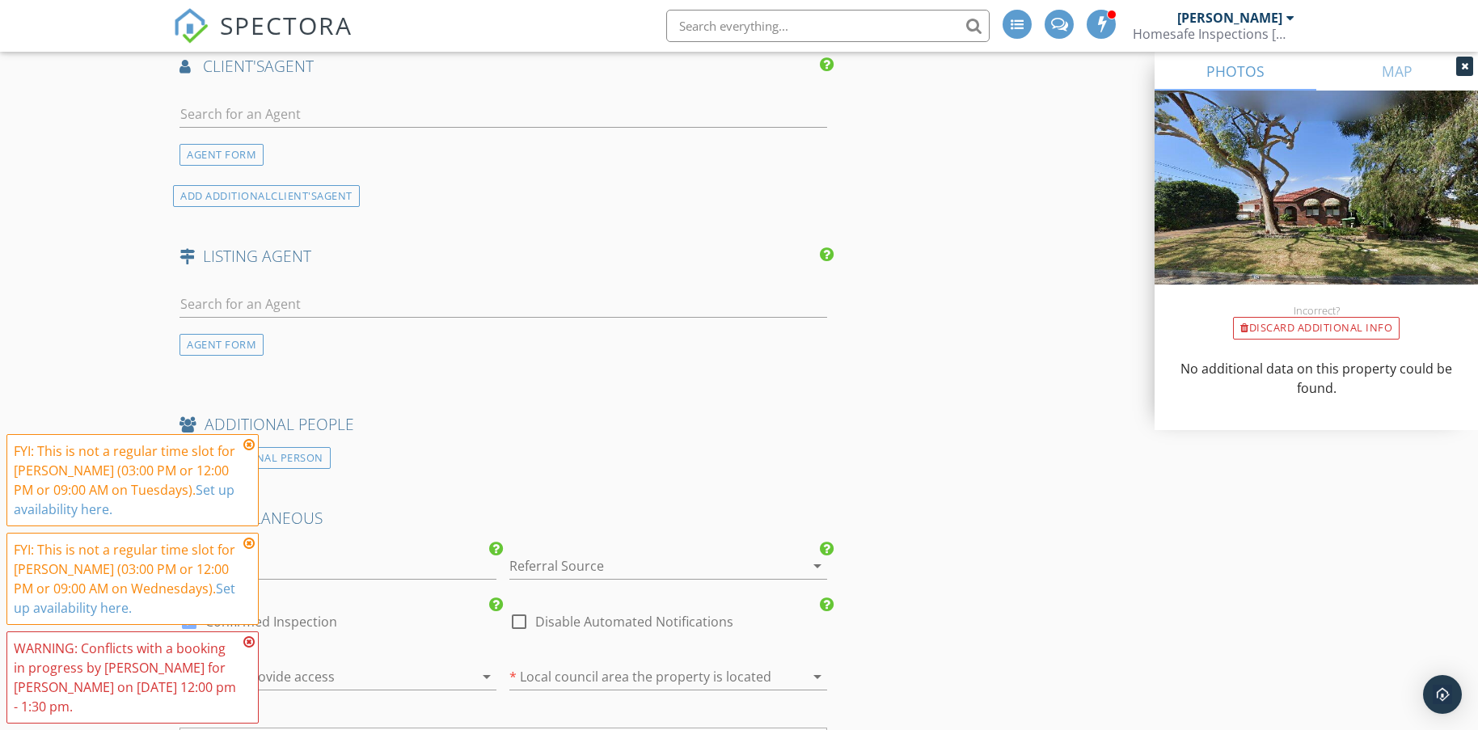
click at [262, 287] on div at bounding box center [502, 307] width 647 height 53
click at [264, 299] on input "text" at bounding box center [502, 304] width 647 height 27
type input "b"
click at [236, 339] on div "AGENT FORM" at bounding box center [221, 345] width 84 height 22
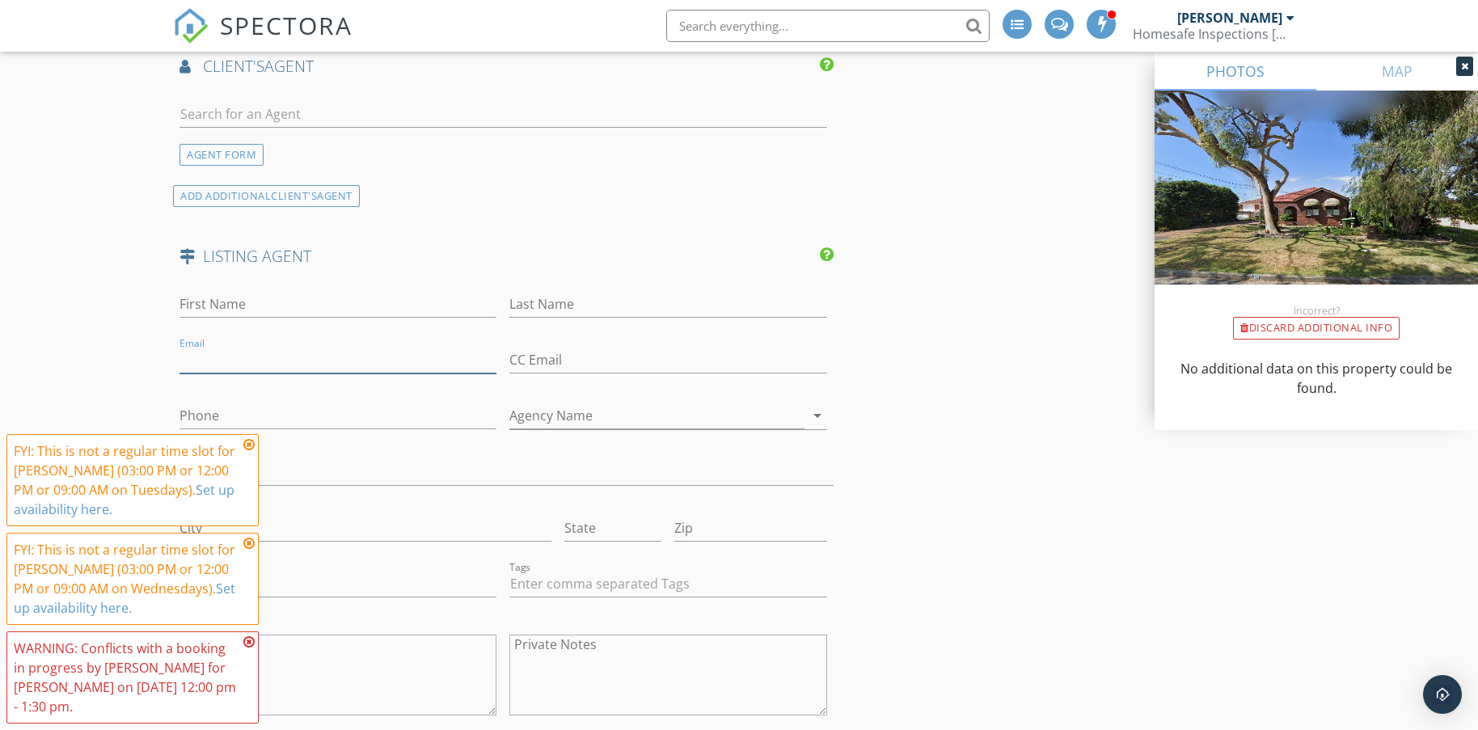
paste input "billTsounias@mcgrath.com.au"
type input "billTsounias@mcgrath.com.au"
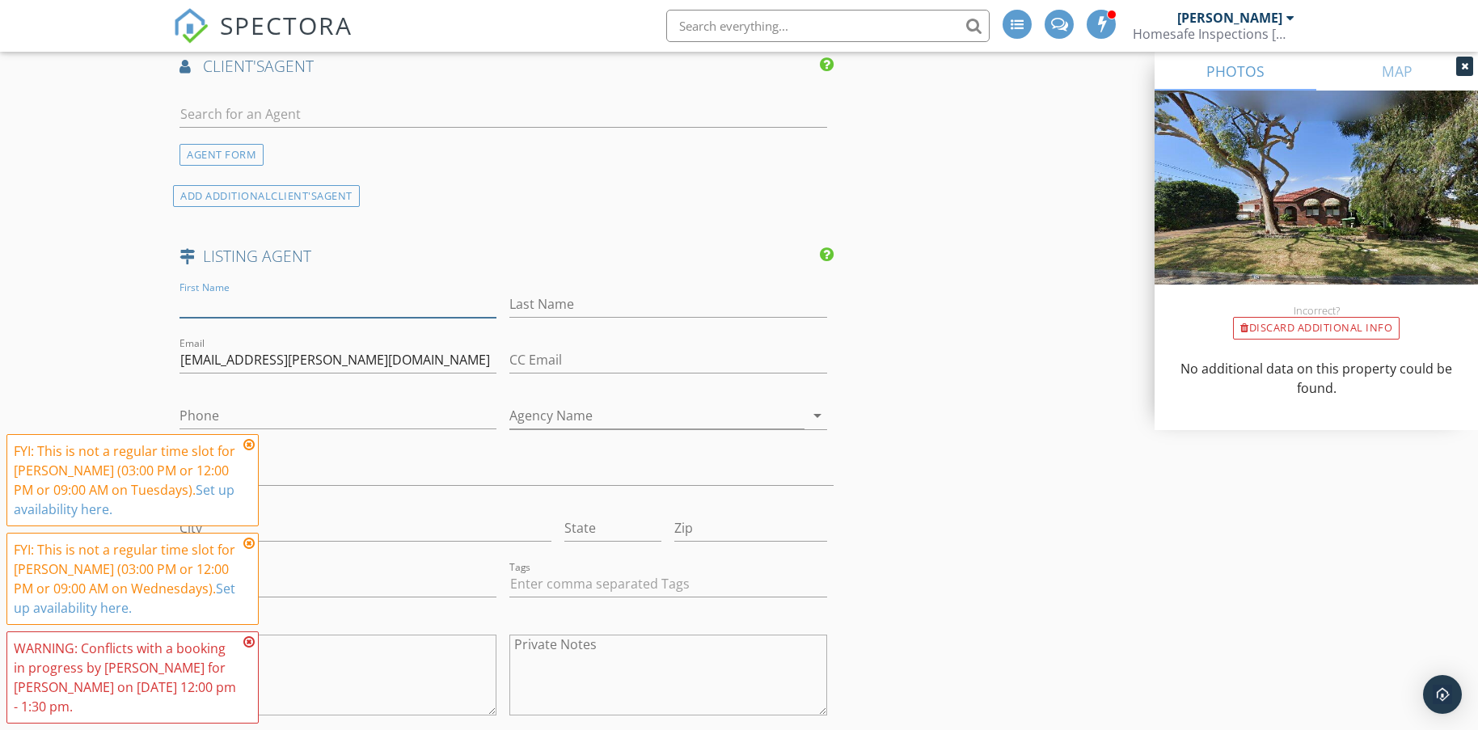
click at [246, 303] on input "First Name" at bounding box center [337, 304] width 317 height 27
type input "Bill"
click at [593, 299] on input "Last Name" at bounding box center [667, 304] width 317 height 27
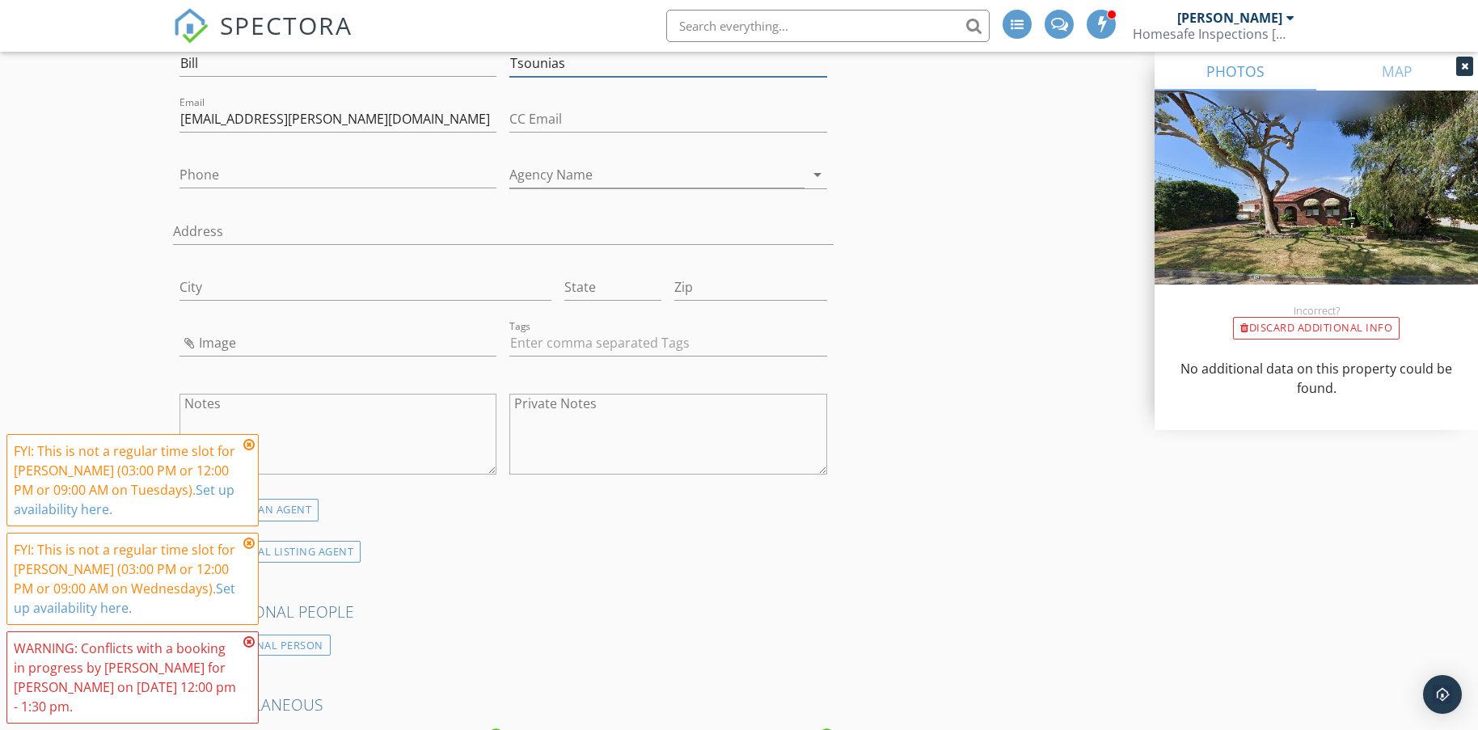
scroll to position [2425, 0]
type input "Tsounias"
click at [576, 175] on input "Agency Name" at bounding box center [656, 173] width 294 height 27
type input ","
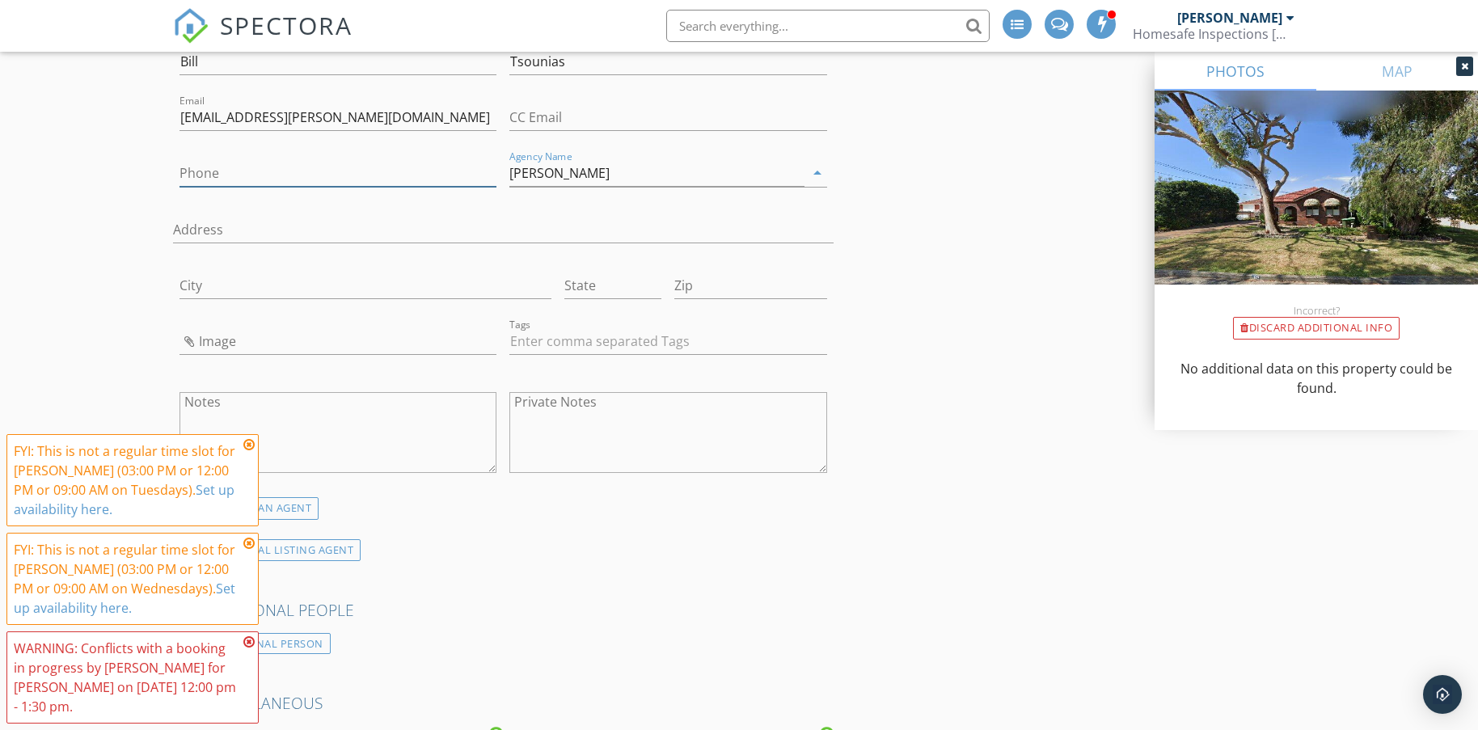
drag, startPoint x: 221, startPoint y: 184, endPoint x: 224, endPoint y: 170, distance: 14.9
click at [221, 184] on input "Phone" at bounding box center [337, 173] width 317 height 27
type input "Mcgrath"
paste input "0415 615 990"
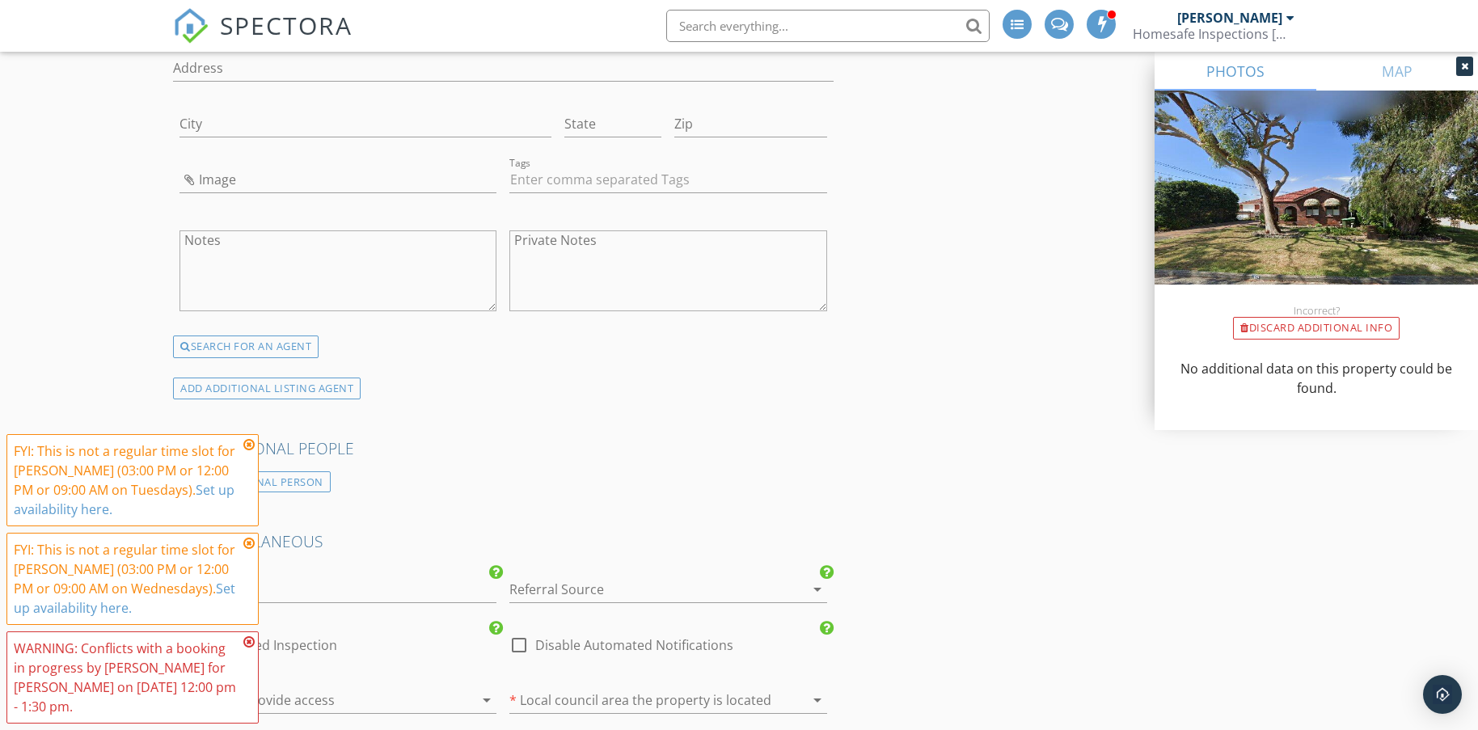
scroll to position [2910, 0]
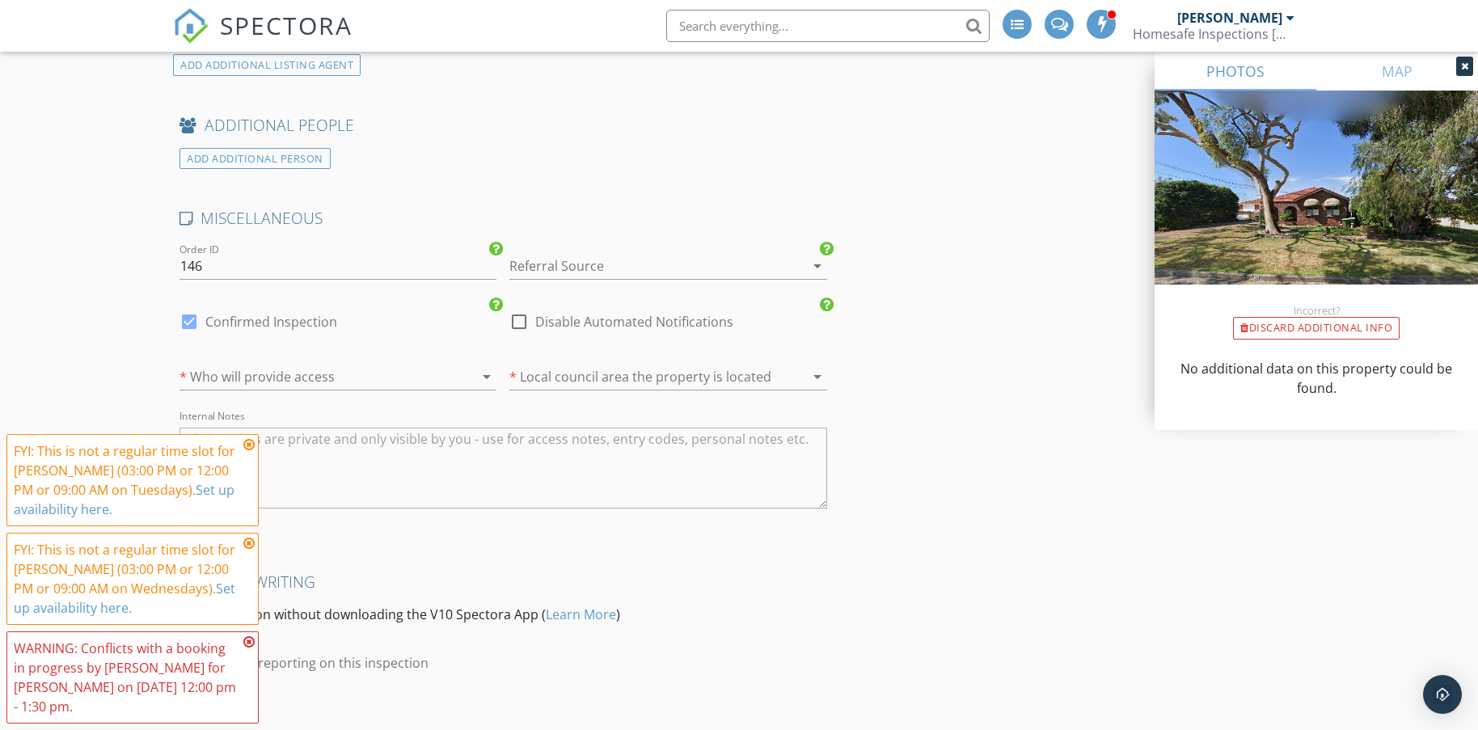
type input "0415 615 990"
click at [568, 264] on div at bounding box center [645, 266] width 272 height 26
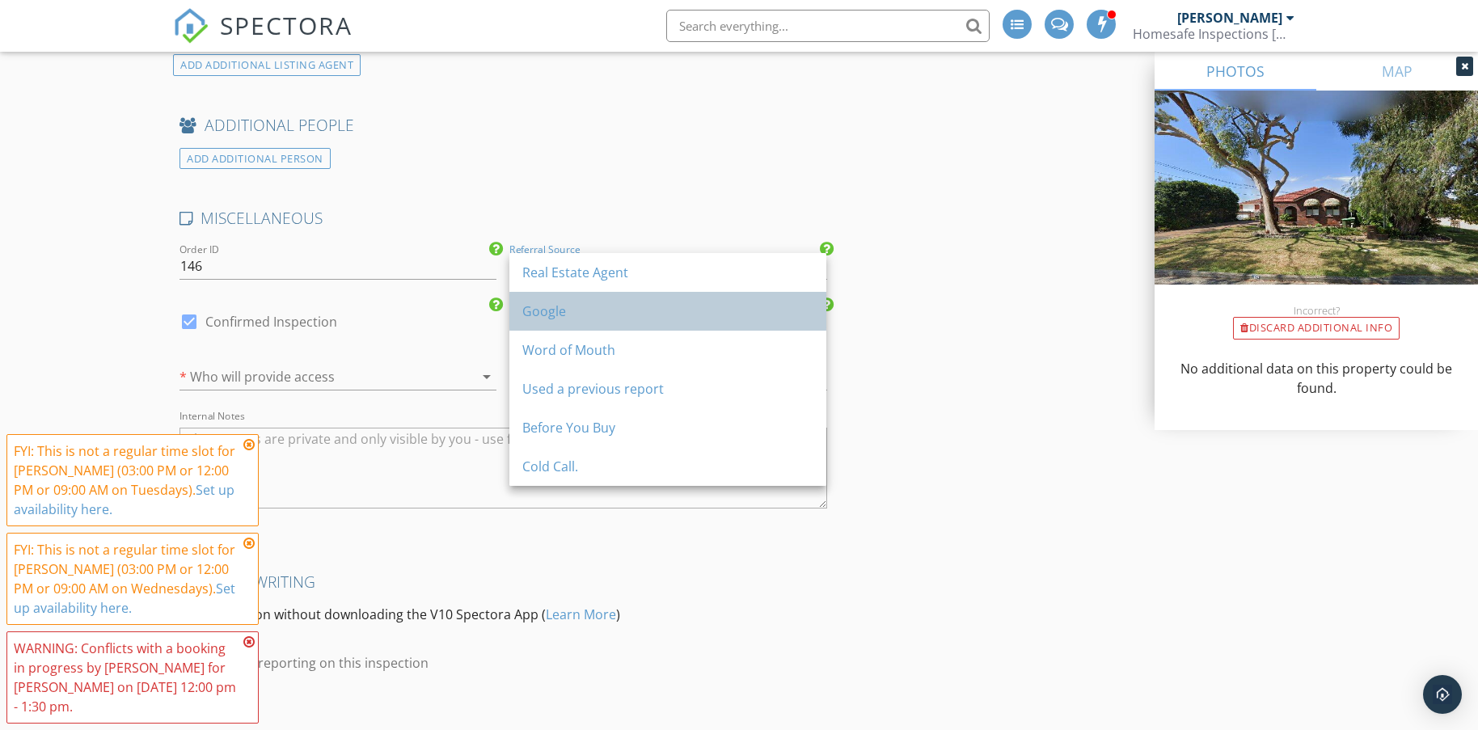
click at [558, 306] on div "Google" at bounding box center [667, 311] width 291 height 19
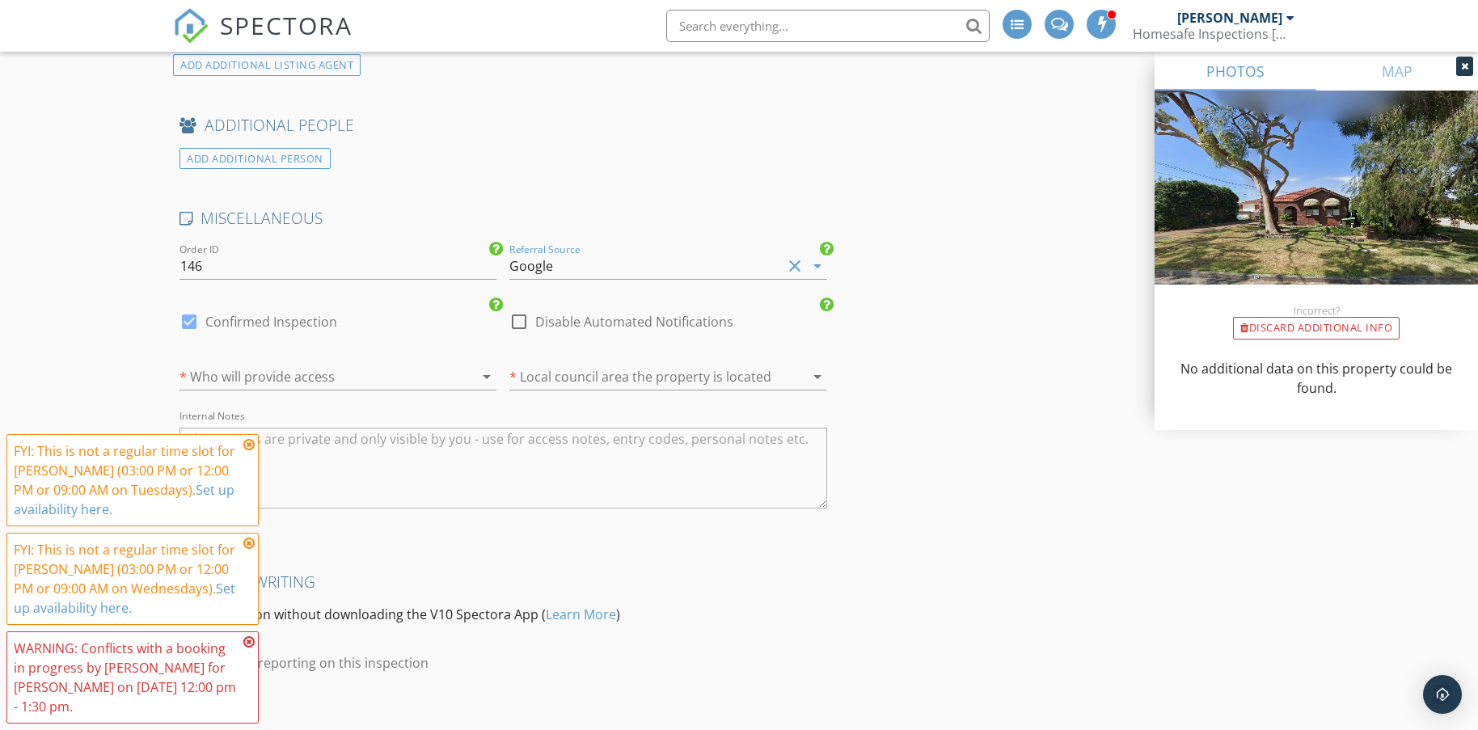
click at [318, 379] on div at bounding box center [315, 377] width 272 height 26
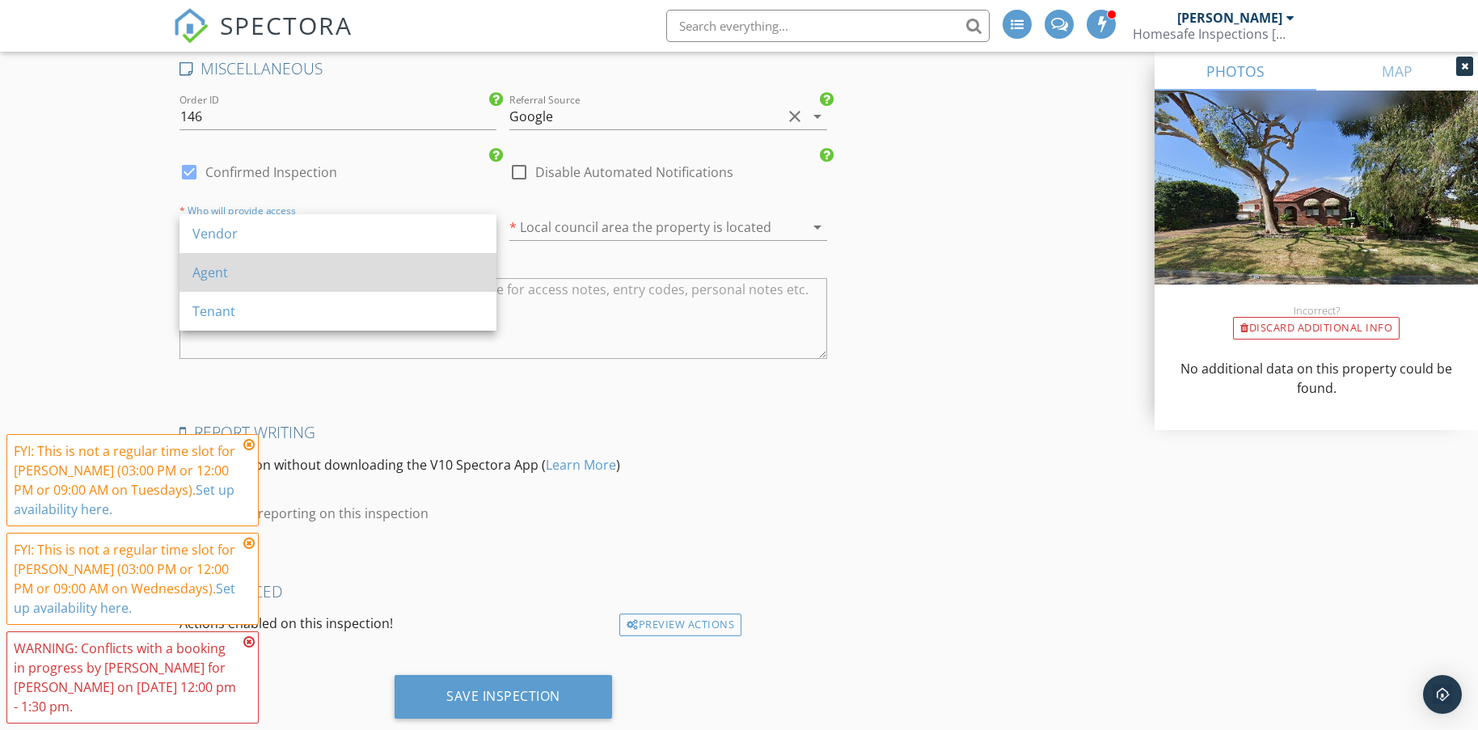
scroll to position [3072, 0]
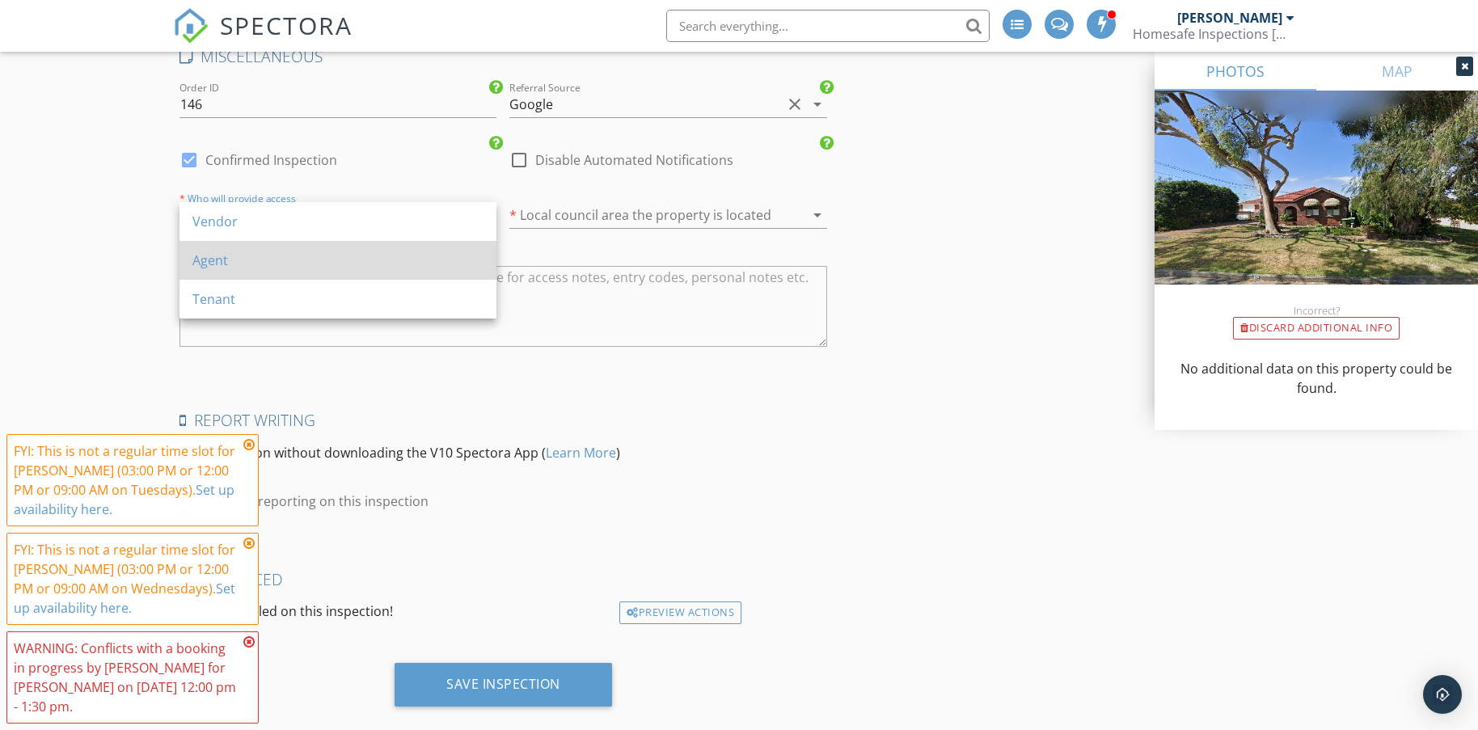
click at [224, 259] on div "Agent" at bounding box center [337, 260] width 291 height 19
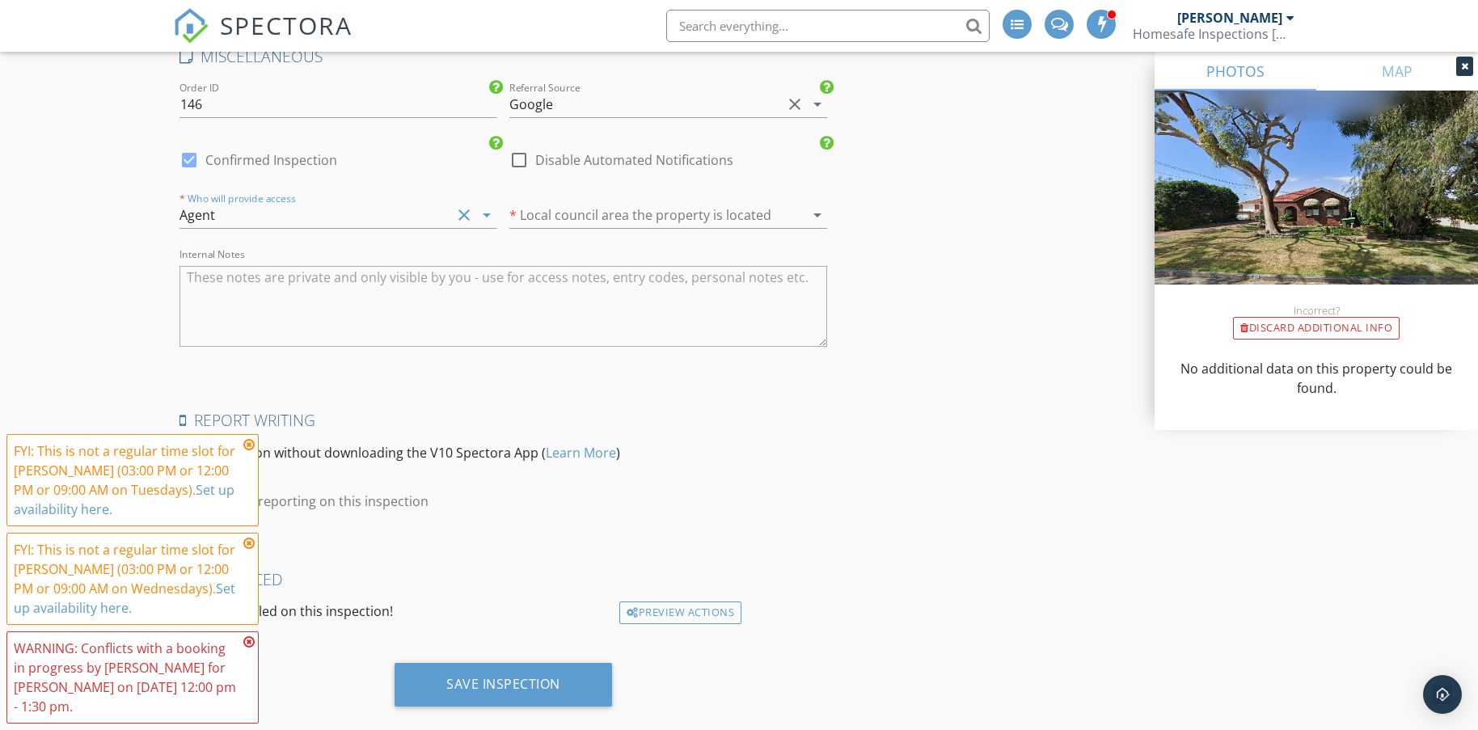
click at [542, 213] on div at bounding box center [645, 215] width 272 height 26
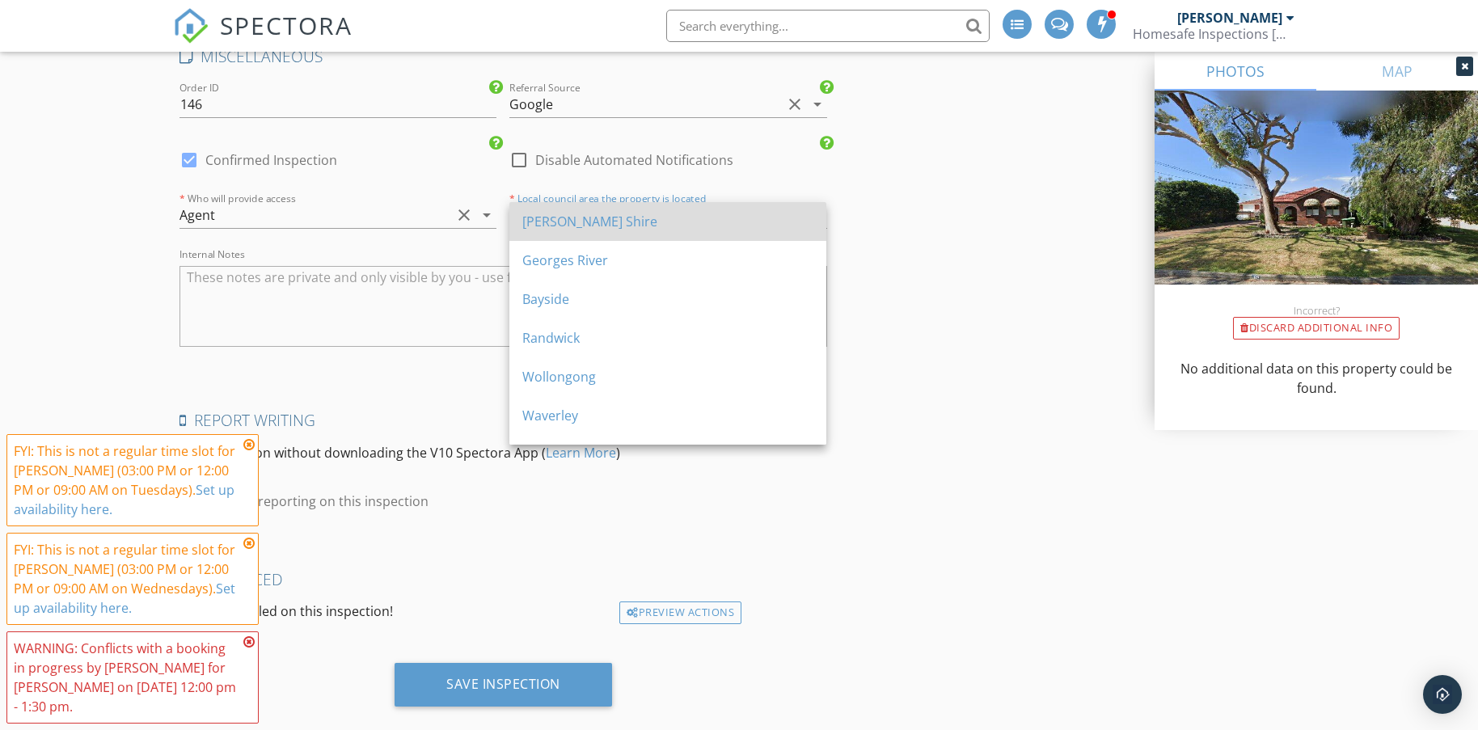
click at [572, 217] on div "Sutherland Shire" at bounding box center [667, 221] width 291 height 19
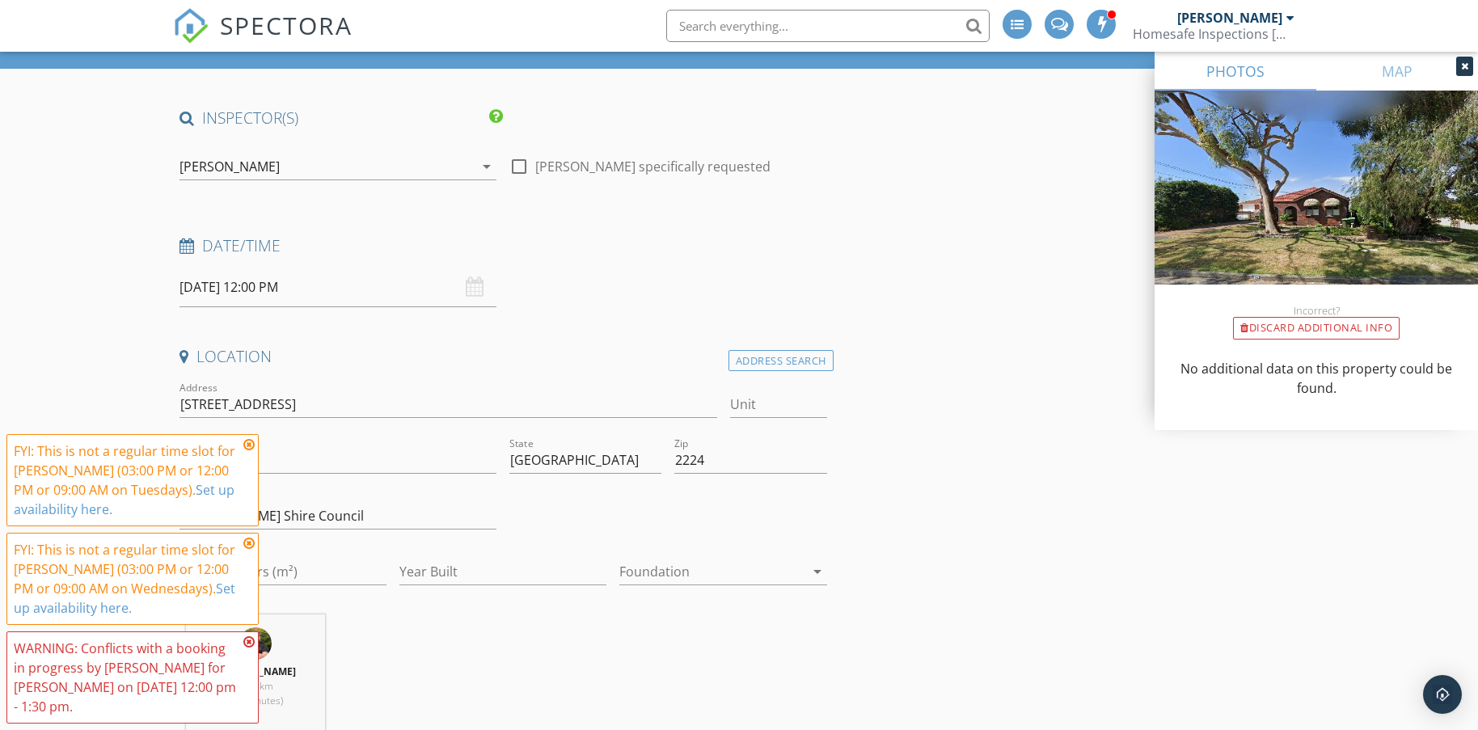
scroll to position [81, 0]
click at [327, 290] on input "01/10/2025 12:00 PM" at bounding box center [337, 287] width 317 height 40
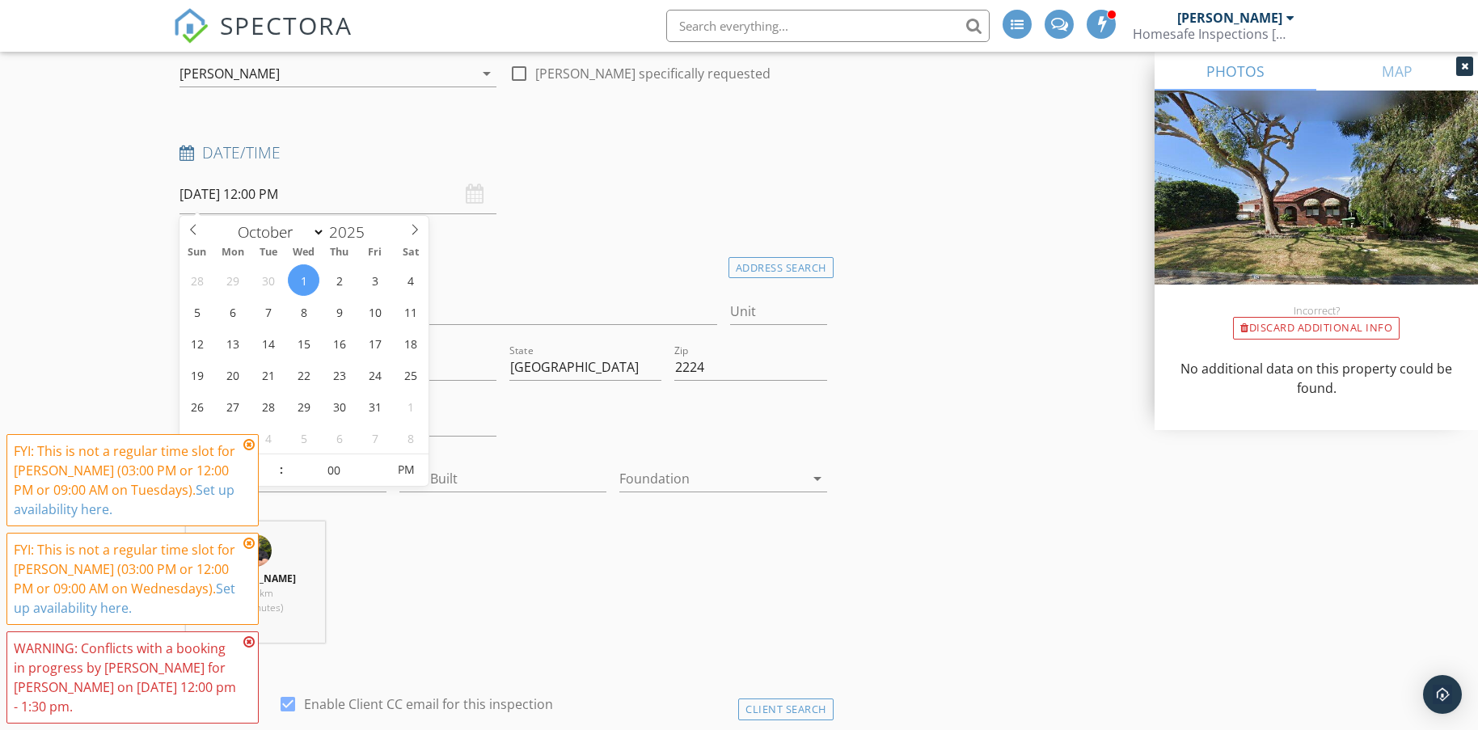
scroll to position [323, 0]
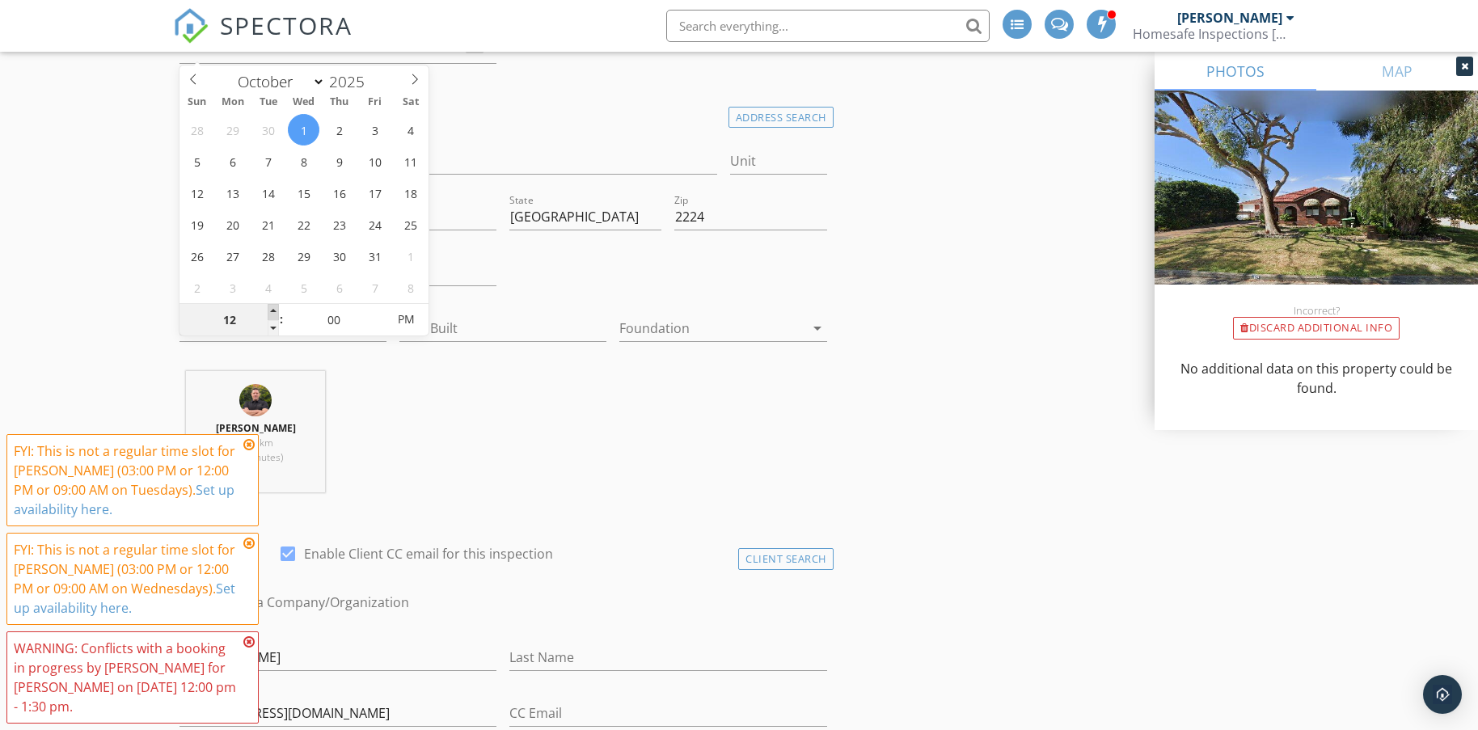
type input "01"
type input "01/10/2025 1:00 PM"
click at [275, 310] on span at bounding box center [273, 312] width 11 height 16
type input "02"
type input "01/10/2025 2:00 PM"
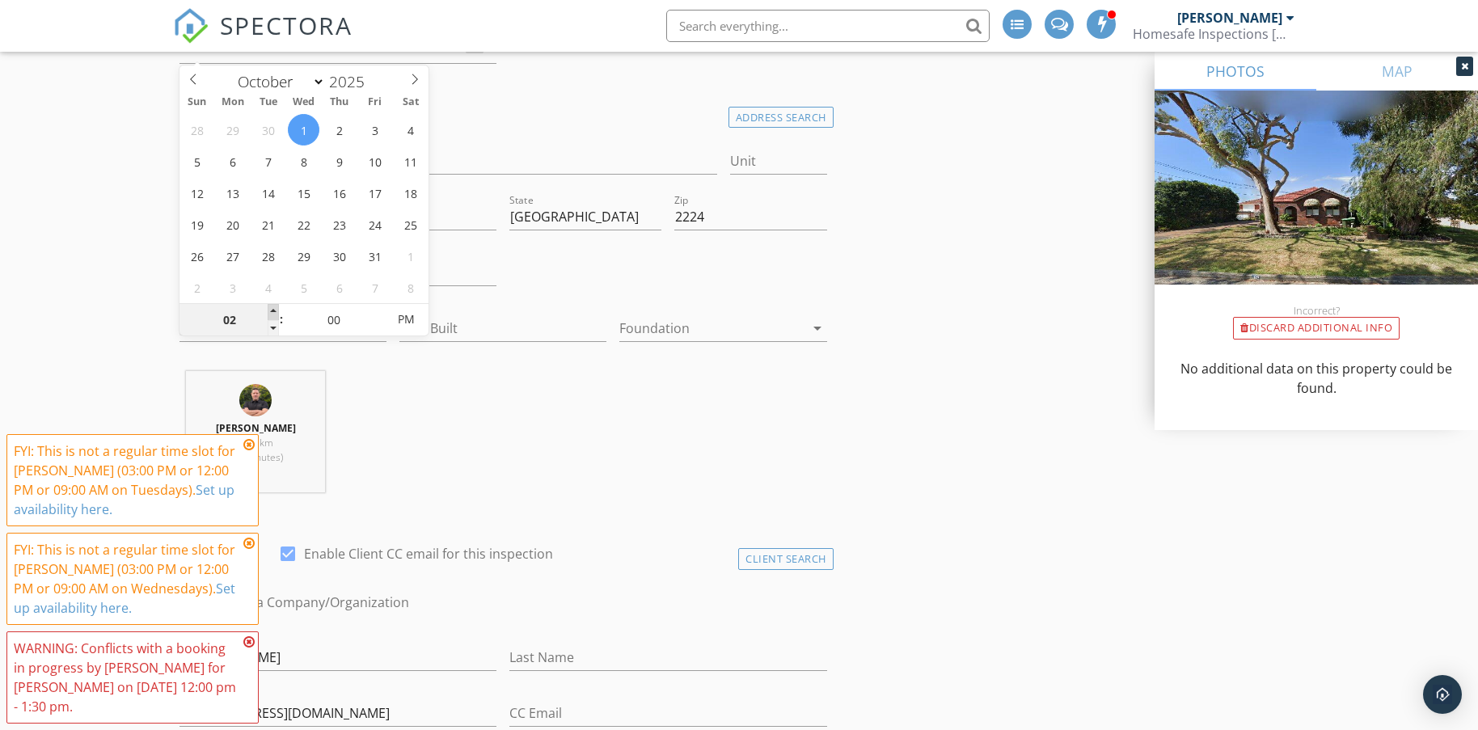
click at [275, 310] on span at bounding box center [273, 312] width 11 height 16
type input "03"
type input "01/10/2025 3:00 PM"
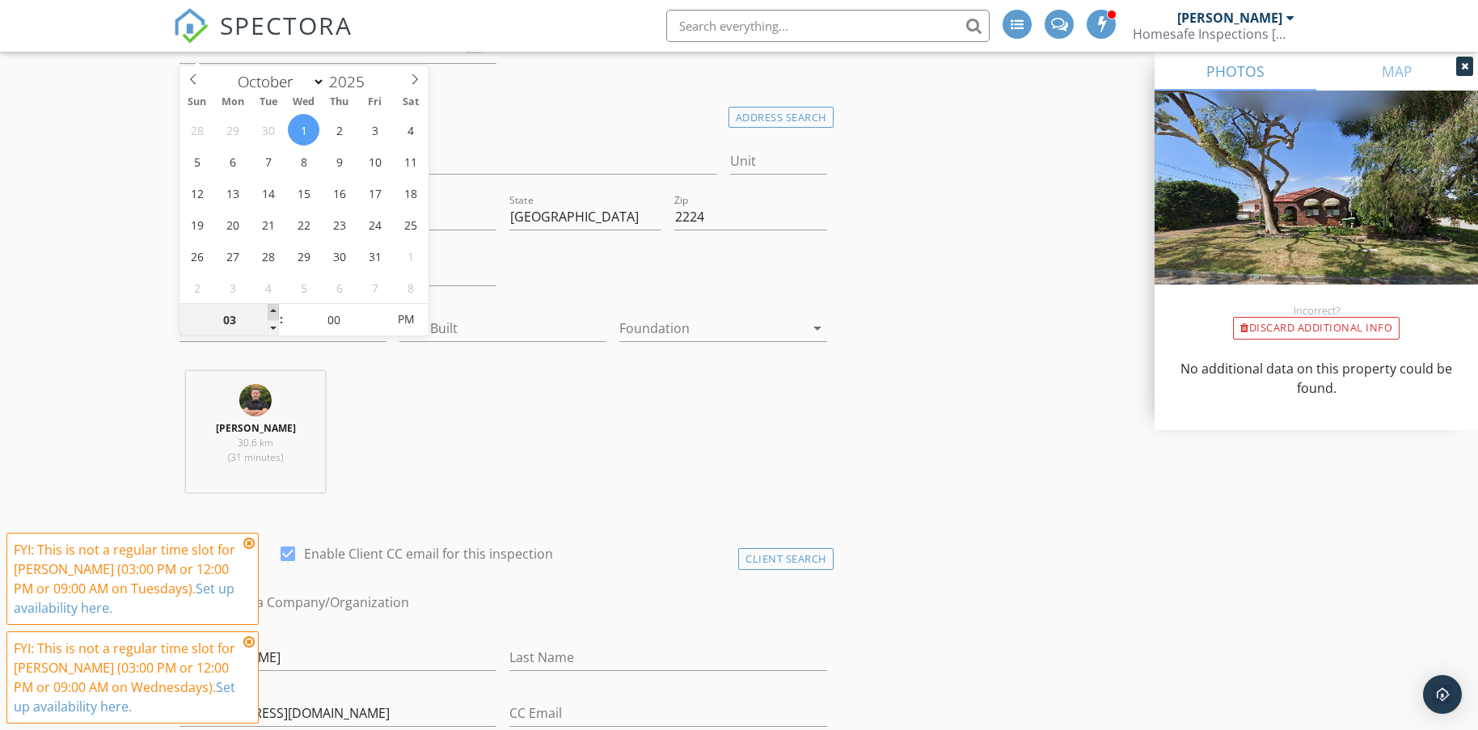
click at [275, 310] on span at bounding box center [273, 312] width 11 height 16
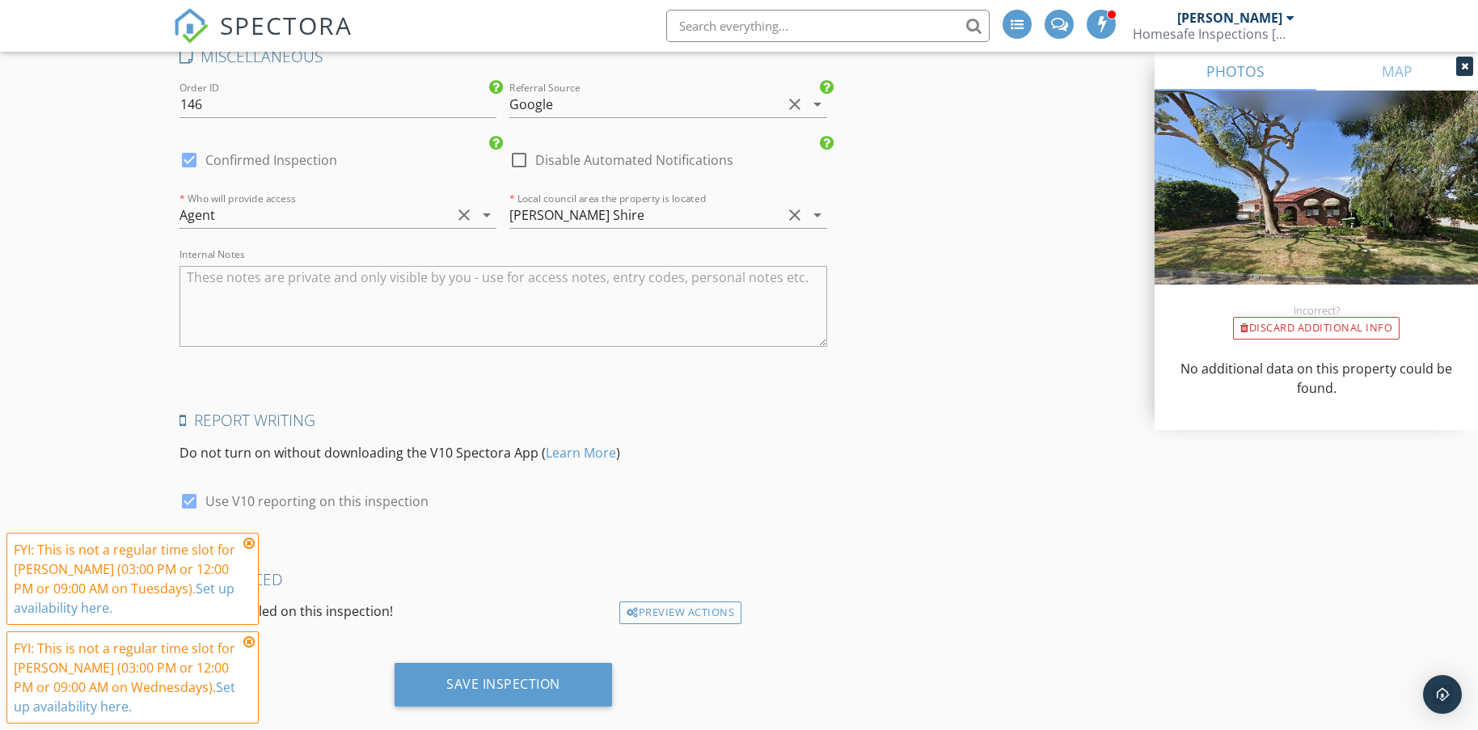
scroll to position [3099, 0]
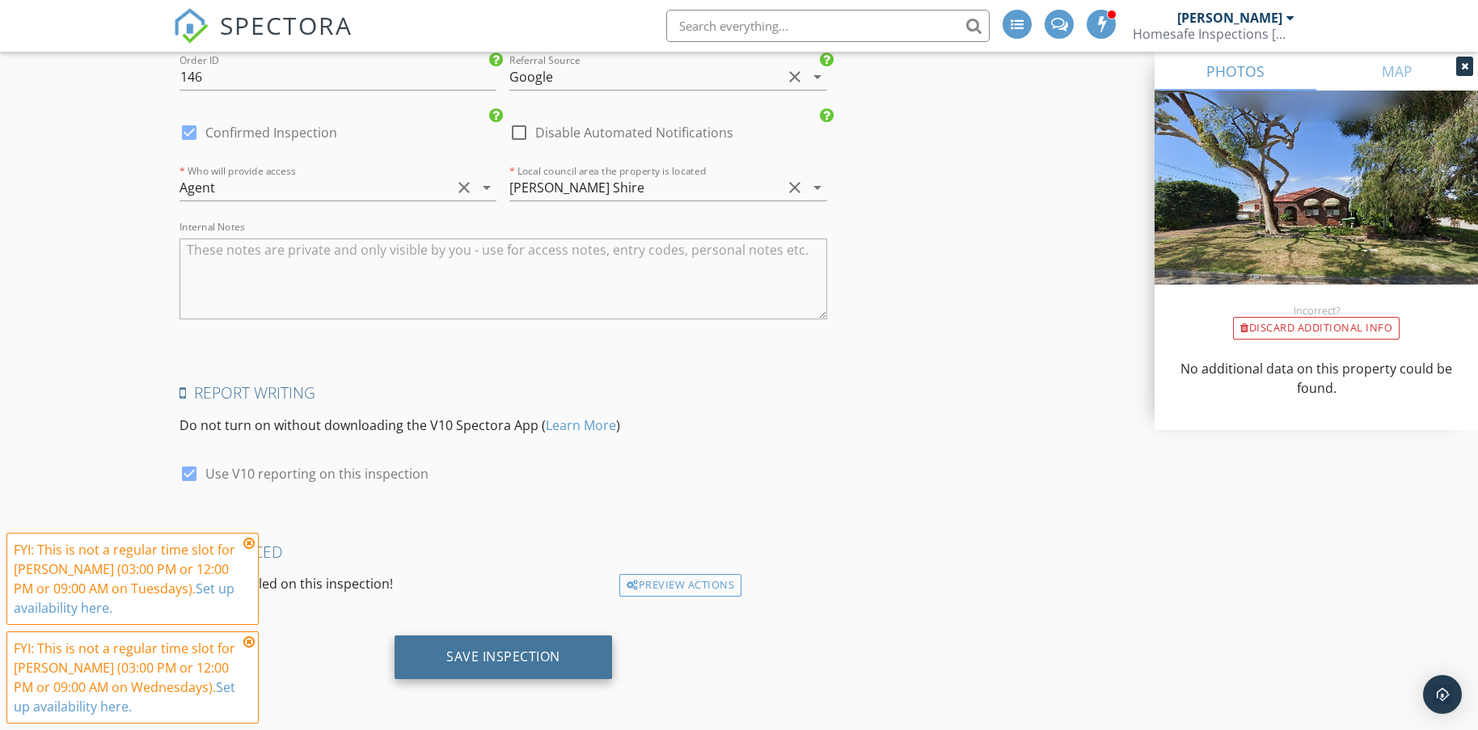
click at [436, 652] on div "Save Inspection" at bounding box center [502, 657] width 217 height 44
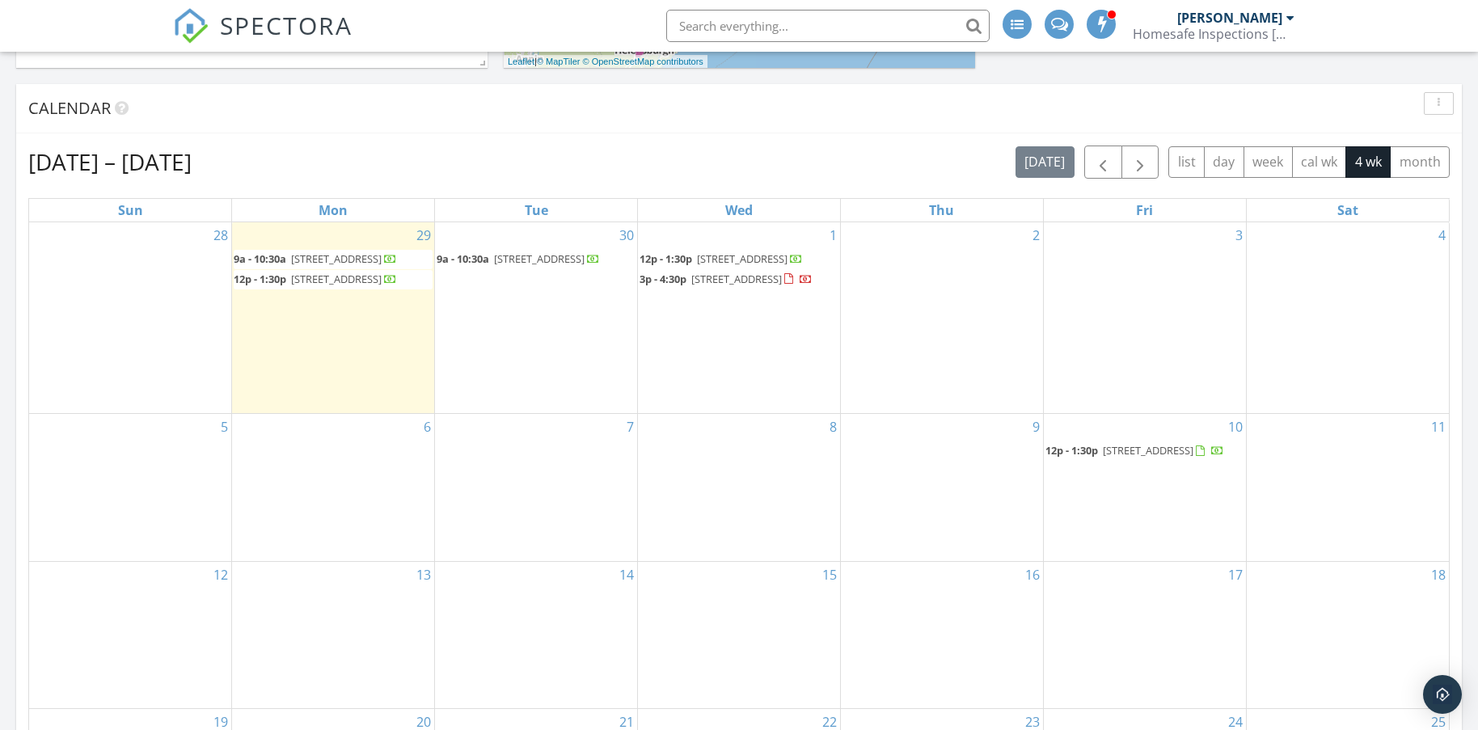
scroll to position [604, 0]
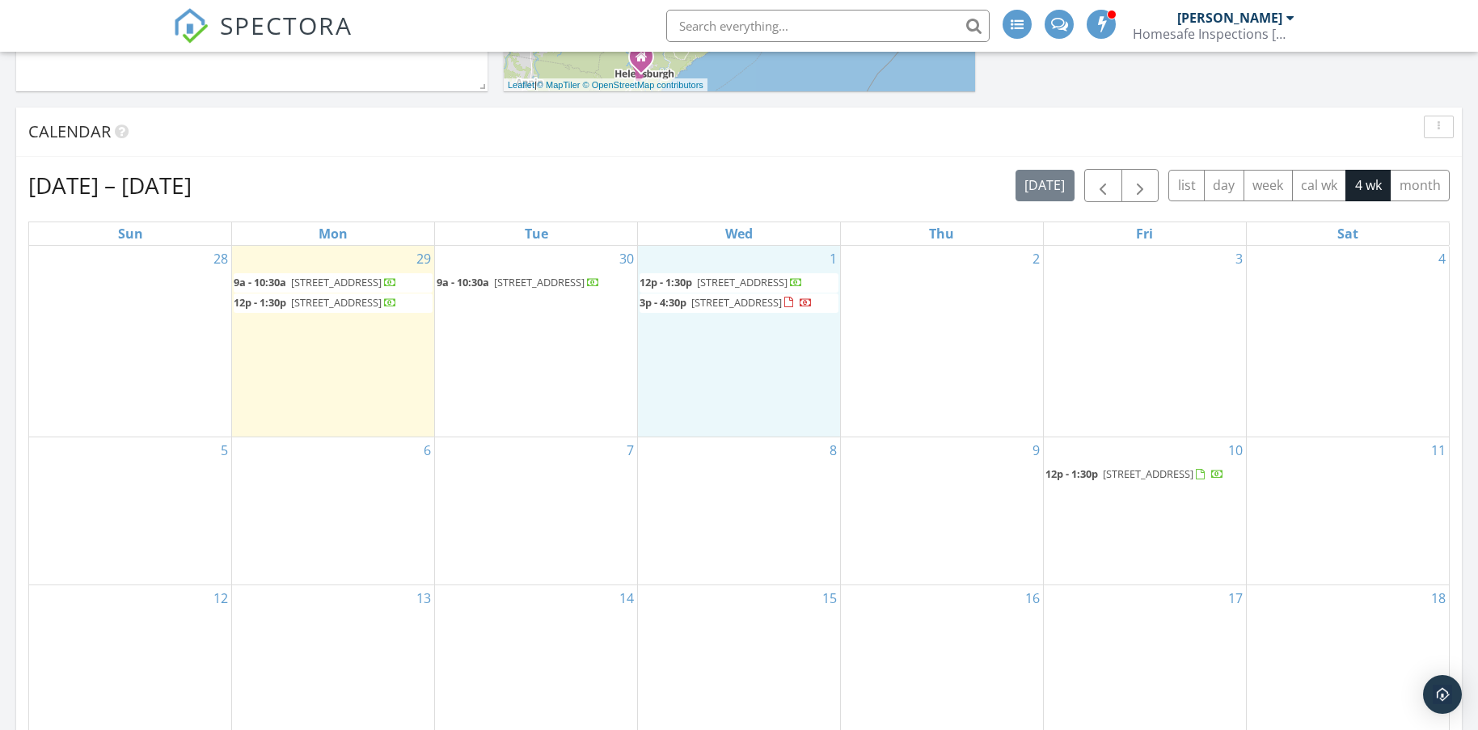
click at [707, 262] on div "1 12p - 1:30p [STREET_ADDRESS] 3p - 4:30p [STREET_ADDRESS]" at bounding box center [739, 342] width 202 height 192
click at [733, 221] on link "Event" at bounding box center [737, 220] width 83 height 26
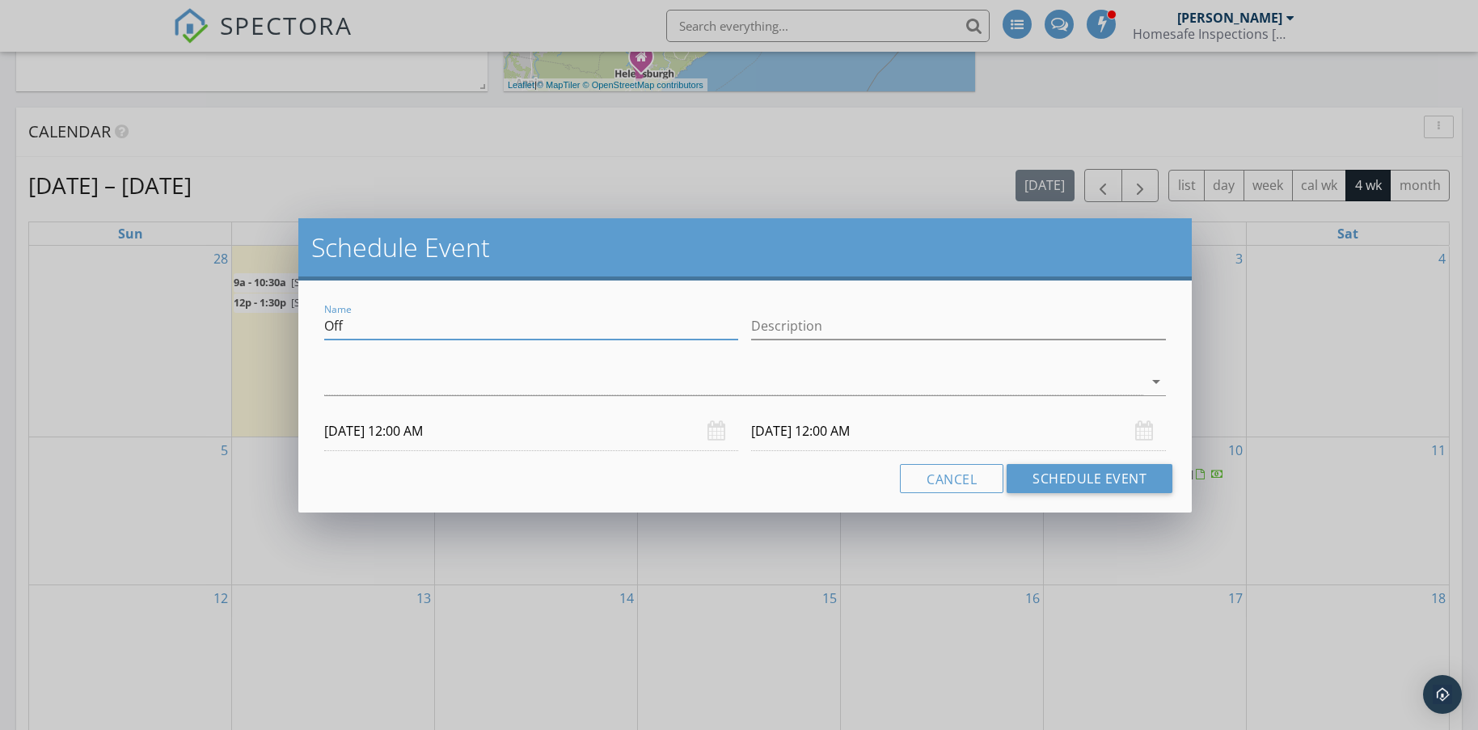
drag, startPoint x: 364, startPoint y: 321, endPoint x: 217, endPoint y: 312, distance: 146.6
click at [223, 322] on div "Schedule Event Name Off Description arrow_drop_down [DATE] 12:00 AM [DATE] 12:0…" at bounding box center [739, 365] width 1478 height 730
type input "Block - Homesafe Office"
click at [353, 379] on div at bounding box center [734, 382] width 820 height 27
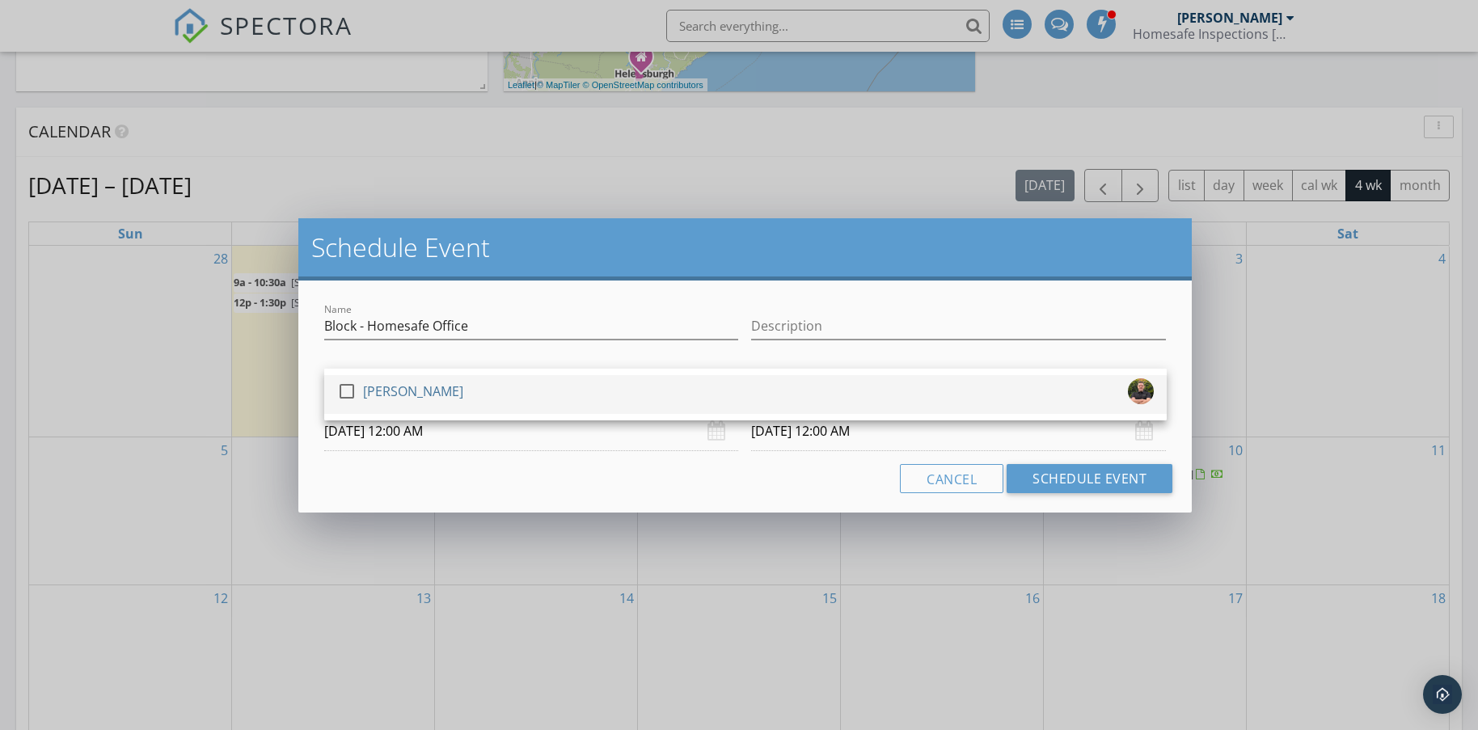
click at [339, 390] on div at bounding box center [346, 390] width 27 height 27
click at [361, 431] on input "01/10/2025 12:00 AM" at bounding box center [531, 431] width 415 height 40
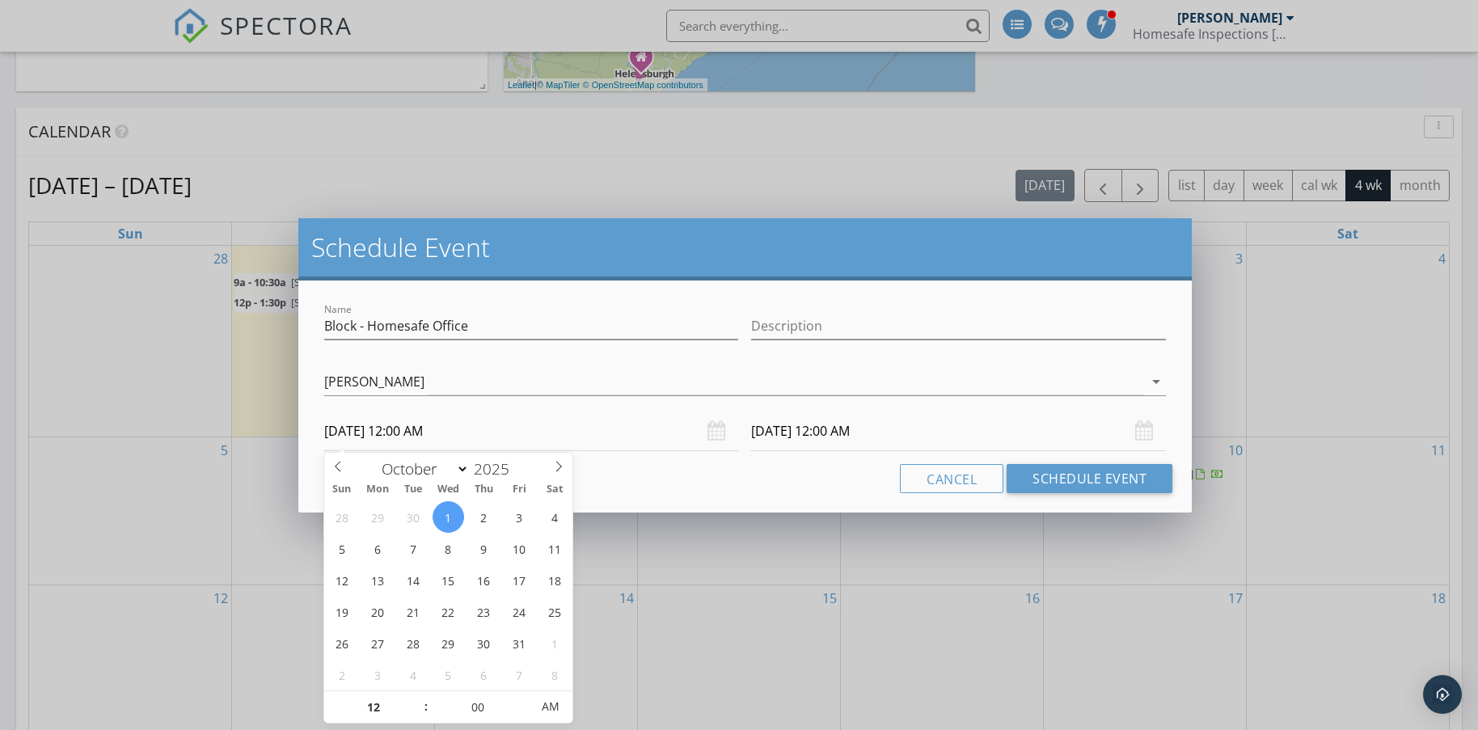
scroll to position [685, 0]
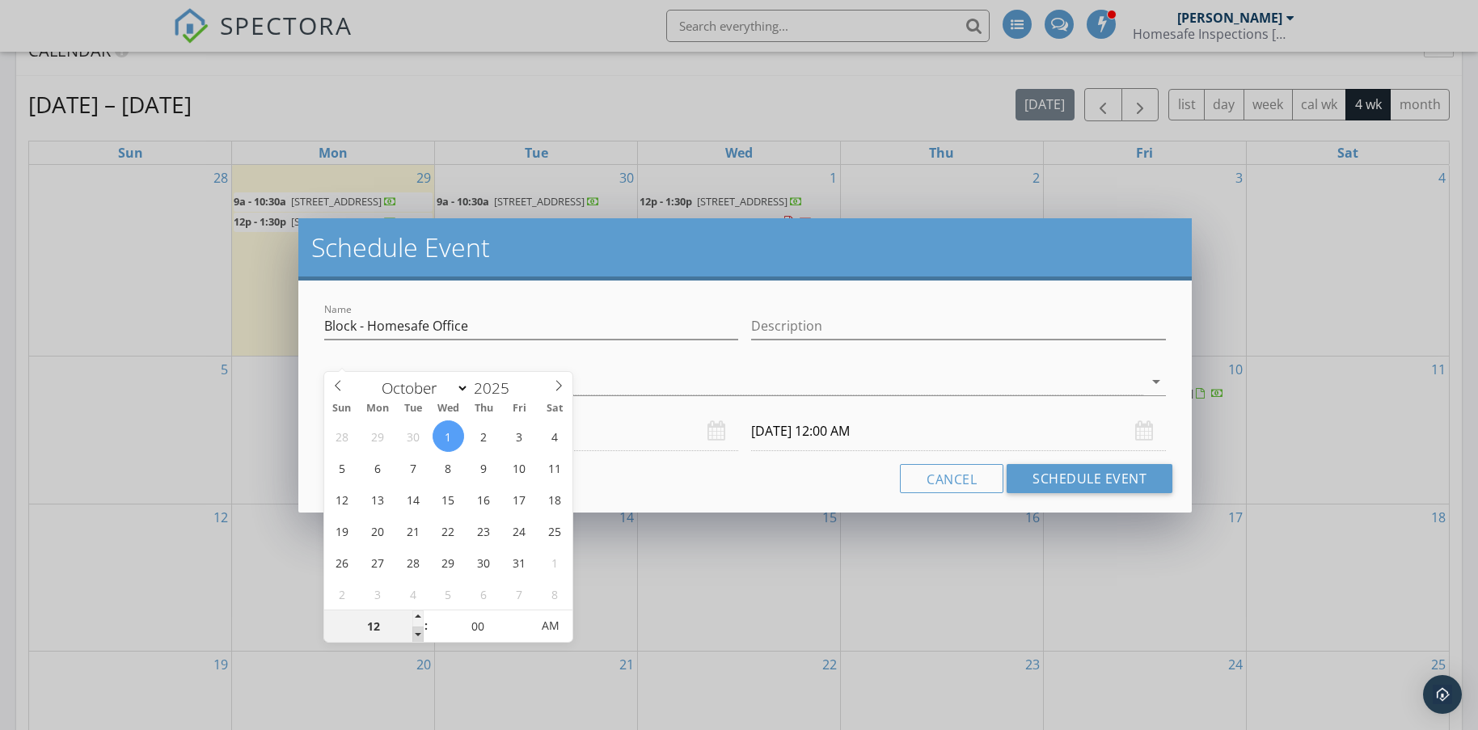
type input "11"
type input "01/10/2025 11:00 PM"
click at [415, 630] on span at bounding box center [417, 634] width 11 height 16
type input "10"
type input "01/10/2025 10:00 PM"
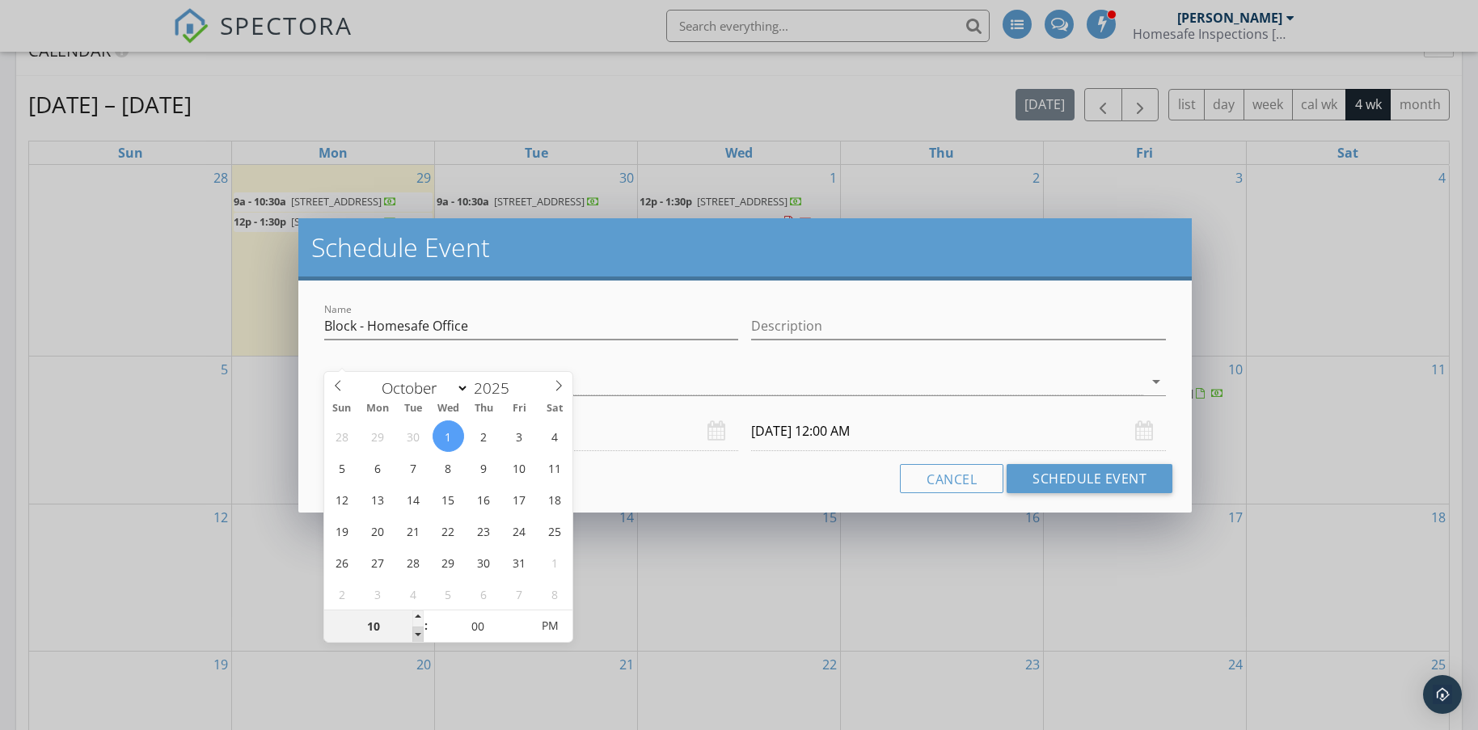
click at [415, 630] on span at bounding box center [417, 634] width 11 height 16
type input "02/10/2025 10:00 PM"
type input "09"
type input "01/10/2025 9:00 PM"
click at [415, 630] on span at bounding box center [417, 634] width 11 height 16
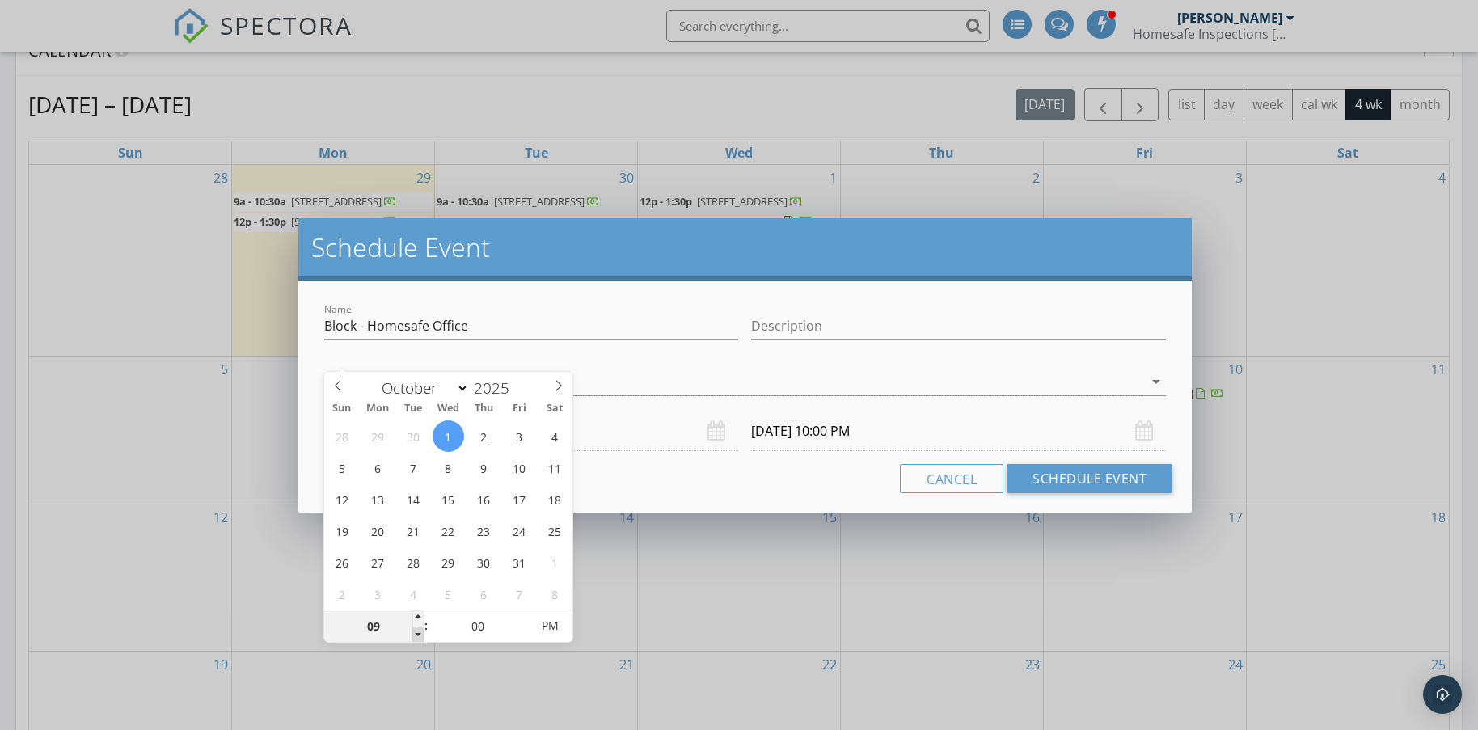
type input "02/10/2025 9:00 PM"
type input "01/10/2025 9:00 AM"
click at [555, 622] on span "PM" at bounding box center [550, 625] width 44 height 32
click at [898, 432] on input "02/10/2025 9:00 AM" at bounding box center [958, 431] width 415 height 40
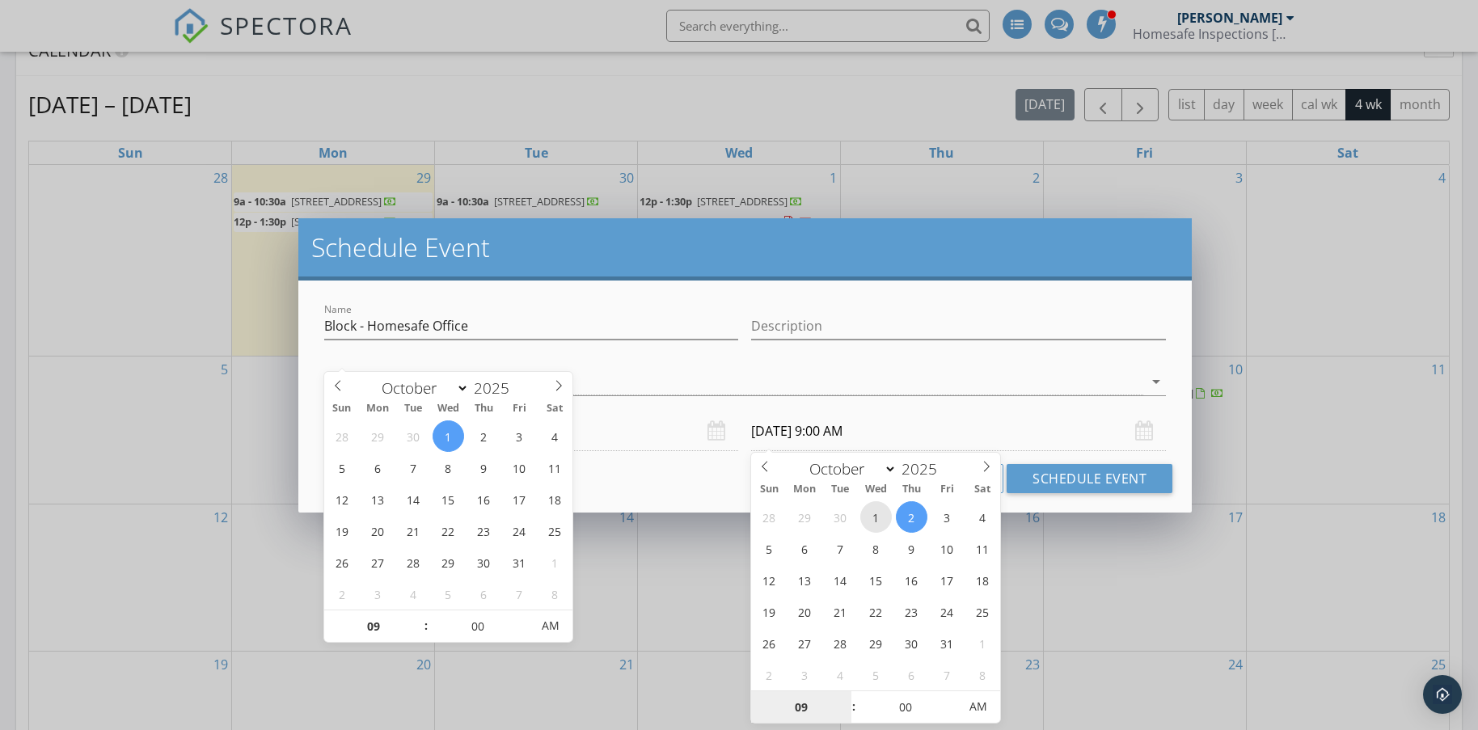
type input "01/10/2025 9:00 AM"
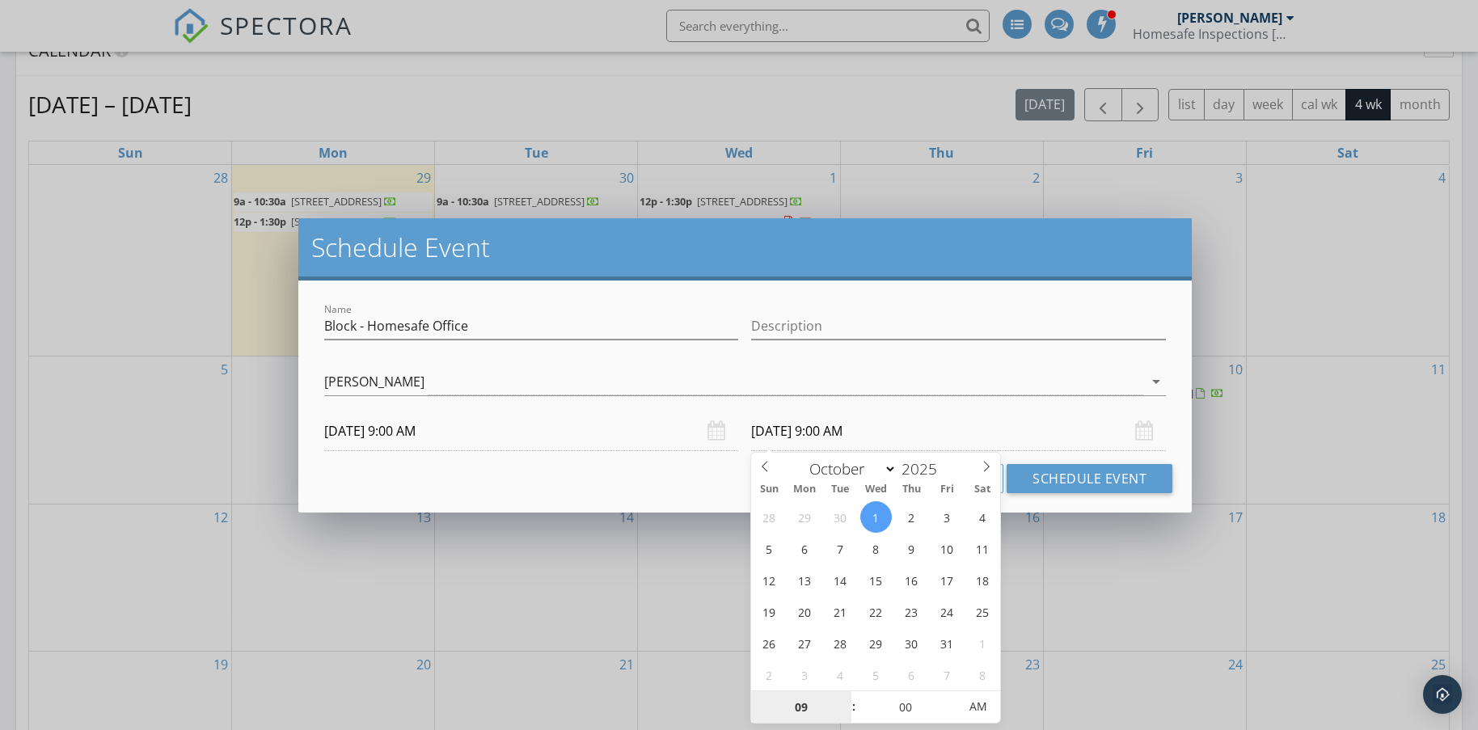
scroll to position [765, 0]
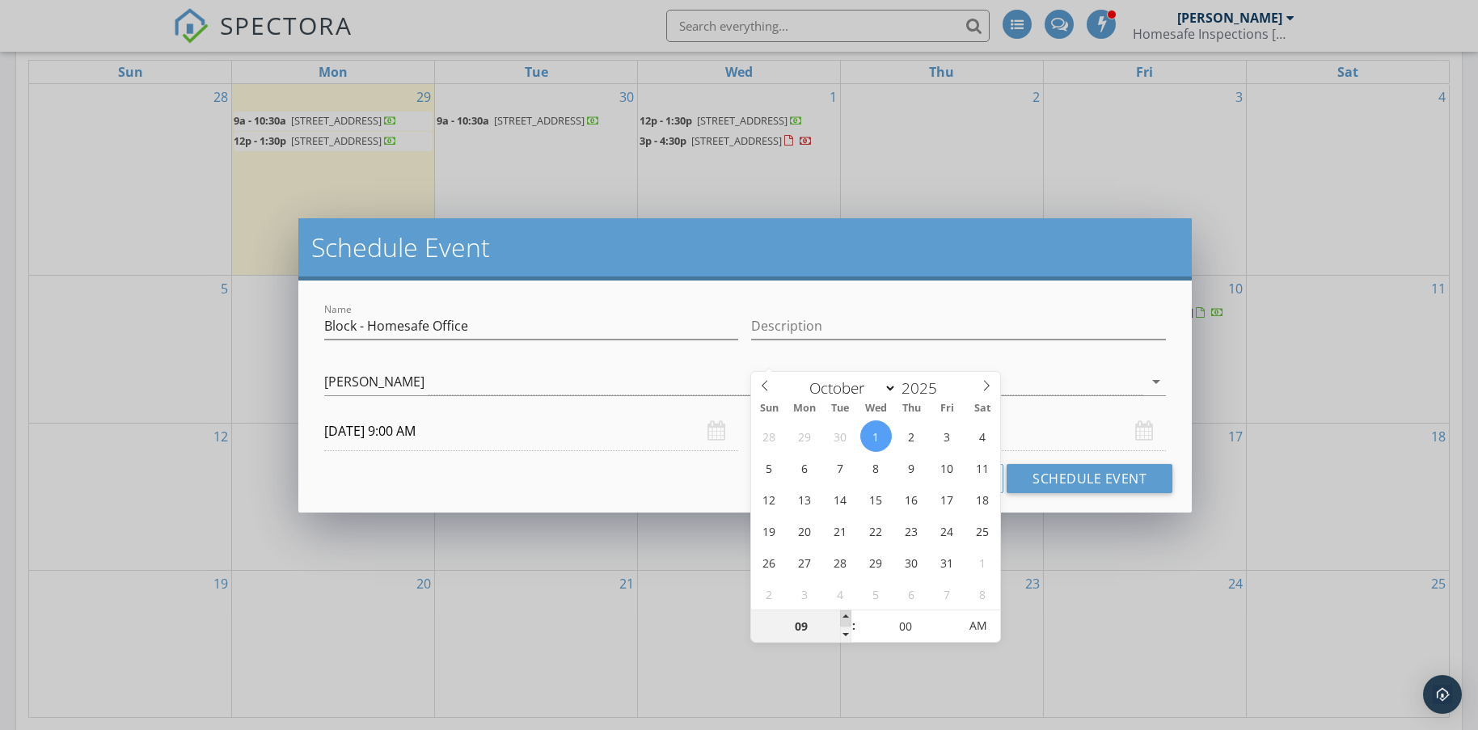
type input "10"
type input "01/10/2025 10:00 AM"
click at [846, 614] on span at bounding box center [845, 618] width 11 height 16
type input "11"
type input "01/10/2025 11:00 AM"
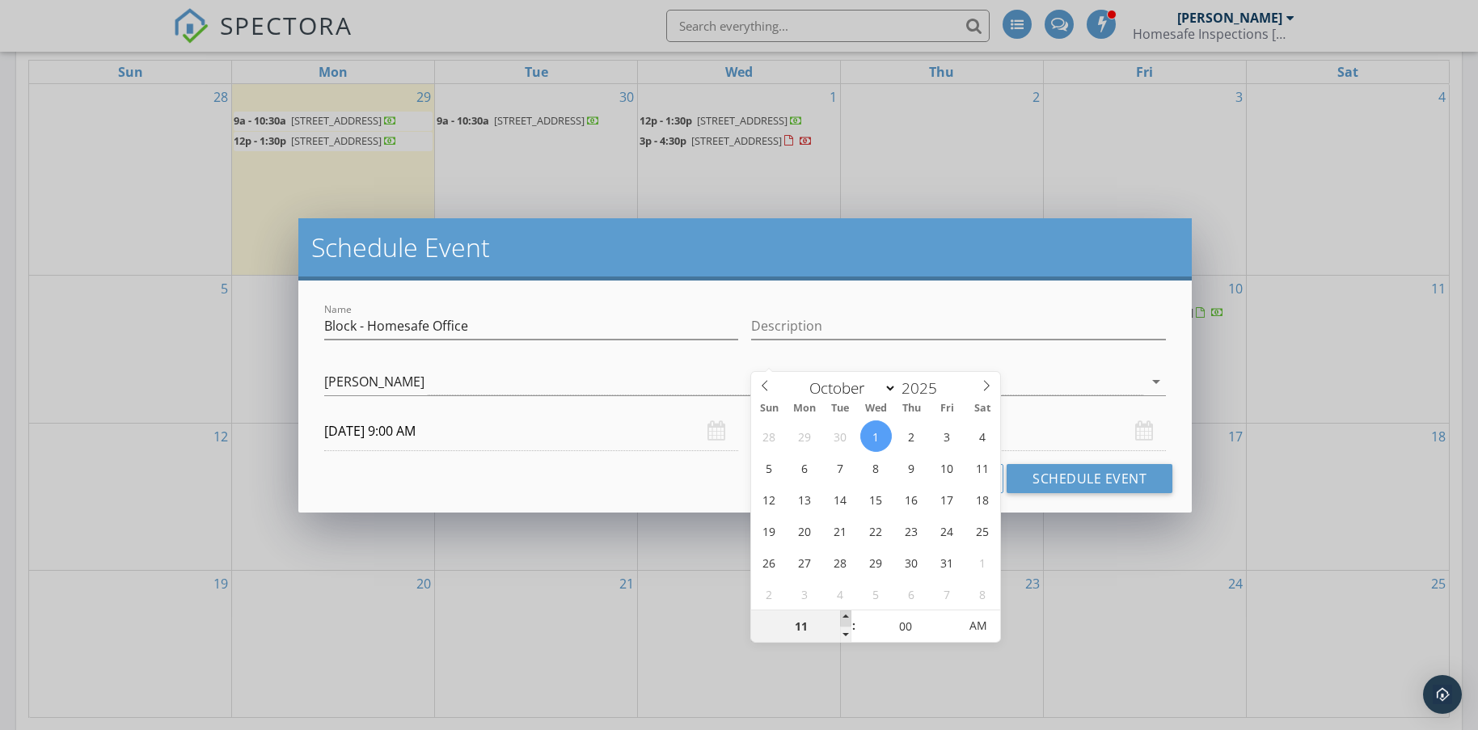
click at [846, 614] on span at bounding box center [845, 618] width 11 height 16
click at [1057, 475] on button "Schedule Event" at bounding box center [1089, 478] width 166 height 29
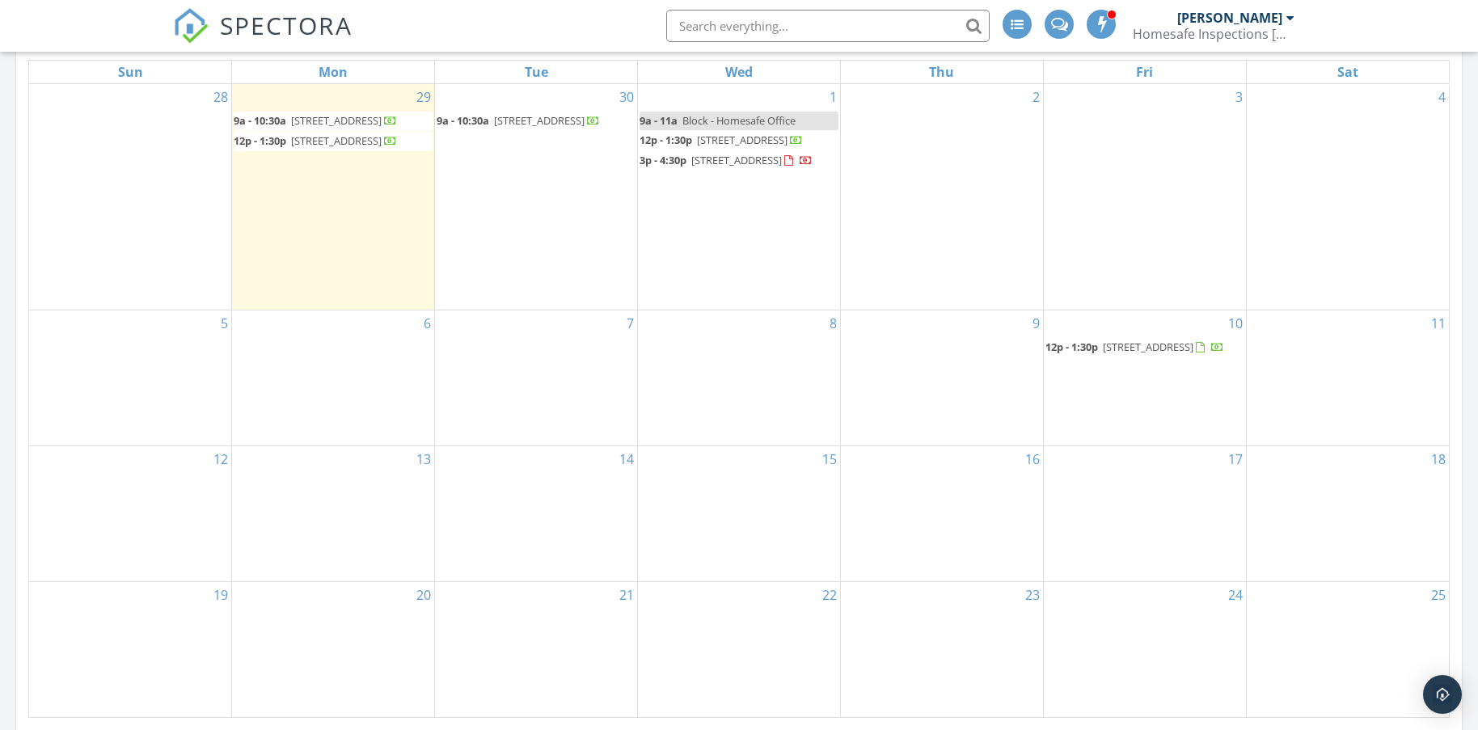
click at [784, 167] on div at bounding box center [788, 161] width 9 height 11
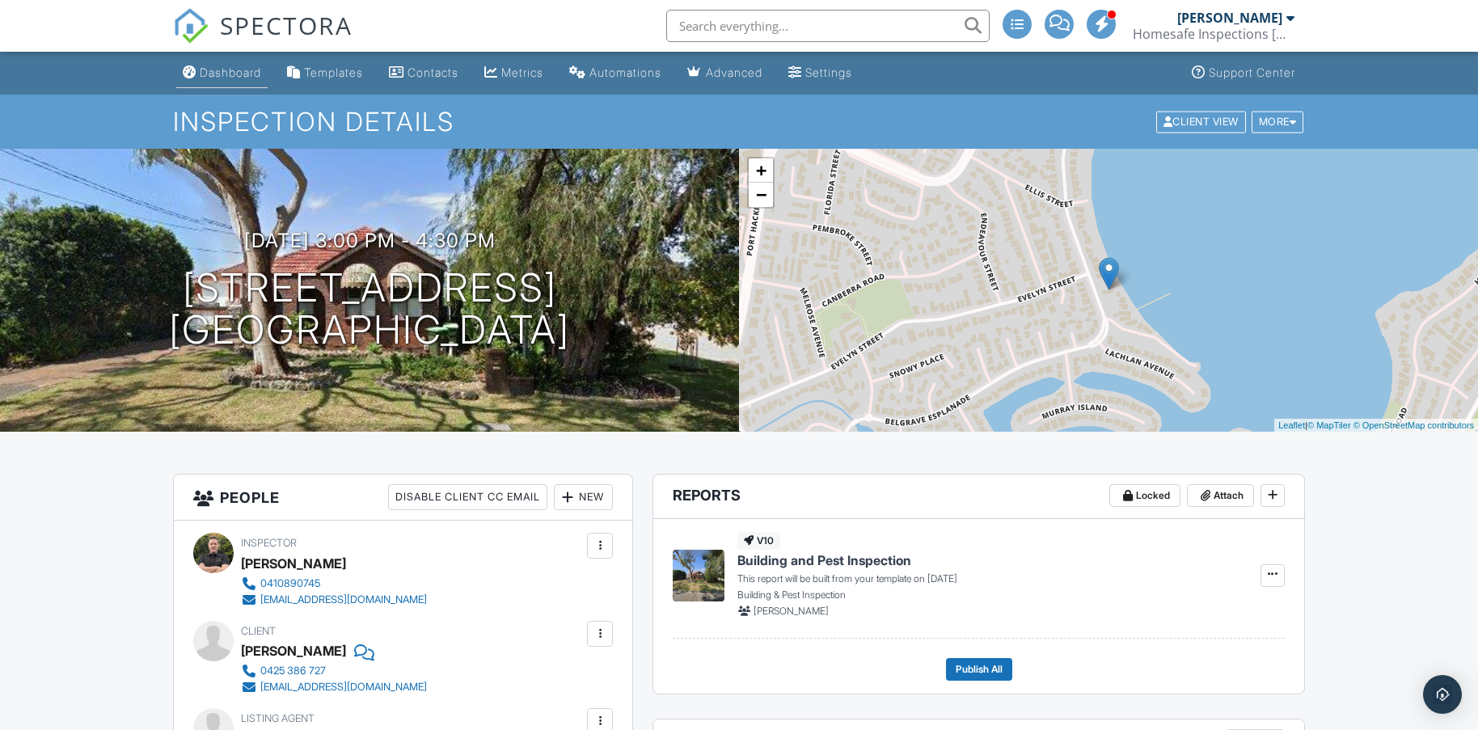
click at [221, 69] on div "Dashboard" at bounding box center [230, 72] width 61 height 14
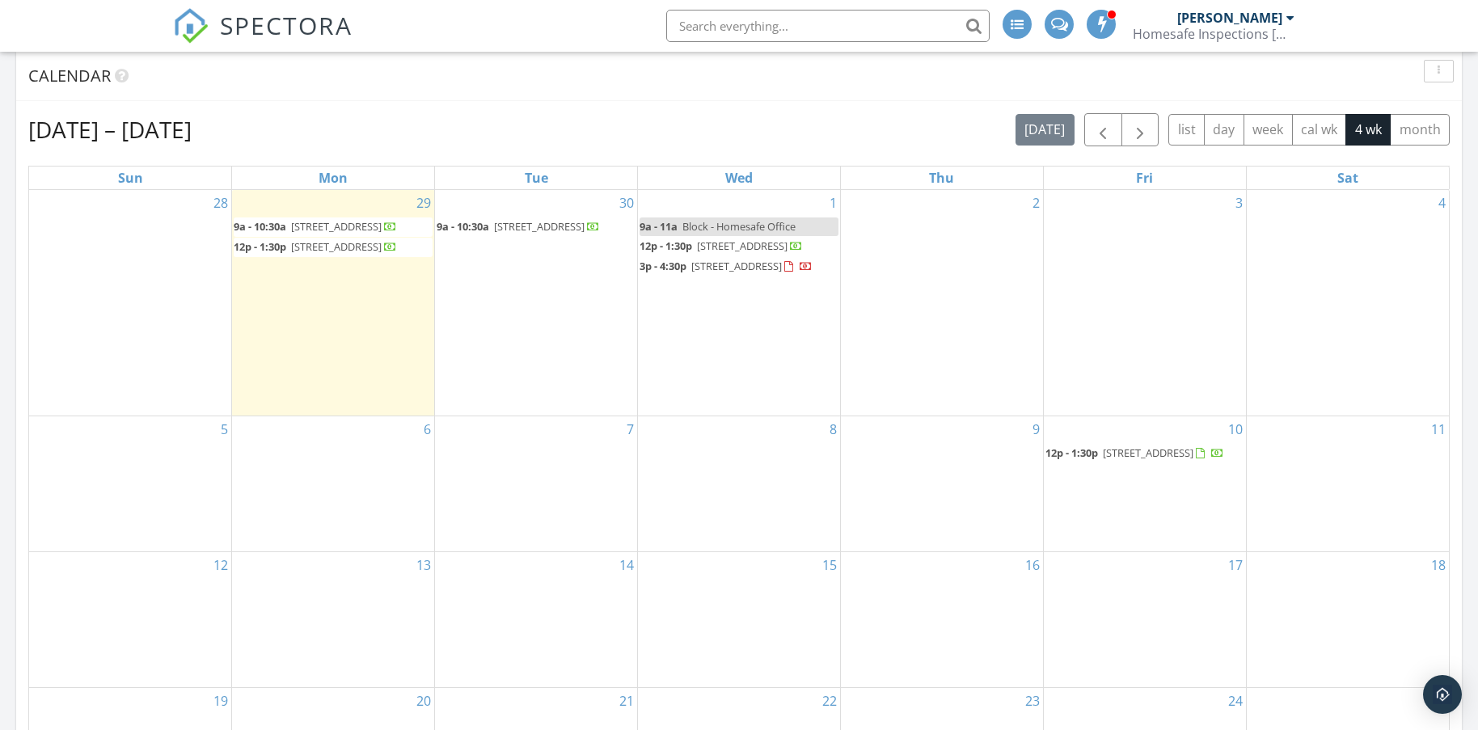
scroll to position [604, 0]
